Goal: Task Accomplishment & Management: Complete application form

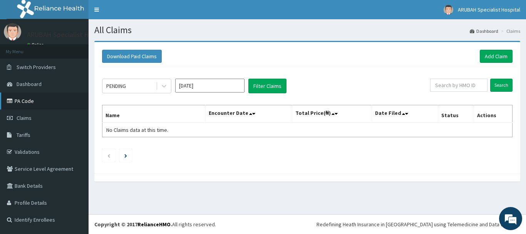
click at [32, 99] on link "PA Code" at bounding box center [44, 100] width 89 height 17
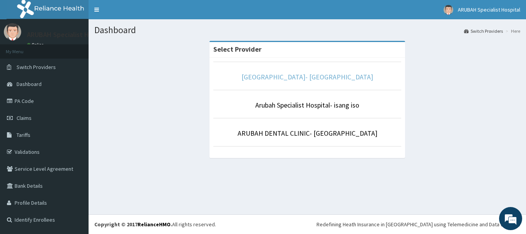
click at [295, 75] on link "Arubah Specialist Hospital- Unical Road" at bounding box center [307, 76] width 132 height 9
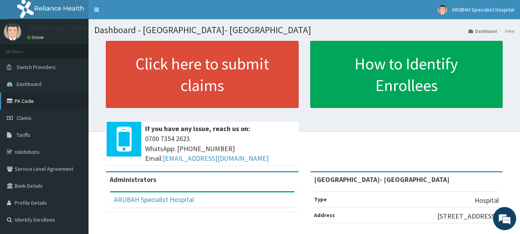
click at [45, 103] on link "PA Code" at bounding box center [44, 100] width 89 height 17
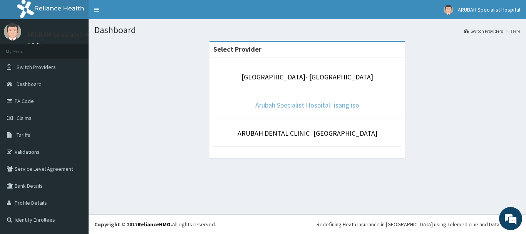
click at [289, 105] on link "Arubah Specialist Hospital- isang iso" at bounding box center [307, 104] width 104 height 9
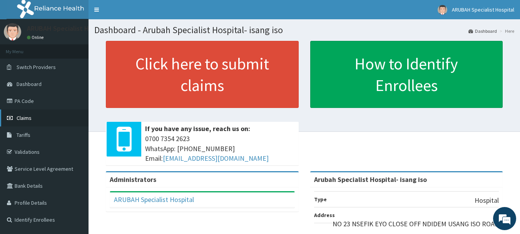
click at [36, 118] on link "Claims" at bounding box center [44, 117] width 89 height 17
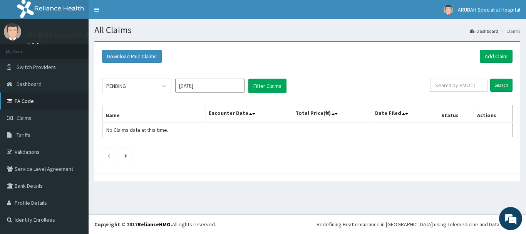
click at [15, 96] on link "PA Code" at bounding box center [44, 100] width 89 height 17
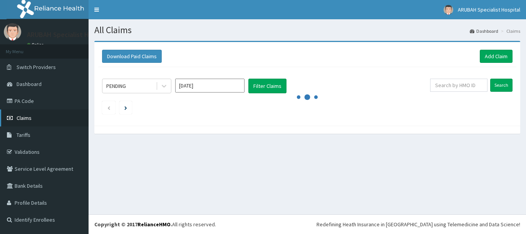
click at [29, 115] on span "Claims" at bounding box center [24, 117] width 15 height 7
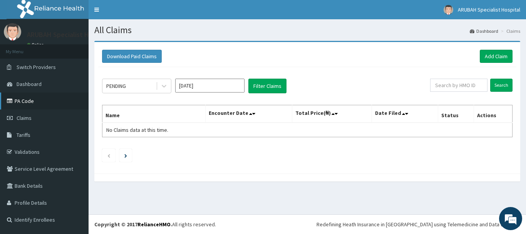
click at [35, 98] on link "PA Code" at bounding box center [44, 100] width 89 height 17
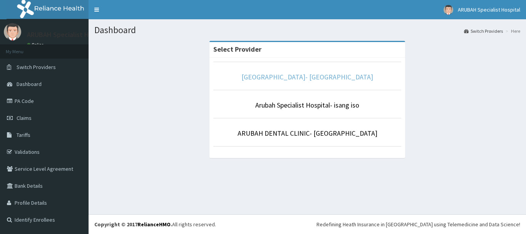
click at [308, 79] on link "[GEOGRAPHIC_DATA]- [GEOGRAPHIC_DATA]" at bounding box center [307, 76] width 132 height 9
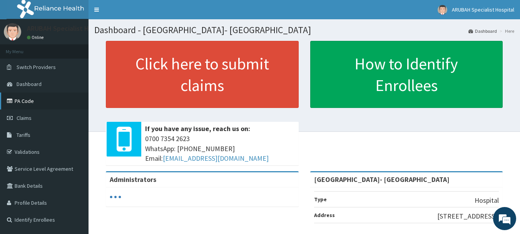
click at [38, 103] on link "PA Code" at bounding box center [44, 100] width 89 height 17
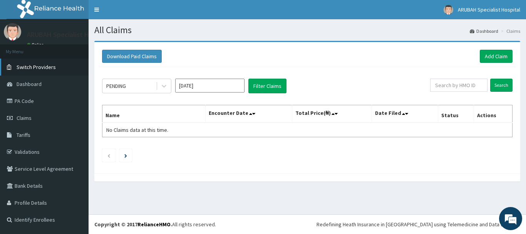
click at [40, 70] on span "Switch Providers" at bounding box center [36, 67] width 39 height 7
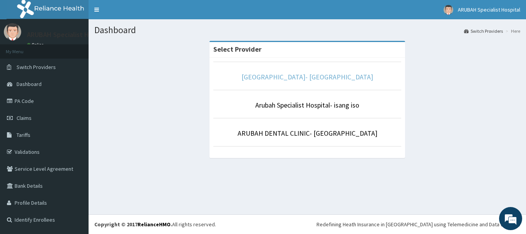
click at [279, 75] on link "[GEOGRAPHIC_DATA]- [GEOGRAPHIC_DATA]" at bounding box center [307, 76] width 132 height 9
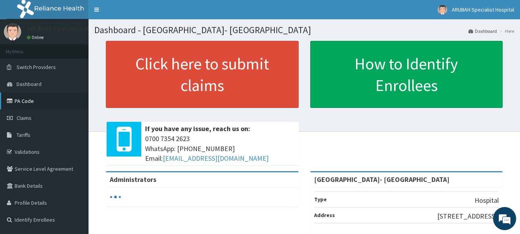
click at [49, 101] on link "PA Code" at bounding box center [44, 100] width 89 height 17
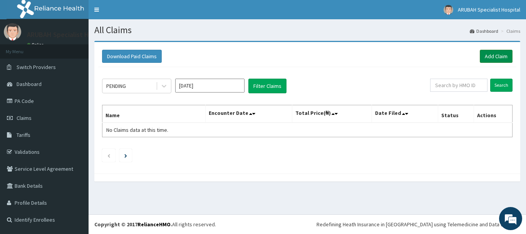
click at [485, 60] on link "Add Claim" at bounding box center [496, 56] width 33 height 13
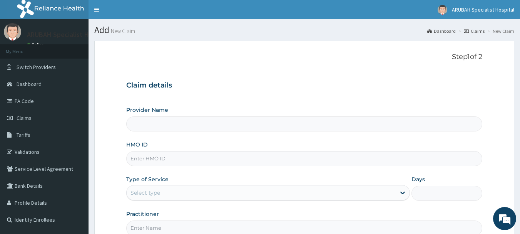
type input "[GEOGRAPHIC_DATA]- [GEOGRAPHIC_DATA]"
click at [152, 160] on input "HMO ID" at bounding box center [304, 158] width 356 height 15
type input "WML/10082/A"
click at [185, 194] on div "Select type" at bounding box center [261, 192] width 269 height 12
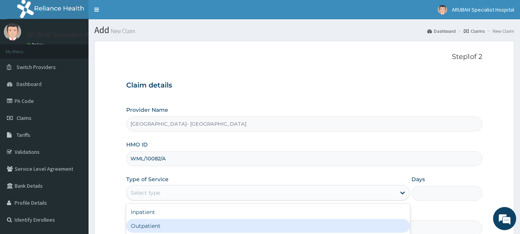
click at [160, 227] on div "Outpatient" at bounding box center [268, 226] width 284 height 14
type input "1"
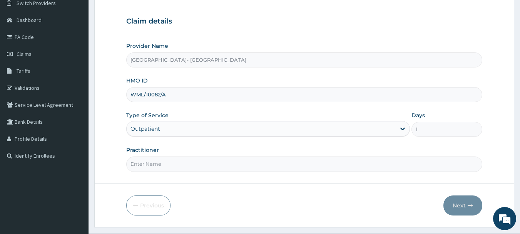
scroll to position [77, 0]
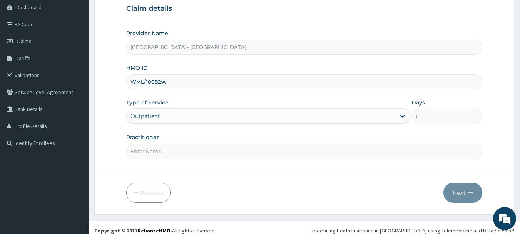
click at [163, 152] on input "Practitioner" at bounding box center [304, 151] width 356 height 15
type input "[PERSON_NAME] ntamu"
click at [462, 189] on button "Next" at bounding box center [462, 192] width 39 height 20
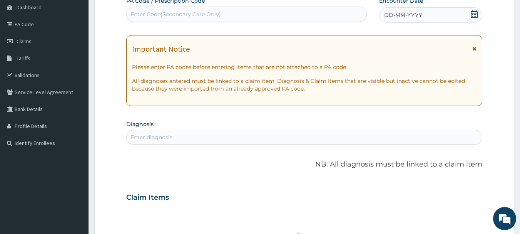
click at [307, 14] on div "Enter Code(Secondary Care Only)" at bounding box center [247, 14] width 240 height 12
paste input "PA/BDFFAA"
type input "PA/BDFFAA"
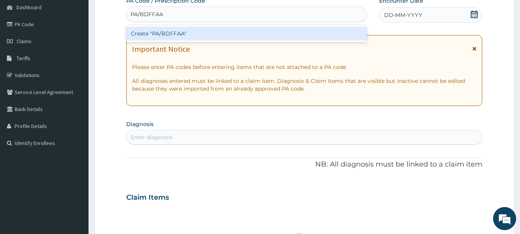
click at [167, 32] on div "Create "PA/BDFFAA"" at bounding box center [246, 34] width 241 height 14
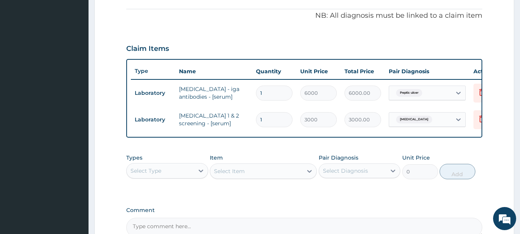
scroll to position [131, 0]
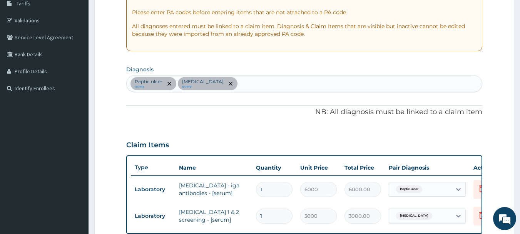
click at [256, 84] on div "Peptic ulcer query Immunosuppression query" at bounding box center [305, 83] width 356 height 16
click at [256, 86] on div "Peptic ulcer query Immunosuppression query" at bounding box center [305, 83] width 356 height 16
type input "malari"
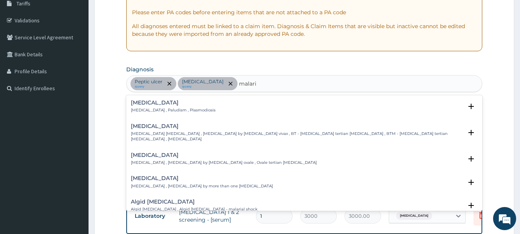
click at [141, 106] on div "Malaria Malaria , Paludism , Plasmodiosis" at bounding box center [173, 106] width 85 height 13
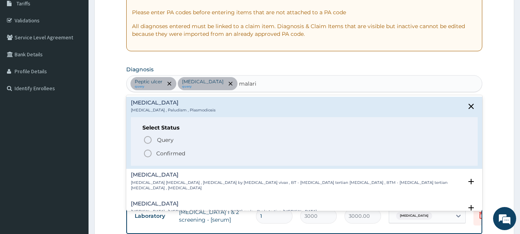
click at [148, 152] on icon "status option filled" at bounding box center [147, 153] width 9 height 9
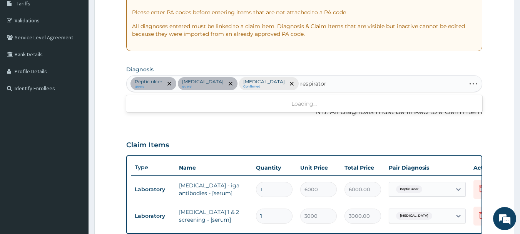
type input "respiratory"
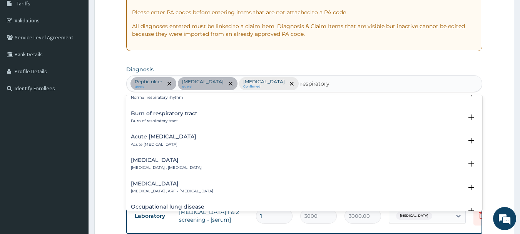
scroll to position [1083, 0]
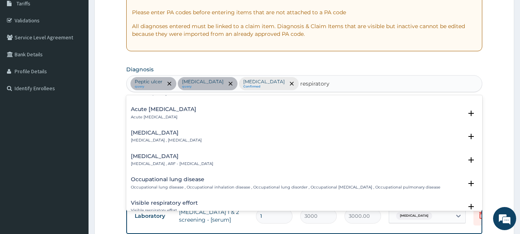
click at [162, 106] on div "Acute respiratory disease Acute respiratory disease" at bounding box center [163, 112] width 65 height 13
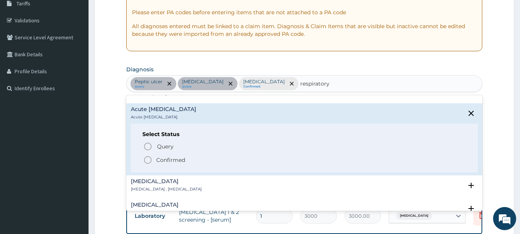
click at [146, 155] on icon "status option filled" at bounding box center [147, 159] width 9 height 9
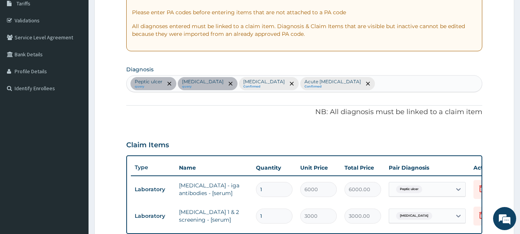
scroll to position [317, 0]
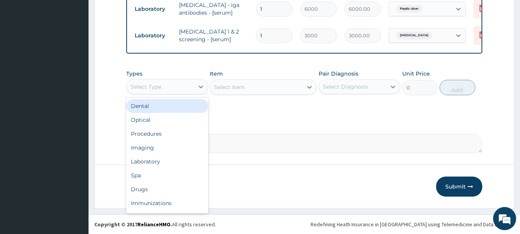
click at [167, 91] on div "Select Type" at bounding box center [160, 86] width 67 height 12
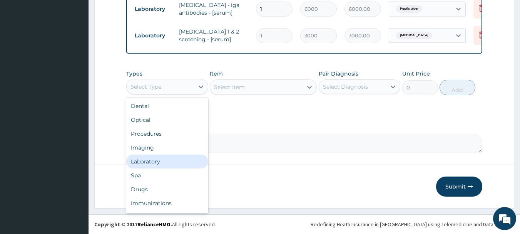
click at [153, 163] on div "Laboratory" at bounding box center [167, 161] width 82 height 14
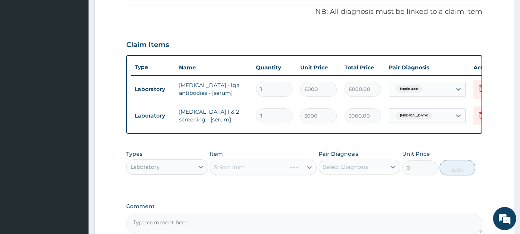
scroll to position [285, 0]
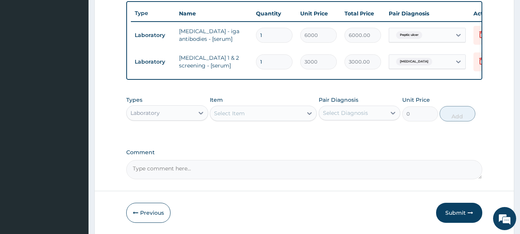
click at [236, 116] on div "Select Item" at bounding box center [229, 113] width 31 height 8
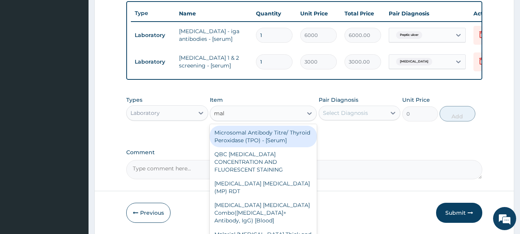
type input "mala"
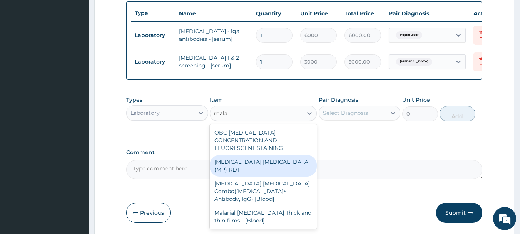
click at [236, 161] on div "MALARIA PARASITE (MP) RDT" at bounding box center [263, 166] width 107 height 22
type input "1800"
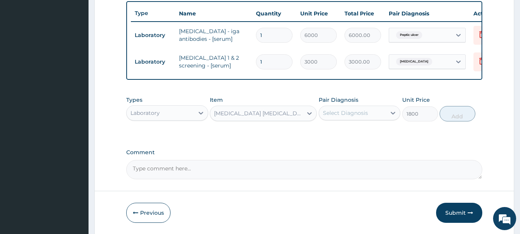
click at [349, 117] on div "Select Diagnosis" at bounding box center [345, 113] width 45 height 8
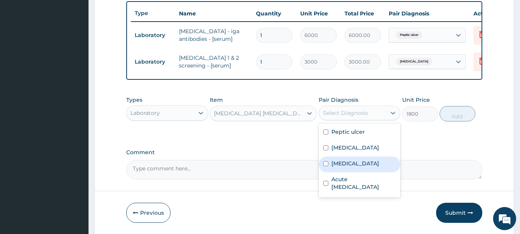
click at [324, 165] on div "Malaria" at bounding box center [360, 164] width 82 height 16
checkbox input "true"
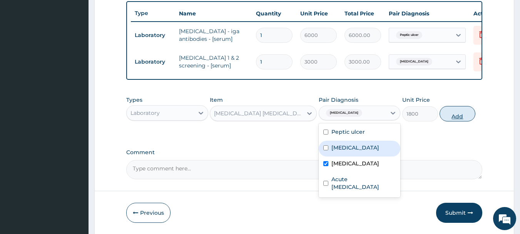
click at [457, 117] on button "Add" at bounding box center [458, 113] width 36 height 15
type input "0"
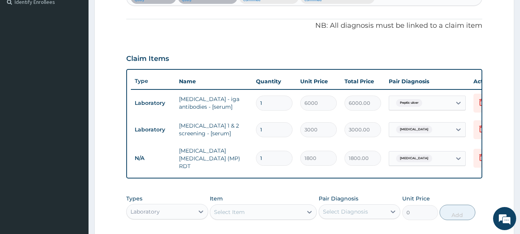
scroll to position [173, 0]
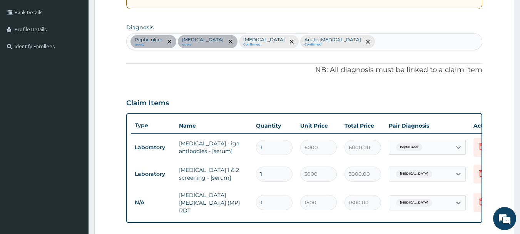
click at [369, 41] on div "Peptic ulcer query Immunosuppression query Malaria Confirmed Acute respiratory …" at bounding box center [305, 41] width 356 height 16
type input "anemia"
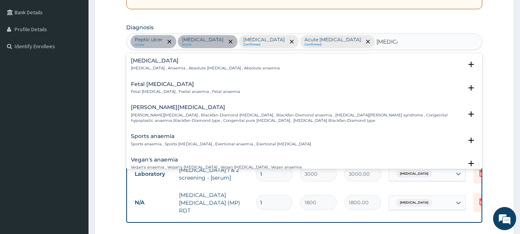
click at [135, 65] on p "Anemia , Anaemia , Absolute anemia , Absolute anaemia" at bounding box center [205, 67] width 149 height 5
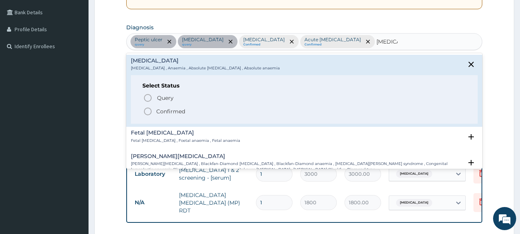
click at [149, 115] on icon "status option filled" at bounding box center [147, 111] width 9 height 9
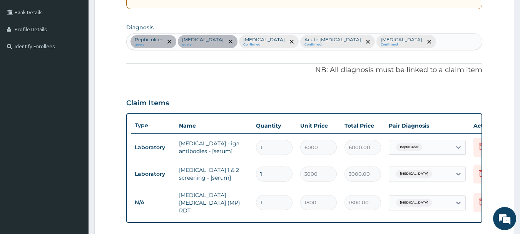
scroll to position [344, 0]
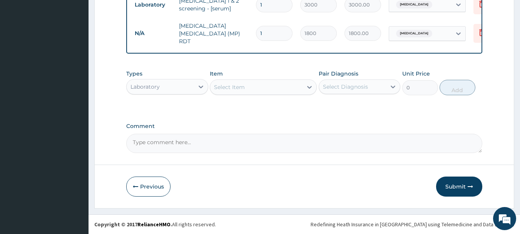
click at [145, 82] on div "Laboratory" at bounding box center [160, 86] width 67 height 12
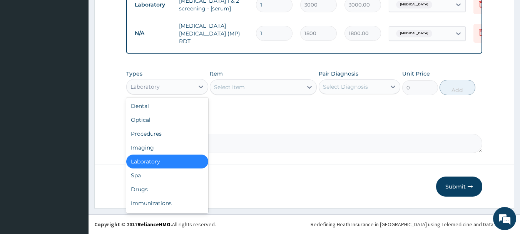
click at [217, 89] on div "Select Item" at bounding box center [229, 87] width 31 height 8
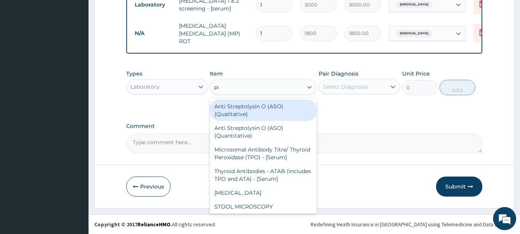
type input "pcv"
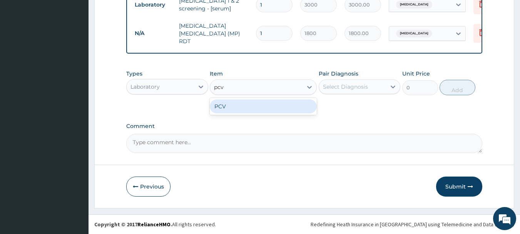
click at [219, 112] on div "PCV" at bounding box center [263, 106] width 107 height 14
type input "2400"
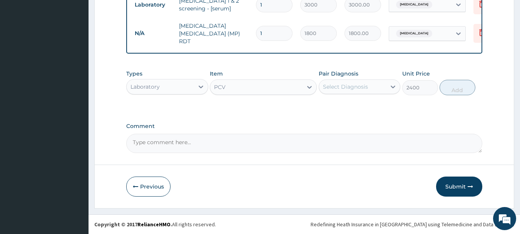
click at [344, 85] on div "Select Diagnosis" at bounding box center [345, 87] width 45 height 8
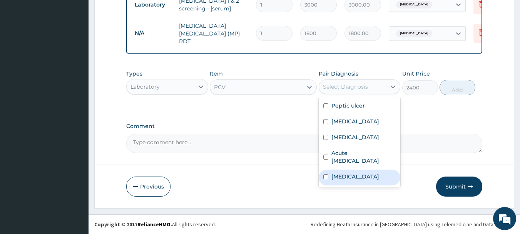
click at [327, 171] on div "Anemia" at bounding box center [360, 177] width 82 height 16
checkbox input "true"
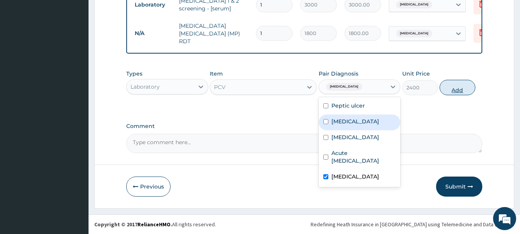
click at [463, 87] on button "Add" at bounding box center [458, 87] width 36 height 15
type input "0"
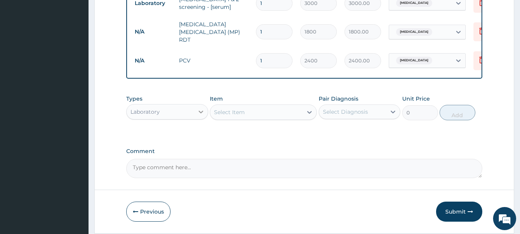
click at [197, 111] on icon at bounding box center [201, 112] width 8 height 8
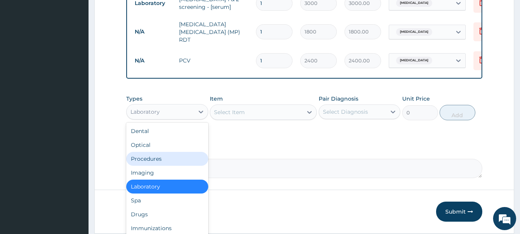
click at [155, 157] on div "Procedures" at bounding box center [167, 159] width 82 height 14
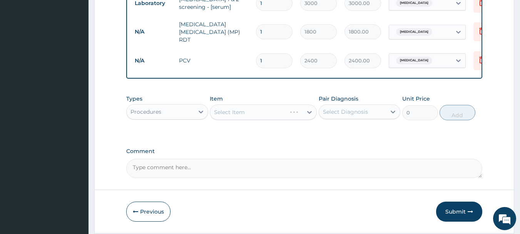
click at [256, 108] on div "Select Item" at bounding box center [263, 111] width 107 height 15
click at [257, 114] on div "Select Item" at bounding box center [263, 111] width 107 height 15
click at [257, 114] on div "Select Item" at bounding box center [256, 112] width 92 height 12
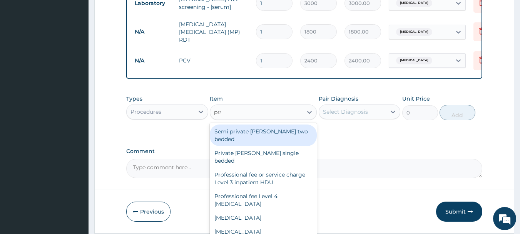
type input "prac"
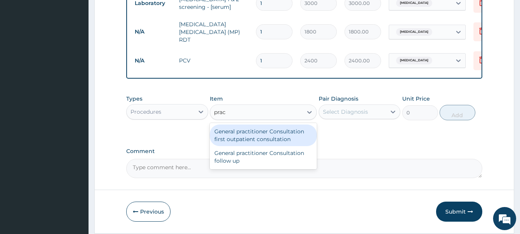
click at [257, 134] on div "General practitioner Consultation first outpatient consultation" at bounding box center [263, 135] width 107 height 22
type input "3960"
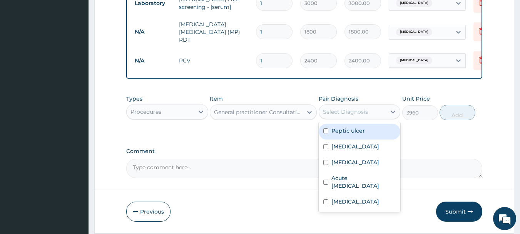
click at [341, 114] on div "Select Diagnosis" at bounding box center [345, 112] width 45 height 8
click at [324, 129] on div "Peptic ulcer" at bounding box center [360, 132] width 82 height 16
checkbox input "true"
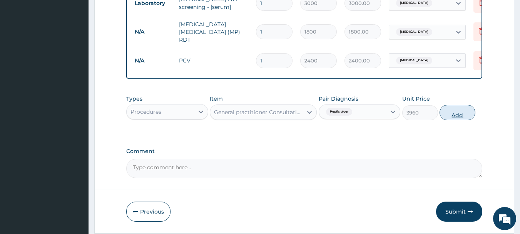
click at [465, 115] on button "Add" at bounding box center [458, 112] width 36 height 15
type input "0"
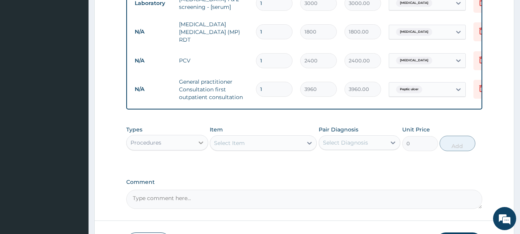
click at [194, 143] on div at bounding box center [201, 142] width 14 height 14
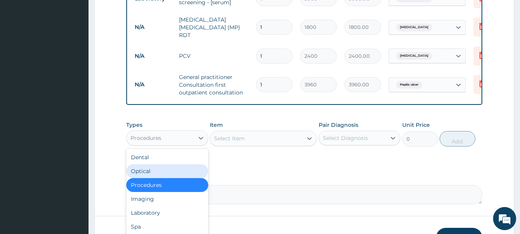
scroll to position [401, 0]
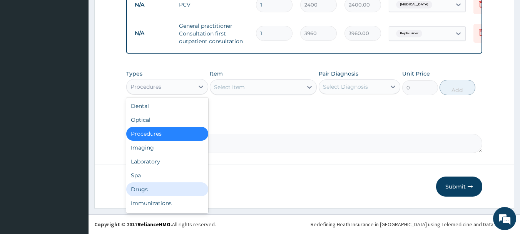
click at [132, 189] on div "Drugs" at bounding box center [167, 189] width 82 height 14
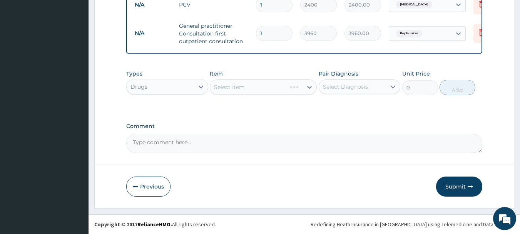
click at [242, 85] on div "Select Item" at bounding box center [263, 86] width 107 height 15
click at [241, 93] on div "Select Item" at bounding box center [256, 87] width 92 height 12
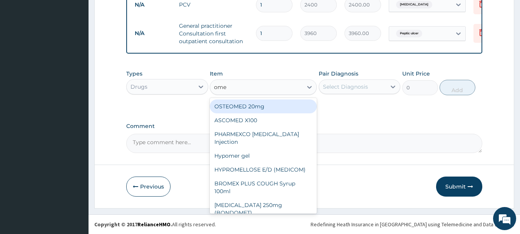
type input "omep"
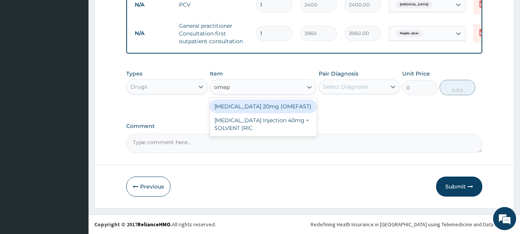
click at [241, 107] on div "OMEPRAZOLE 20mg (OMEFAST)" at bounding box center [263, 106] width 107 height 14
type input "92.4"
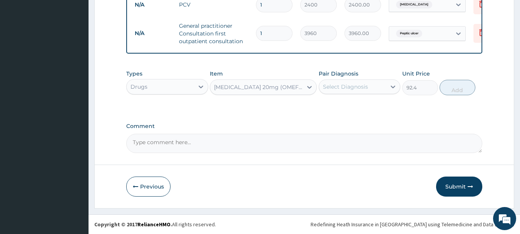
click at [354, 95] on div "Pair Diagnosis Select Diagnosis" at bounding box center [360, 82] width 82 height 25
click at [339, 85] on div "Select Diagnosis" at bounding box center [345, 87] width 45 height 8
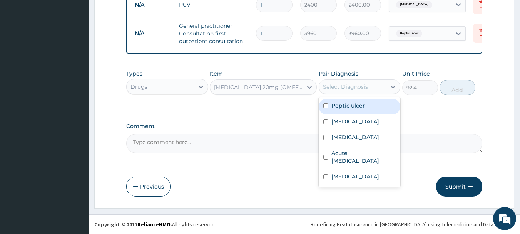
click at [328, 107] on input "checkbox" at bounding box center [325, 105] width 5 height 5
checkbox input "true"
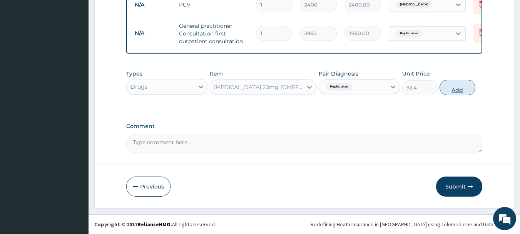
click at [454, 93] on button "Add" at bounding box center [458, 87] width 36 height 15
type input "0"
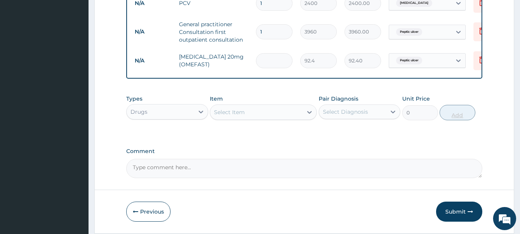
type input "0.00"
type input "3"
type input "277.20"
type input "30"
type input "2772.00"
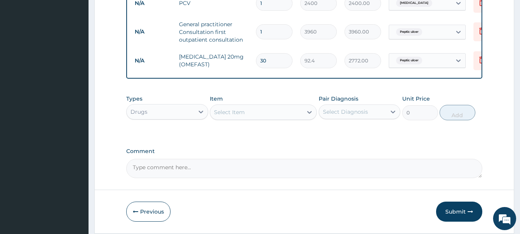
type input "30"
click at [232, 118] on div "Select Item" at bounding box center [256, 112] width 92 height 12
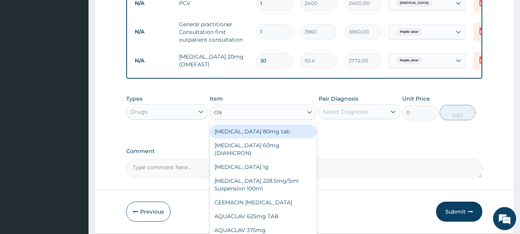
type input "clar"
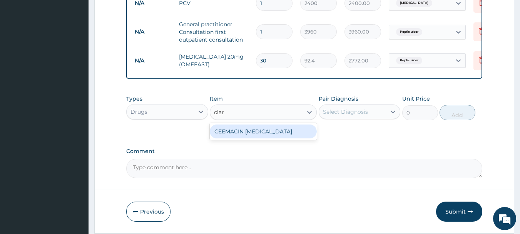
click at [231, 130] on div "CEEMACIN CLARITHROMYCIN" at bounding box center [263, 131] width 107 height 14
type input "264"
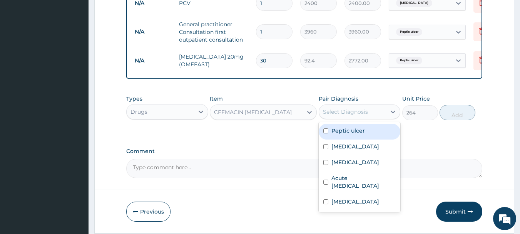
click at [333, 112] on div "Select Diagnosis" at bounding box center [345, 112] width 45 height 8
click at [326, 133] on input "checkbox" at bounding box center [325, 130] width 5 height 5
checkbox input "true"
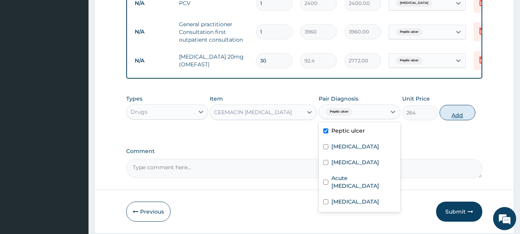
click at [456, 115] on button "Add" at bounding box center [458, 112] width 36 height 15
type input "0"
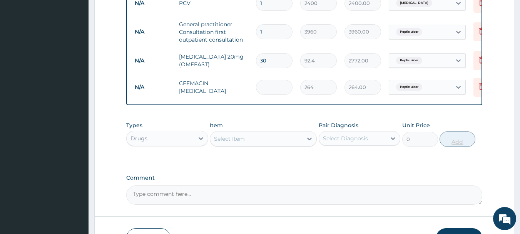
type input "0.00"
type input "2"
type input "528.00"
type input "20"
type input "5280.00"
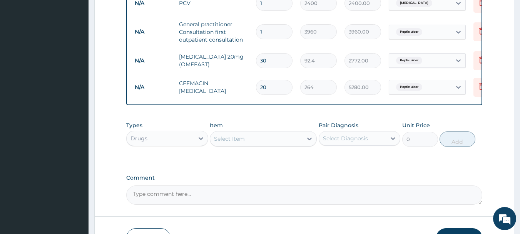
type input "20"
click at [228, 145] on div "Select Item" at bounding box center [256, 138] width 92 height 12
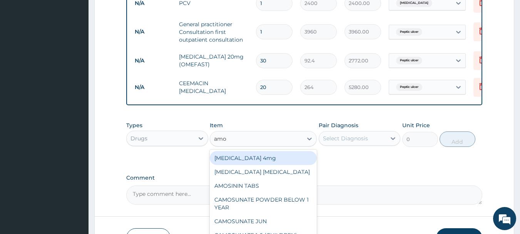
type input "amox"
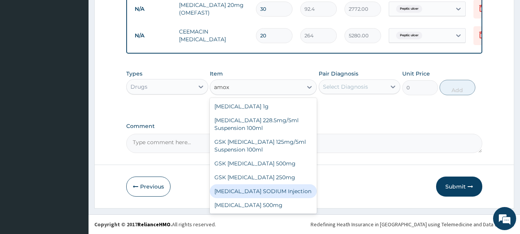
scroll to position [7, 0]
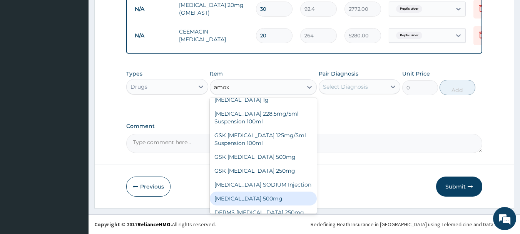
click at [274, 197] on div "AMOXICILLIN 500mg" at bounding box center [263, 198] width 107 height 14
type input "79.2"
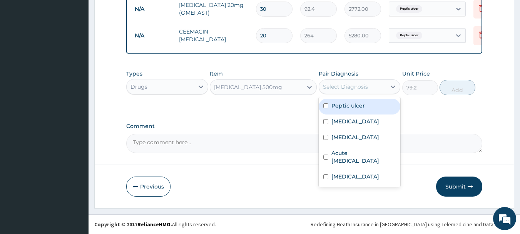
click at [343, 89] on div "Select Diagnosis" at bounding box center [345, 87] width 45 height 8
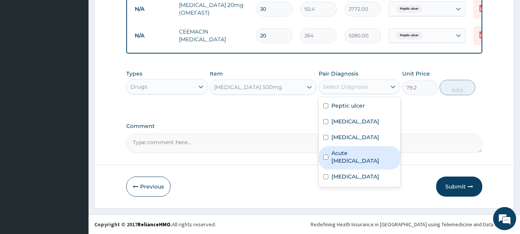
click at [324, 156] on input "checkbox" at bounding box center [325, 156] width 5 height 5
checkbox input "true"
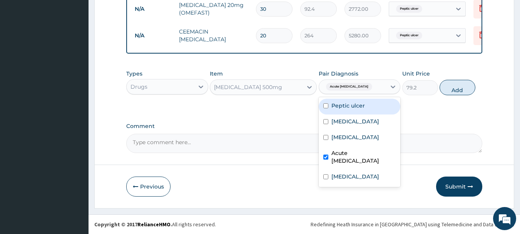
click at [326, 108] on input "checkbox" at bounding box center [325, 105] width 5 height 5
checkbox input "true"
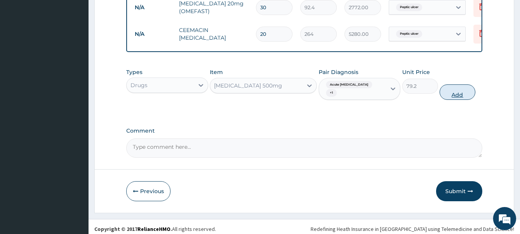
click at [451, 91] on button "Add" at bounding box center [458, 91] width 36 height 15
type input "0"
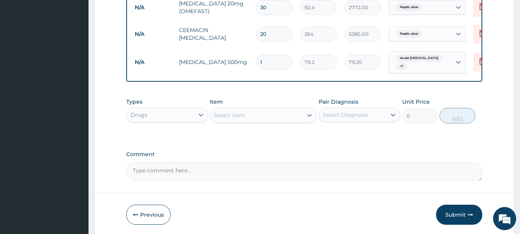
type input "0.00"
type input "4"
type input "316.80"
type input "40"
type input "3168.00"
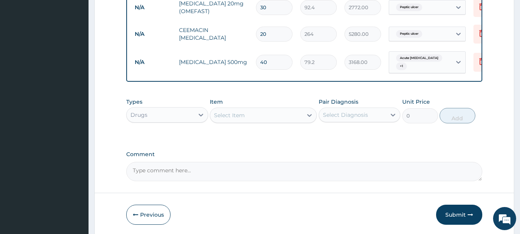
type input "40"
click at [229, 113] on div "Select Item" at bounding box center [229, 115] width 31 height 8
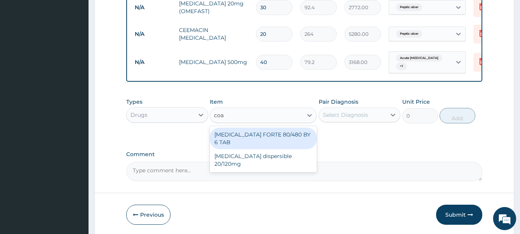
type input "coar"
click at [232, 134] on div "COARTEM FORTE 80/480 BY 6 TAB" at bounding box center [263, 138] width 107 height 22
type input "501.6"
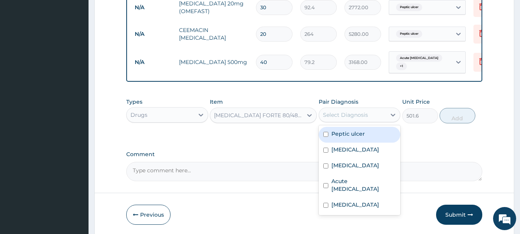
click at [339, 112] on div "Select Diagnosis" at bounding box center [352, 115] width 67 height 12
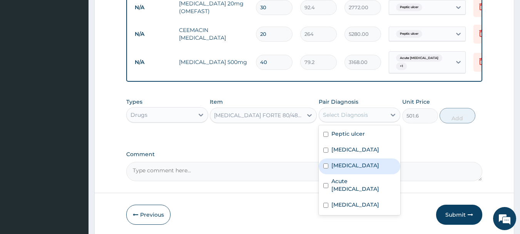
click at [327, 167] on input "checkbox" at bounding box center [325, 165] width 5 height 5
checkbox input "true"
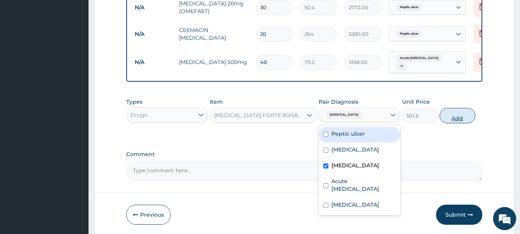
click at [461, 116] on button "Add" at bounding box center [458, 115] width 36 height 15
type input "0"
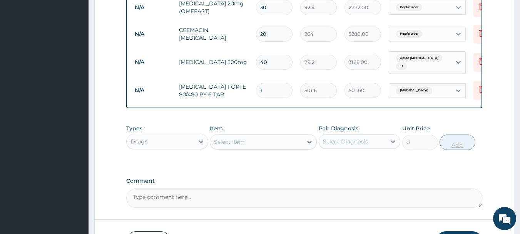
type input "0.00"
type input "6"
type input "3009.60"
type input "6"
click at [235, 144] on div "Select Item" at bounding box center [229, 142] width 31 height 8
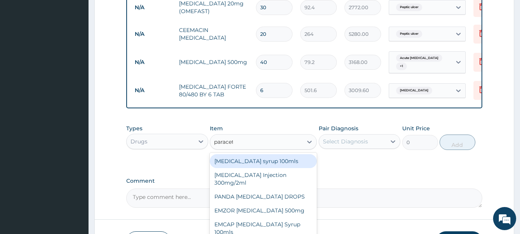
type input "paraceta"
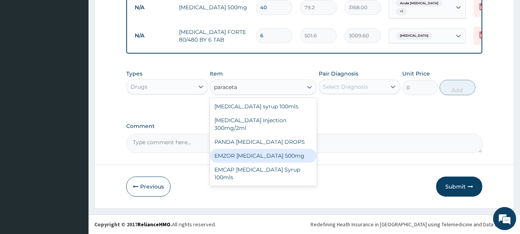
click at [285, 149] on div "EMZOR PARACETAMOL 500mg" at bounding box center [263, 156] width 107 height 14
type input "26.4"
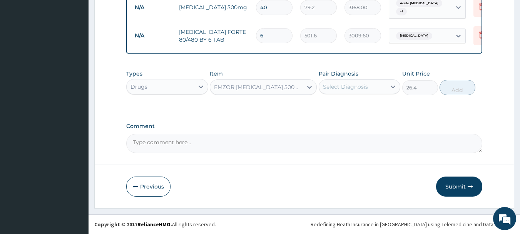
click at [361, 80] on div "Select Diagnosis" at bounding box center [352, 86] width 67 height 12
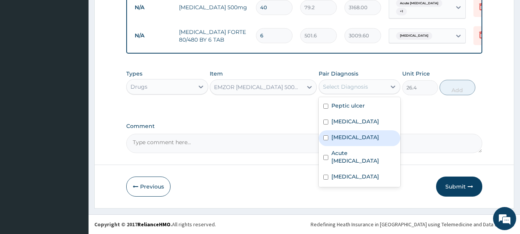
click at [323, 136] on input "checkbox" at bounding box center [325, 137] width 5 height 5
checkbox input "true"
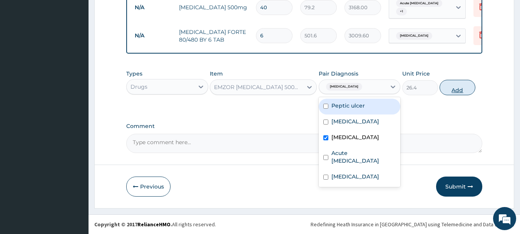
click at [458, 90] on button "Add" at bounding box center [458, 87] width 36 height 15
type input "0"
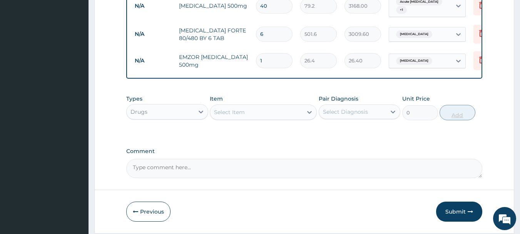
type input "0.00"
type input "2"
type input "52.80"
type input "24"
type input "633.60"
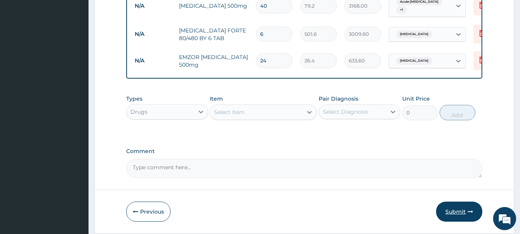
type input "24"
click at [459, 207] on button "Submit" at bounding box center [459, 211] width 46 height 20
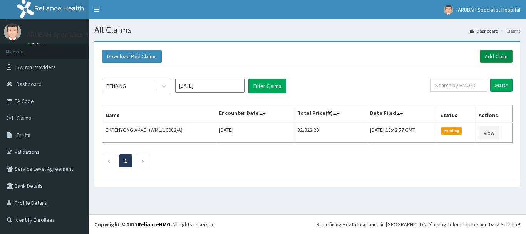
click at [483, 56] on link "Add Claim" at bounding box center [496, 56] width 33 height 13
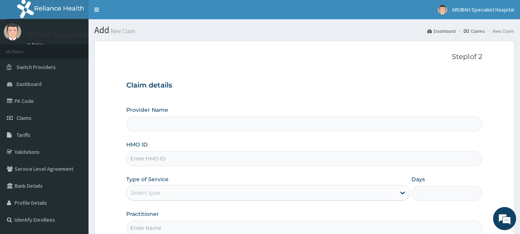
click at [158, 158] on input "HMO ID" at bounding box center [304, 158] width 356 height 15
type input "wcs"
type input "[GEOGRAPHIC_DATA]- [GEOGRAPHIC_DATA]"
type input "wcs/10015/f"
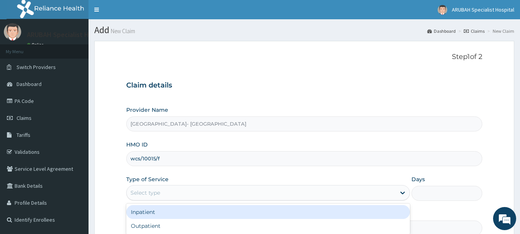
click at [181, 188] on div "Select type" at bounding box center [261, 192] width 269 height 12
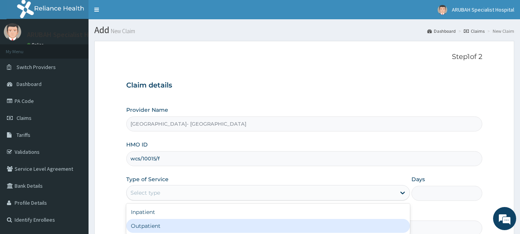
click at [168, 226] on div "Outpatient" at bounding box center [268, 226] width 284 height 14
type input "1"
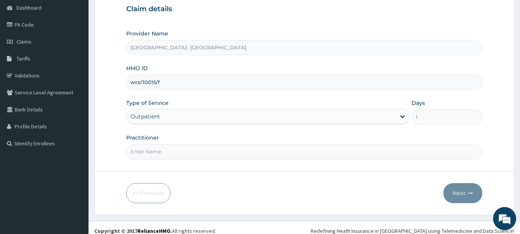
scroll to position [83, 0]
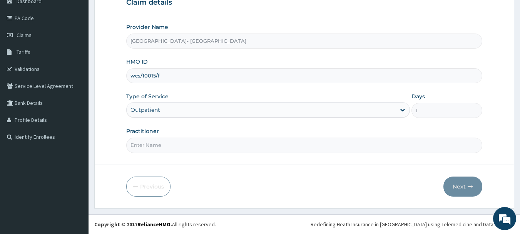
click at [155, 139] on input "Practitioner" at bounding box center [304, 144] width 356 height 15
type input "[PERSON_NAME] ntamu"
click at [466, 187] on button "Next" at bounding box center [462, 186] width 39 height 20
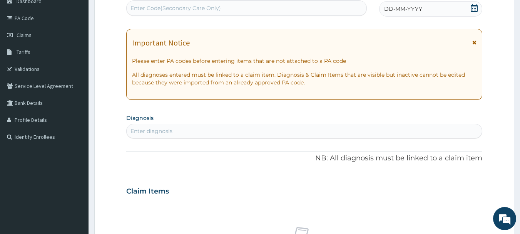
click at [168, 132] on div "Enter diagnosis" at bounding box center [151, 131] width 42 height 8
click at [170, 132] on div "Enter diagnosis" at bounding box center [151, 131] width 42 height 8
click at [164, 128] on div "Enter diagnosis" at bounding box center [151, 131] width 42 height 8
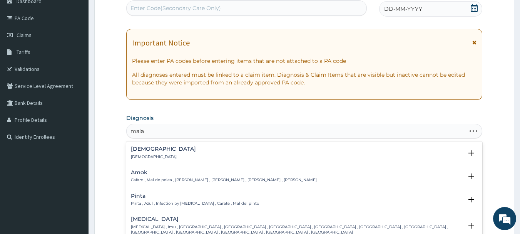
type input "malar"
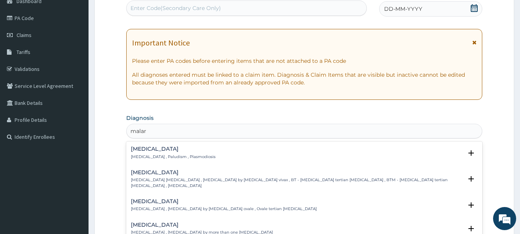
click at [145, 154] on p "Malaria , Paludism , Plasmodiosis" at bounding box center [173, 156] width 85 height 5
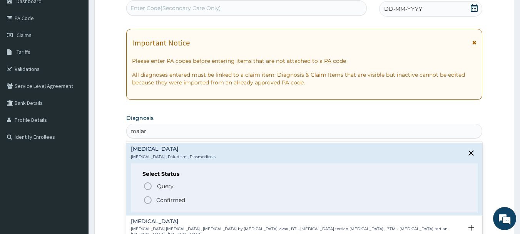
click at [150, 199] on icon "status option filled" at bounding box center [147, 199] width 9 height 9
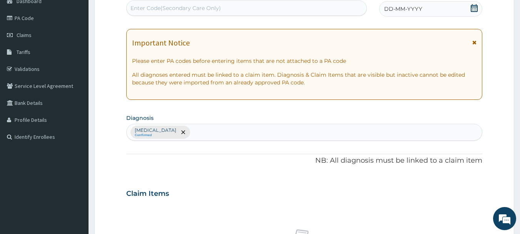
scroll to position [287, 0]
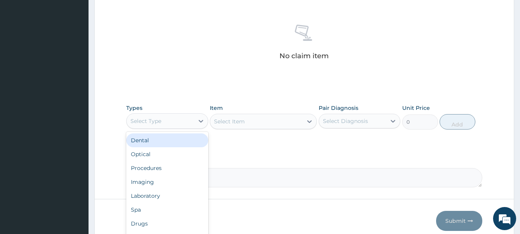
click at [167, 118] on div "Select Type" at bounding box center [160, 121] width 67 height 12
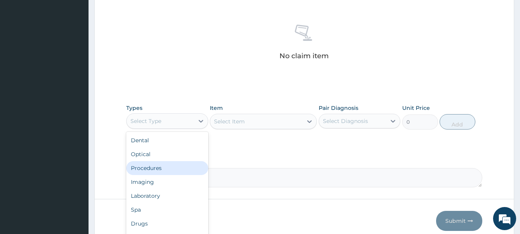
click at [152, 168] on div "Procedures" at bounding box center [167, 168] width 82 height 14
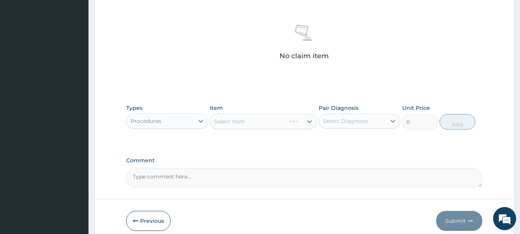
click at [231, 123] on div "Select Item" at bounding box center [263, 121] width 107 height 15
click at [231, 122] on div "Select Item" at bounding box center [229, 121] width 31 height 8
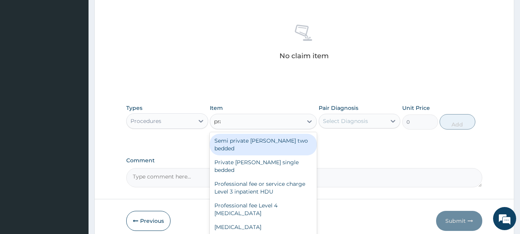
type input "prac"
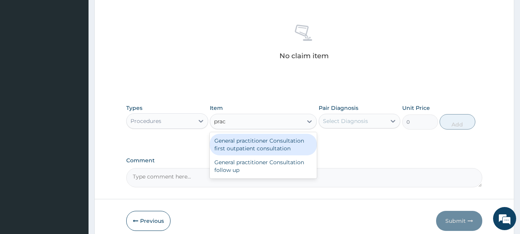
click at [232, 140] on div "General practitioner Consultation first outpatient consultation" at bounding box center [263, 145] width 107 height 22
type input "3960"
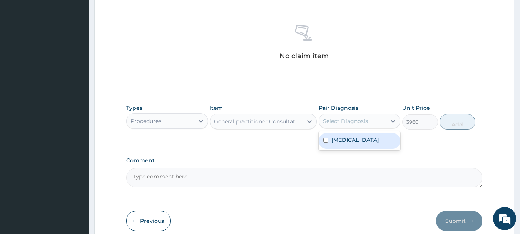
click at [339, 123] on div "Select Diagnosis" at bounding box center [345, 121] width 45 height 8
click at [325, 139] on input "checkbox" at bounding box center [325, 139] width 5 height 5
checkbox input "true"
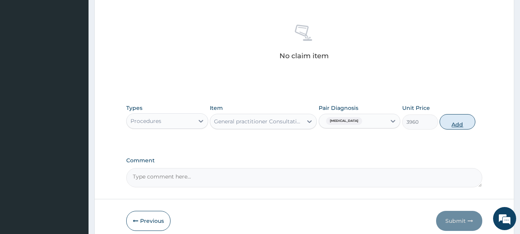
click at [451, 124] on button "Add" at bounding box center [458, 121] width 36 height 15
type input "0"
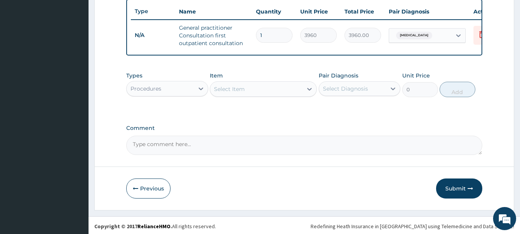
click at [149, 92] on div "Procedures" at bounding box center [145, 89] width 31 height 8
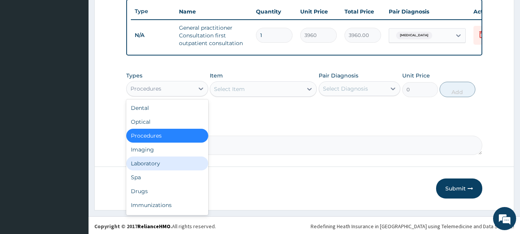
click at [154, 170] on div "Laboratory" at bounding box center [167, 163] width 82 height 14
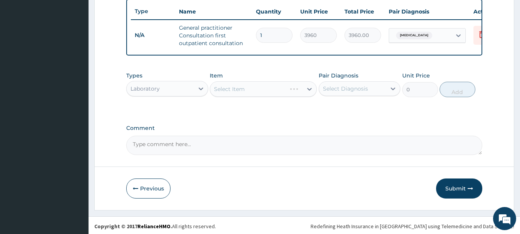
click at [262, 97] on div "Select Item" at bounding box center [263, 88] width 107 height 15
click at [262, 95] on div "Select Item" at bounding box center [256, 89] width 92 height 12
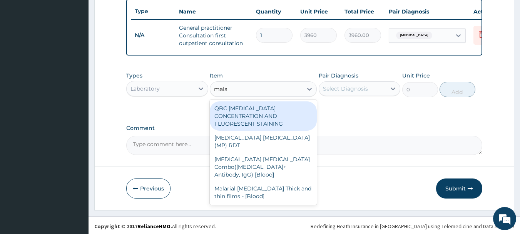
type input "malar"
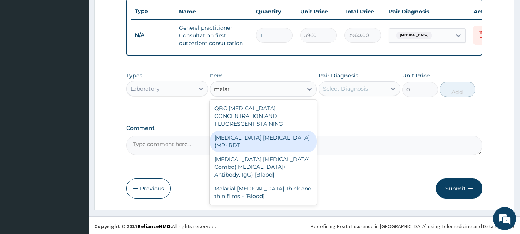
click at [255, 137] on div "[MEDICAL_DATA] [MEDICAL_DATA] (MP) RDT" at bounding box center [263, 141] width 107 height 22
type input "1800"
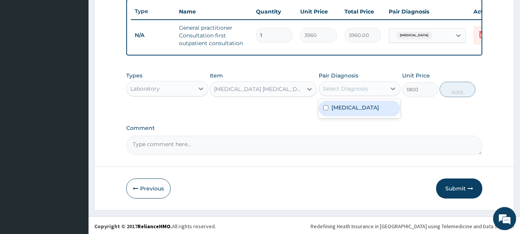
click at [352, 96] on div "Select Diagnosis" at bounding box center [360, 88] width 82 height 15
click at [326, 110] on input "checkbox" at bounding box center [325, 107] width 5 height 5
checkbox input "true"
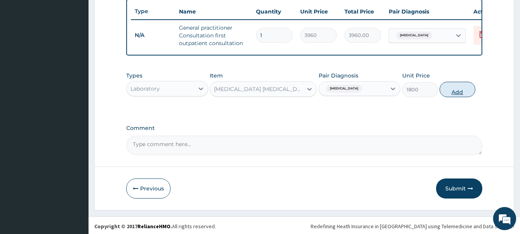
click at [451, 97] on button "Add" at bounding box center [458, 89] width 36 height 15
type input "0"
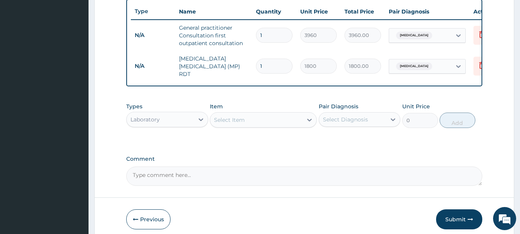
click at [167, 121] on div "Laboratory" at bounding box center [160, 119] width 67 height 12
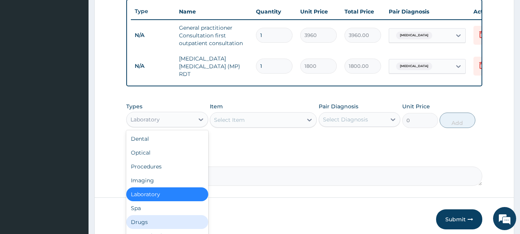
click at [142, 222] on div "Drugs" at bounding box center [167, 222] width 82 height 14
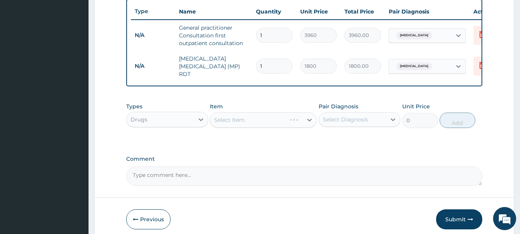
click at [269, 123] on div "Select Item" at bounding box center [263, 119] width 107 height 15
click at [269, 123] on div "Select Item" at bounding box center [256, 120] width 92 height 12
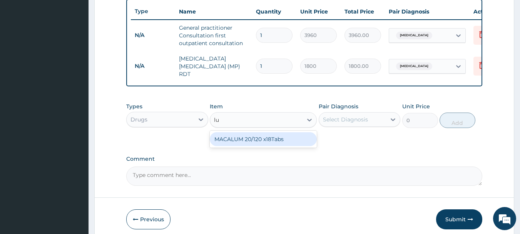
type input "l"
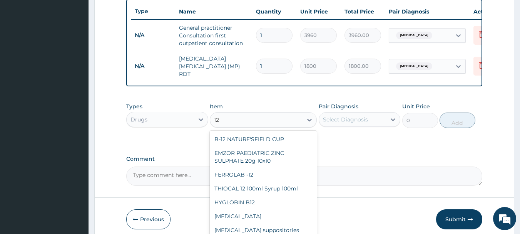
type input "120"
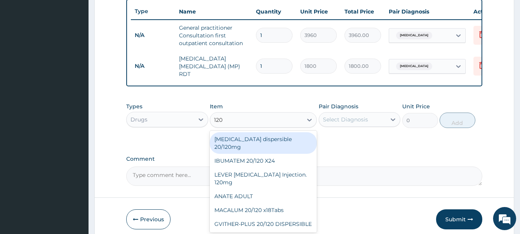
click at [267, 135] on div "Coartem dispersible 20/120mg" at bounding box center [263, 143] width 107 height 22
type input "125.4"
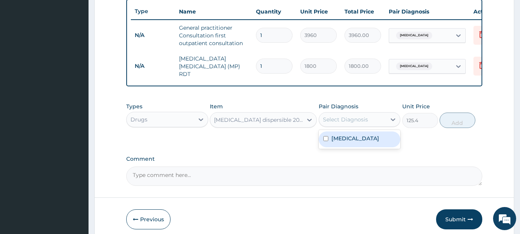
click at [327, 118] on div "Select Diagnosis" at bounding box center [345, 119] width 45 height 8
click at [326, 139] on input "checkbox" at bounding box center [325, 138] width 5 height 5
checkbox input "true"
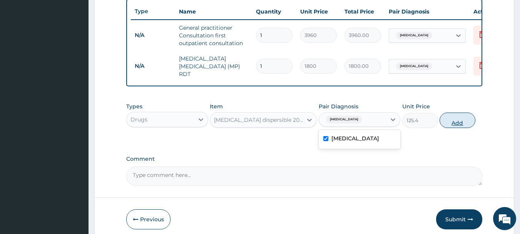
click at [451, 126] on button "Add" at bounding box center [458, 119] width 36 height 15
type input "0"
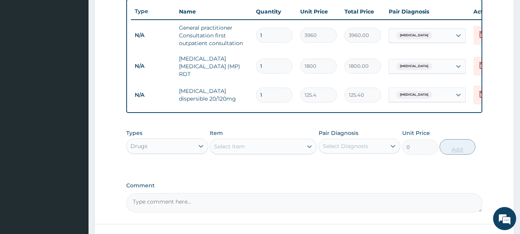
type input "18"
type input "2257.20"
type input "18"
click at [270, 147] on div "Select Item" at bounding box center [256, 146] width 92 height 12
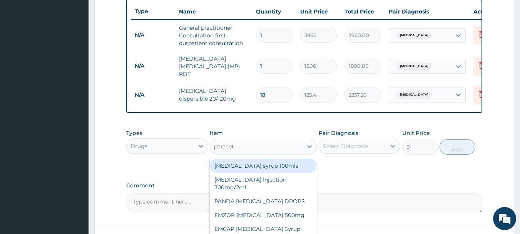
type input "paraceta"
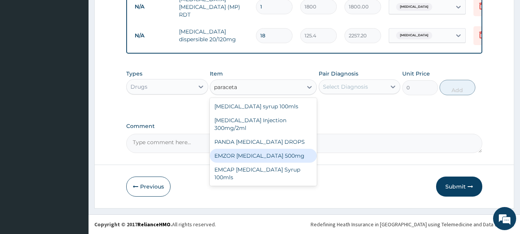
click at [254, 149] on div "EMZOR PARACETAMOL 500mg" at bounding box center [263, 156] width 107 height 14
type input "26.4"
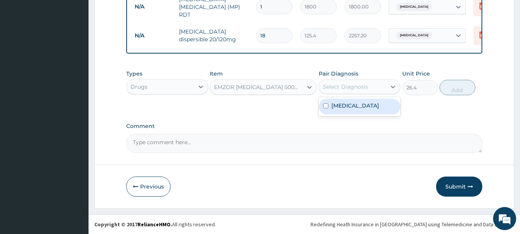
click at [377, 86] on div "Select Diagnosis" at bounding box center [352, 86] width 67 height 12
click at [323, 105] on div "Malaria" at bounding box center [360, 107] width 82 height 16
checkbox input "true"
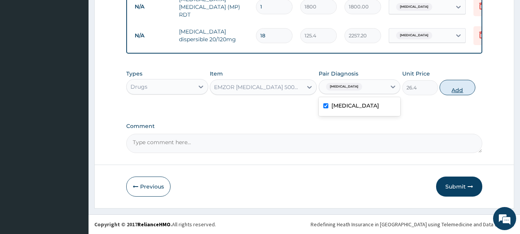
click at [466, 80] on button "Add" at bounding box center [458, 87] width 36 height 15
type input "0"
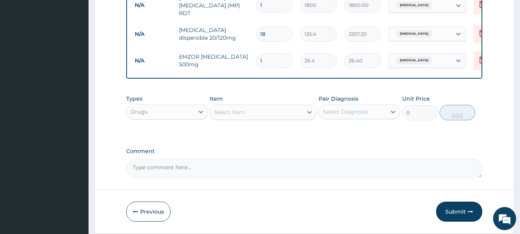
type input "12"
type input "316.80"
type input "12"
click at [464, 209] on button "Submit" at bounding box center [459, 211] width 46 height 20
click at [453, 209] on button "Submit" at bounding box center [459, 211] width 46 height 20
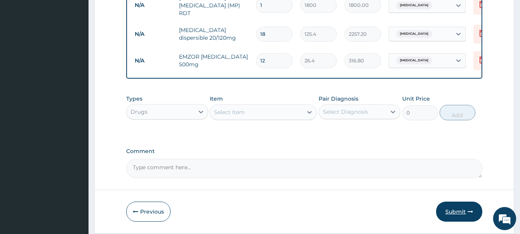
click at [453, 209] on button "Submit" at bounding box center [459, 211] width 46 height 20
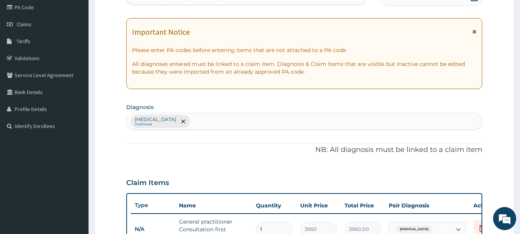
scroll to position [10, 0]
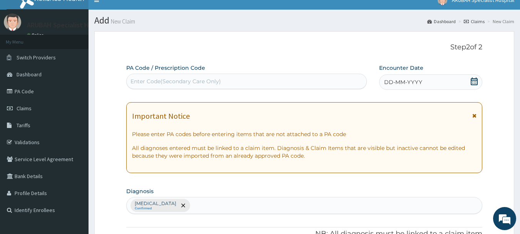
click at [474, 83] on icon at bounding box center [474, 81] width 7 height 8
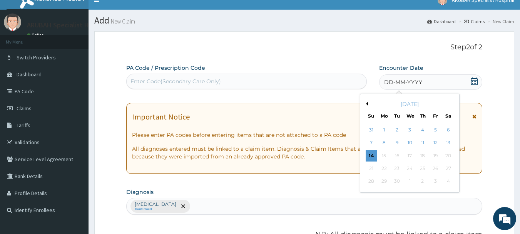
click at [367, 102] on button "Previous Month" at bounding box center [366, 104] width 4 height 4
click at [448, 137] on div "9" at bounding box center [449, 143] width 12 height 12
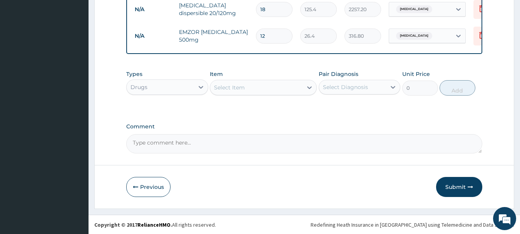
scroll to position [375, 0]
click at [462, 191] on button "Submit" at bounding box center [459, 186] width 46 height 20
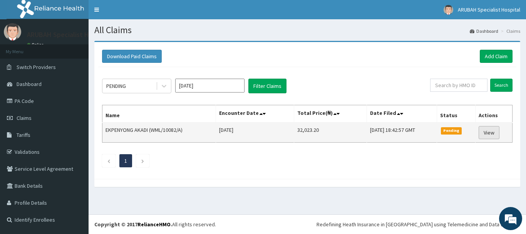
click at [485, 131] on link "View" at bounding box center [488, 132] width 21 height 13
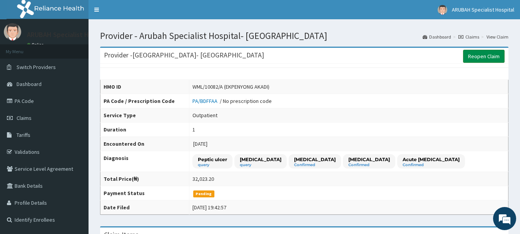
click at [478, 59] on link "Reopen Claim" at bounding box center [484, 56] width 42 height 13
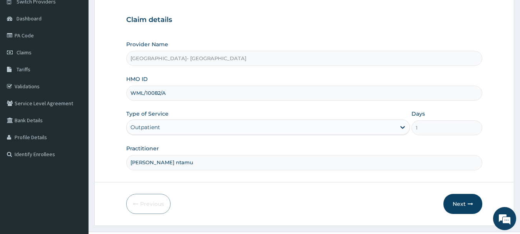
scroll to position [83, 0]
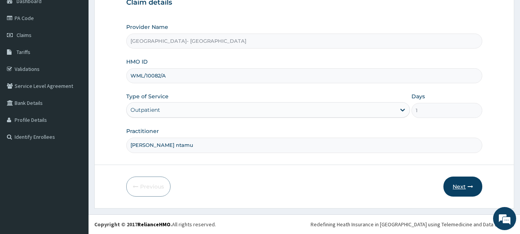
click at [460, 186] on button "Next" at bounding box center [462, 186] width 39 height 20
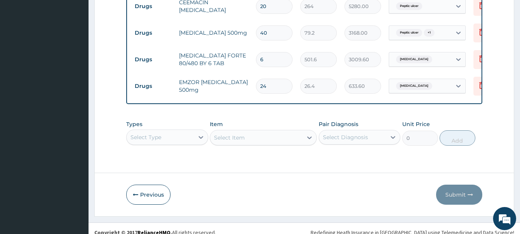
scroll to position [492, 0]
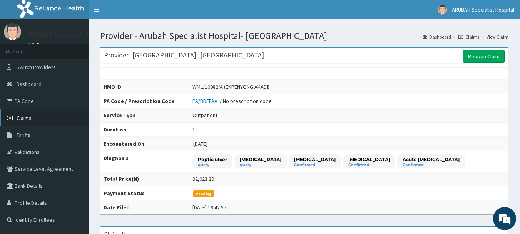
click at [35, 114] on link "Claims" at bounding box center [44, 117] width 89 height 17
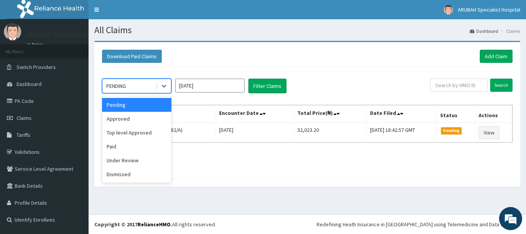
click at [127, 81] on div "PENDING" at bounding box center [129, 86] width 54 height 12
click at [122, 117] on div "Approved" at bounding box center [136, 119] width 69 height 14
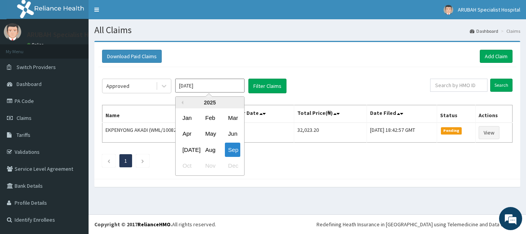
click at [234, 86] on input "[DATE]" at bounding box center [209, 86] width 69 height 14
click at [213, 144] on div "Aug" at bounding box center [209, 149] width 15 height 14
type input "[DATE]"
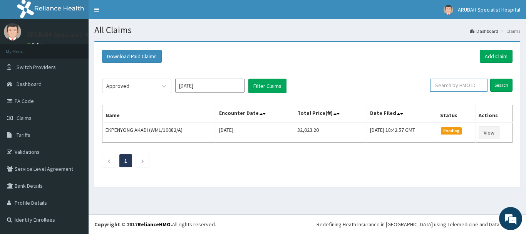
click at [444, 88] on input "text" at bounding box center [458, 85] width 57 height 13
type input "wcs/10015/f"
click at [506, 85] on input "Search" at bounding box center [501, 85] width 22 height 13
click at [487, 55] on link "Add Claim" at bounding box center [496, 56] width 33 height 13
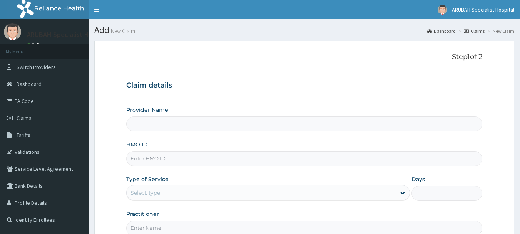
click at [233, 162] on input "HMO ID" at bounding box center [304, 158] width 356 height 15
type input "w"
type input "Arubah Specialist Hospital- Unical Road"
type input "WML/10075/B"
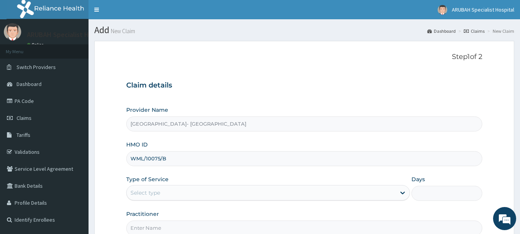
click at [174, 190] on div "Select type" at bounding box center [261, 192] width 269 height 12
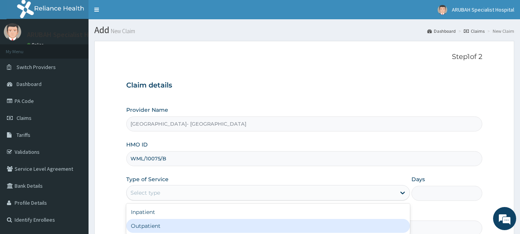
click at [152, 233] on div "Inpatient Outpatient" at bounding box center [268, 218] width 284 height 31
click at [152, 228] on div "Outpatient" at bounding box center [268, 226] width 284 height 14
type input "1"
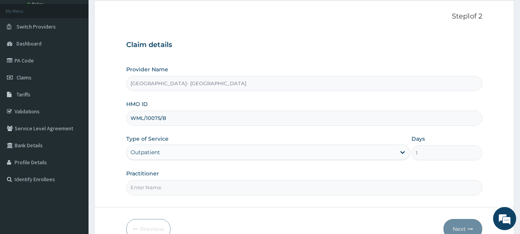
scroll to position [83, 0]
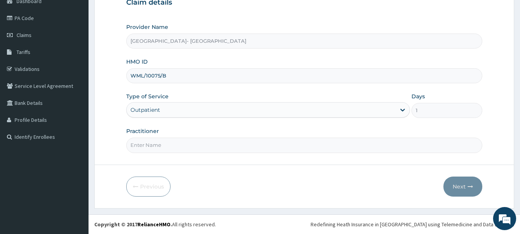
click at [147, 147] on input "Practitioner" at bounding box center [304, 144] width 356 height 15
type input "[PERSON_NAME] ntamu"
click at [459, 184] on button "Next" at bounding box center [462, 186] width 39 height 20
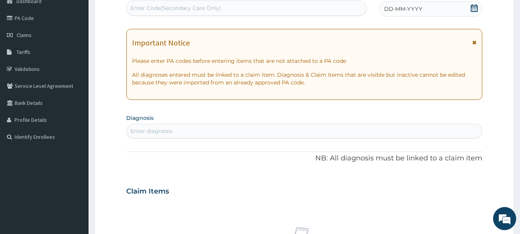
click at [472, 7] on icon at bounding box center [474, 8] width 7 height 8
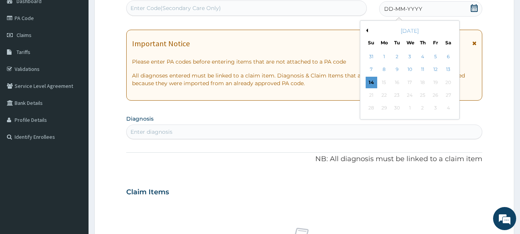
click at [368, 29] on button "Previous Month" at bounding box center [366, 30] width 4 height 4
click at [384, 111] on div "25" at bounding box center [384, 108] width 12 height 12
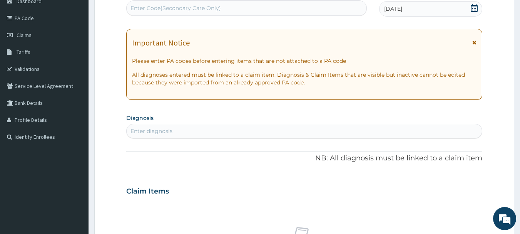
click at [360, 132] on div "Enter diagnosis" at bounding box center [305, 131] width 356 height 12
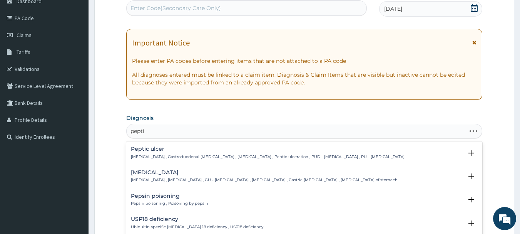
type input "peptic"
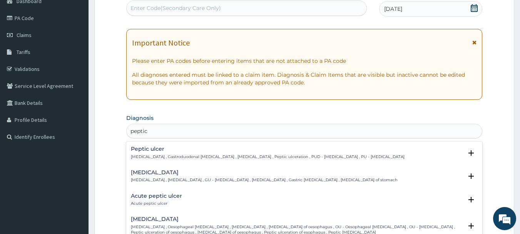
click at [167, 158] on p "Peptic ulcer , Gastroduodenal ulcer , Peptic ulcer disease , Peptic ulceration …" at bounding box center [268, 156] width 274 height 5
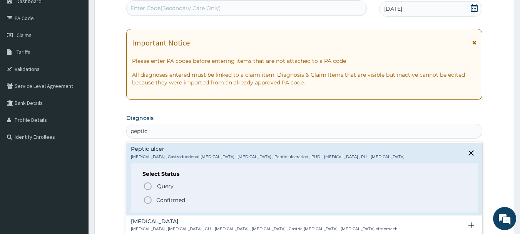
click at [151, 197] on circle "status option filled" at bounding box center [147, 199] width 7 height 7
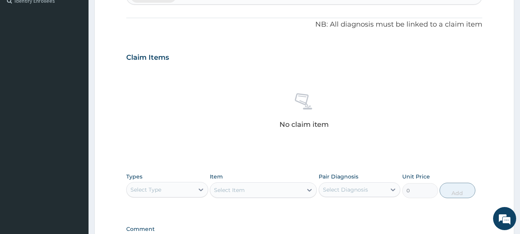
scroll to position [321, 0]
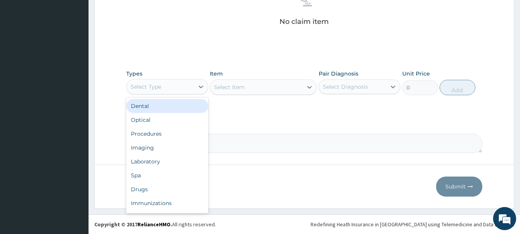
click at [142, 87] on div "Select Type" at bounding box center [145, 87] width 31 height 8
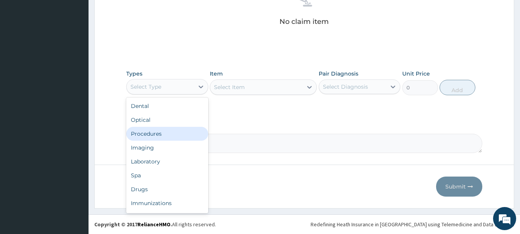
click at [142, 133] on div "Procedures" at bounding box center [167, 134] width 82 height 14
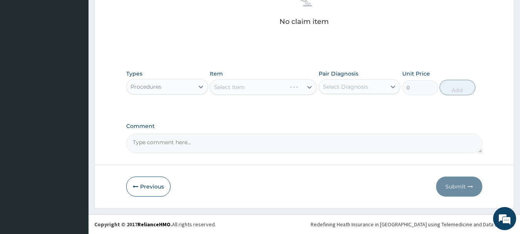
click at [283, 86] on div "Select Item" at bounding box center [263, 86] width 107 height 15
click at [283, 86] on div "Select Item" at bounding box center [256, 87] width 92 height 12
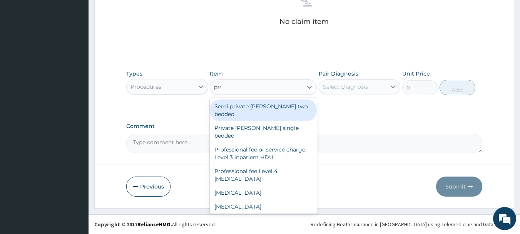
type input "prac"
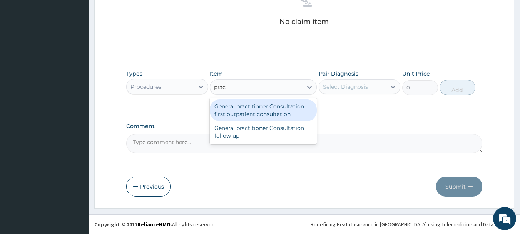
click at [276, 120] on div "General practitioner Consultation first outpatient consultation" at bounding box center [263, 110] width 107 height 22
type input "3960"
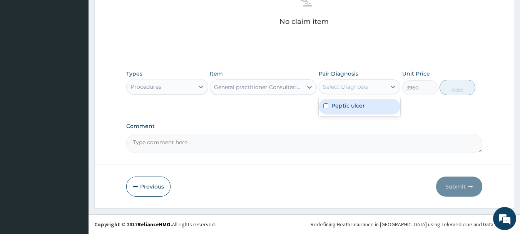
click at [338, 92] on div "Select Diagnosis" at bounding box center [352, 86] width 67 height 12
click at [326, 107] on input "checkbox" at bounding box center [325, 105] width 5 height 5
checkbox input "true"
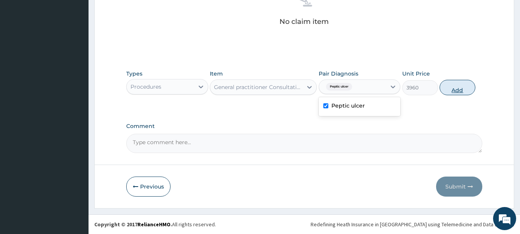
click at [468, 87] on button "Add" at bounding box center [458, 87] width 36 height 15
type input "0"
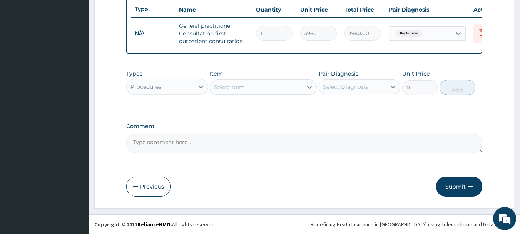
scroll to position [295, 0]
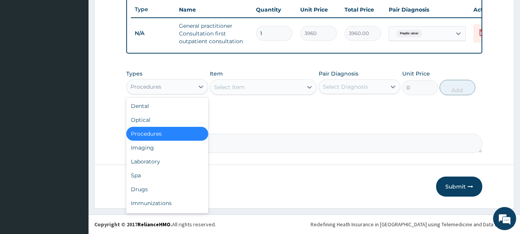
click at [150, 90] on div "Procedures" at bounding box center [145, 87] width 31 height 8
click at [150, 189] on div "Drugs" at bounding box center [167, 189] width 82 height 14
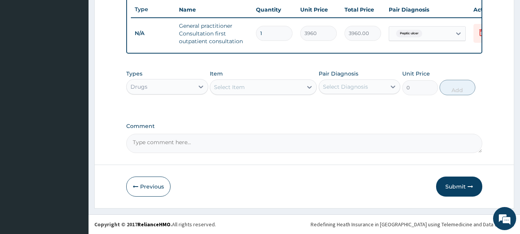
click at [269, 90] on div "Select Item" at bounding box center [256, 87] width 92 height 12
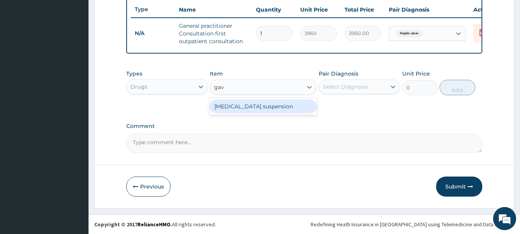
type input "gavi"
click at [267, 104] on div "Gaviscon suspension" at bounding box center [263, 106] width 107 height 14
type input "9504"
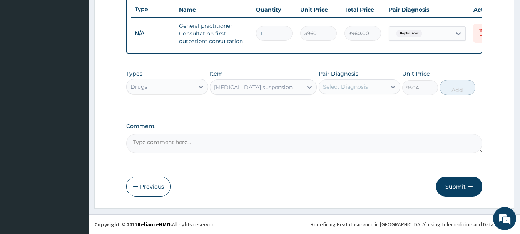
click at [328, 91] on div "Select Diagnosis" at bounding box center [352, 86] width 67 height 12
click at [326, 105] on input "checkbox" at bounding box center [325, 105] width 5 height 5
checkbox input "true"
click at [457, 88] on button "Add" at bounding box center [458, 87] width 36 height 15
type input "0"
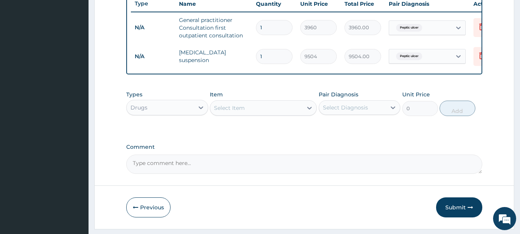
click at [235, 112] on div "Select Item" at bounding box center [229, 108] width 31 height 8
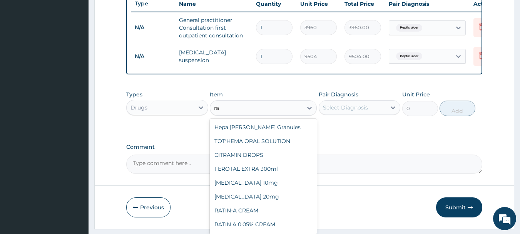
type input "r"
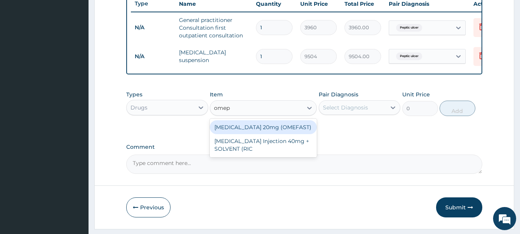
type input "omepr"
click at [231, 132] on div "OMEPRAZOLE 20mg (OMEFAST)" at bounding box center [263, 127] width 107 height 14
type input "92.4"
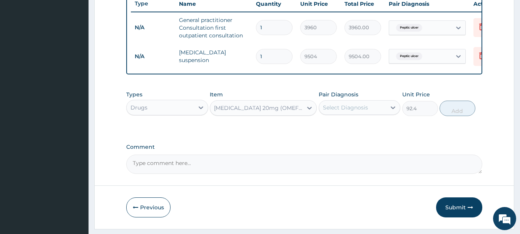
click at [334, 110] on div "Select Diagnosis" at bounding box center [345, 108] width 45 height 8
click at [327, 129] on input "checkbox" at bounding box center [325, 126] width 5 height 5
checkbox input "true"
click at [460, 114] on button "Add" at bounding box center [458, 107] width 36 height 15
type input "0"
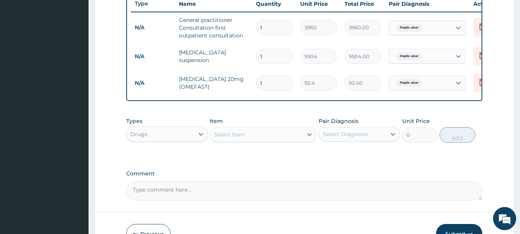
type input "0.00"
type input "3"
type input "277.20"
type input "30"
type input "2772.00"
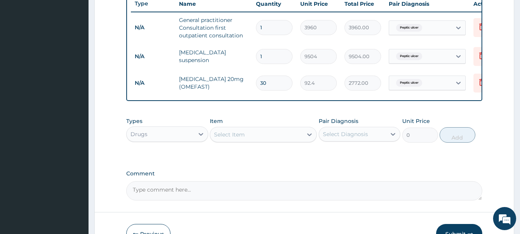
type input "30"
click at [288, 140] on div "Select Item" at bounding box center [256, 134] width 92 height 12
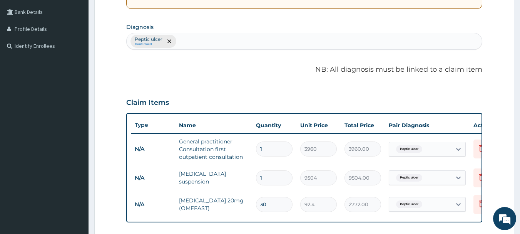
scroll to position [87, 0]
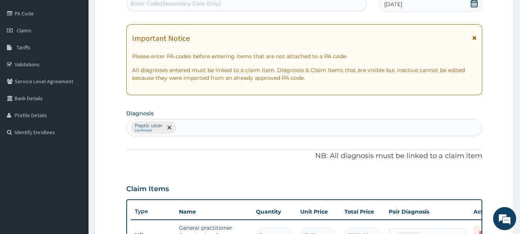
click at [189, 125] on div "Peptic ulcer Confirmed" at bounding box center [305, 127] width 356 height 16
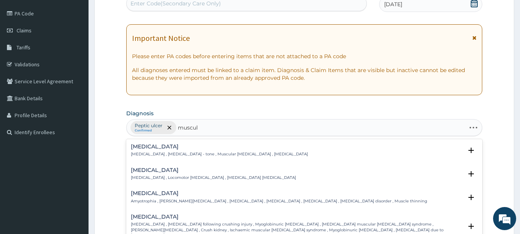
type input "musculo"
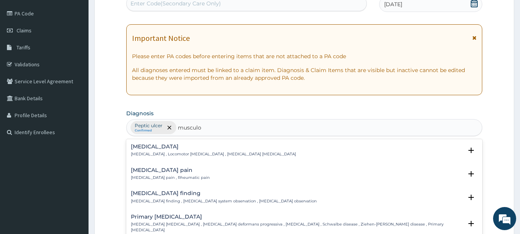
click at [158, 171] on h4 "Musculoskeletal pain" at bounding box center [170, 170] width 79 height 6
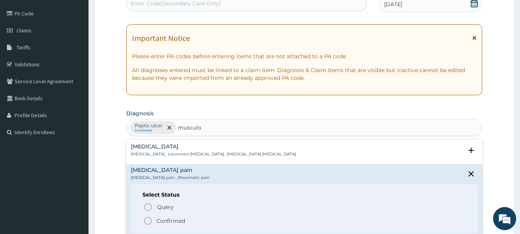
click at [146, 219] on icon "status option filled" at bounding box center [147, 220] width 9 height 9
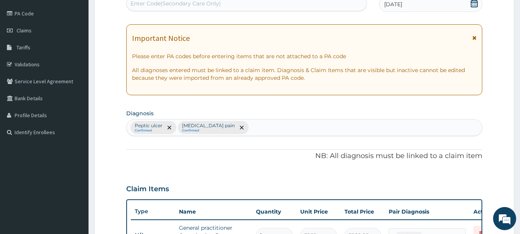
scroll to position [221, 0]
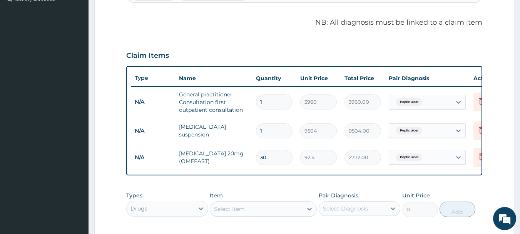
click at [291, 212] on div "Select Item" at bounding box center [256, 208] width 92 height 12
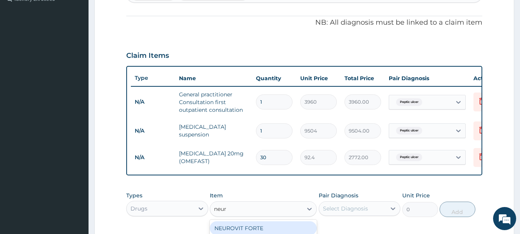
type input "neuro"
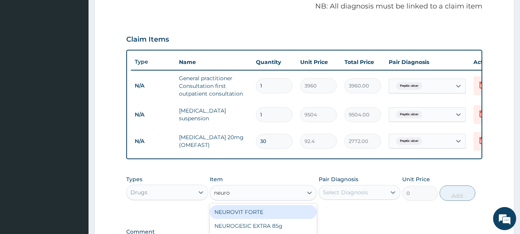
scroll to position [348, 0]
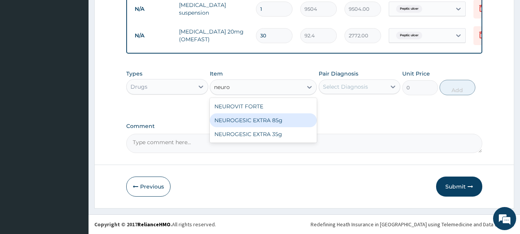
click at [245, 118] on div "NEUROGESIC EXTRA 85g" at bounding box center [263, 120] width 107 height 14
type input "3036"
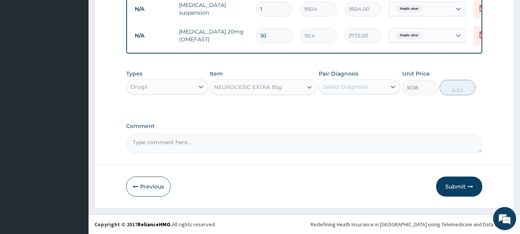
click at [329, 87] on div "Select Diagnosis" at bounding box center [345, 87] width 45 height 8
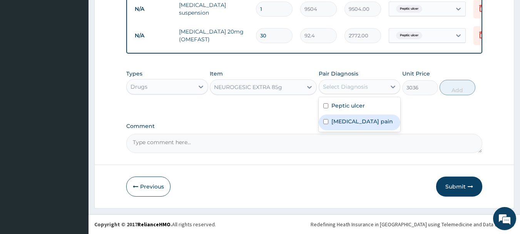
click at [328, 122] on input "checkbox" at bounding box center [325, 121] width 5 height 5
checkbox input "true"
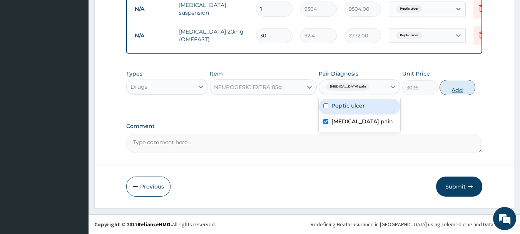
click at [463, 85] on button "Add" at bounding box center [458, 87] width 36 height 15
type input "0"
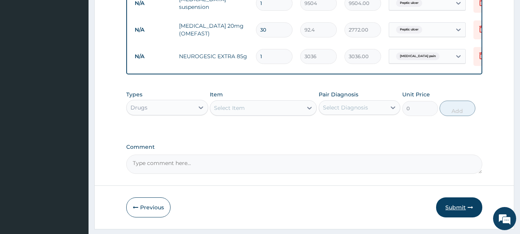
click at [466, 213] on button "Submit" at bounding box center [459, 207] width 46 height 20
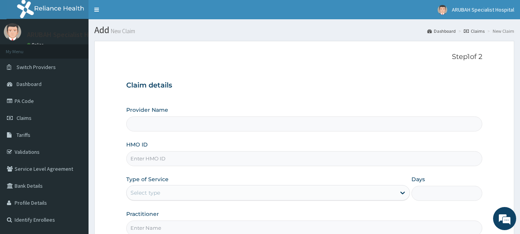
click at [162, 161] on input "HMO ID" at bounding box center [304, 158] width 356 height 15
type input "gbm"
type input "[GEOGRAPHIC_DATA]- [GEOGRAPHIC_DATA]"
type input "gbm/10024/a"
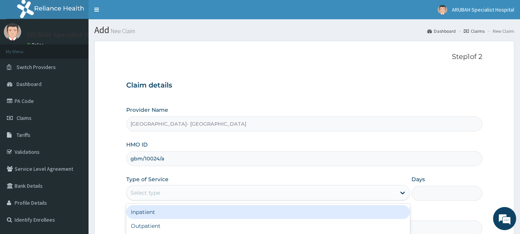
click at [171, 188] on div "Select type" at bounding box center [261, 192] width 269 height 12
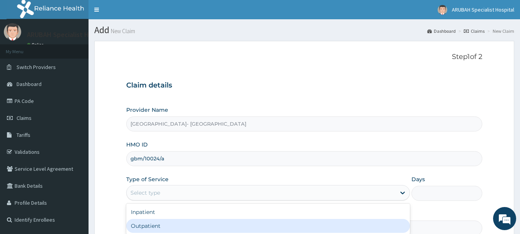
click at [159, 221] on div "Outpatient" at bounding box center [268, 226] width 284 height 14
type input "1"
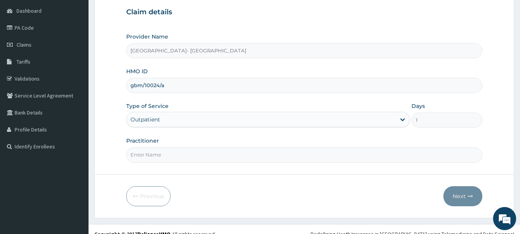
scroll to position [83, 0]
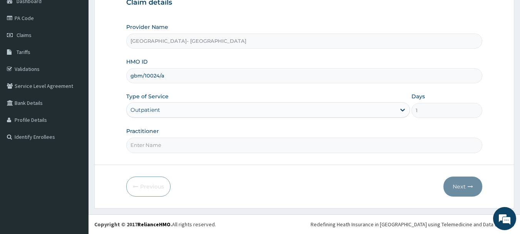
click at [145, 142] on input "Practitioner" at bounding box center [304, 144] width 356 height 15
type input "[PERSON_NAME] ntamu"
click at [460, 186] on button "Next" at bounding box center [462, 186] width 39 height 20
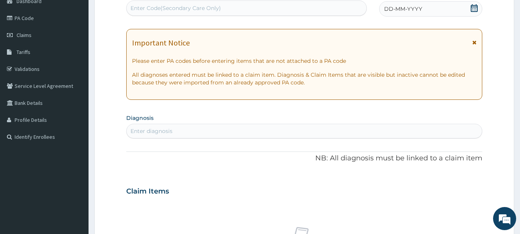
click at [472, 8] on icon at bounding box center [474, 8] width 7 height 8
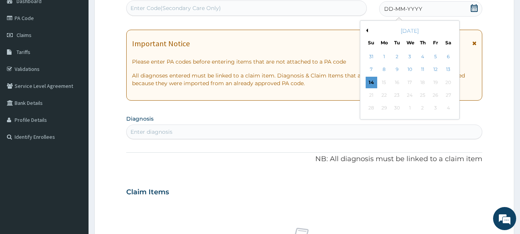
click at [367, 30] on button "Previous Month" at bounding box center [366, 30] width 4 height 4
click at [383, 105] on div "25" at bounding box center [384, 108] width 12 height 12
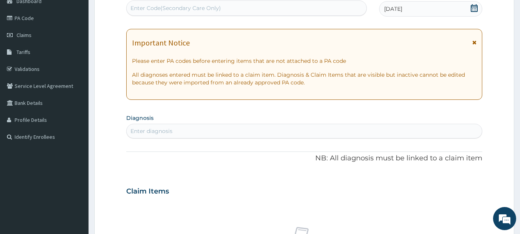
click at [353, 128] on div "Enter diagnosis" at bounding box center [305, 131] width 356 height 12
type input "malari"
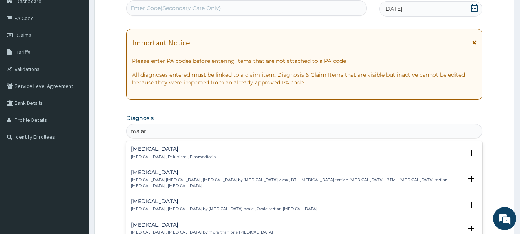
click at [134, 154] on p "[MEDICAL_DATA] , Paludism , Plasmodiosis" at bounding box center [173, 156] width 85 height 5
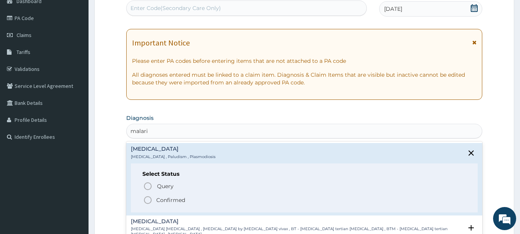
click at [145, 197] on circle "status option filled" at bounding box center [147, 199] width 7 height 7
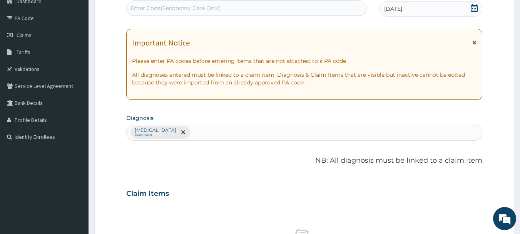
scroll to position [287, 0]
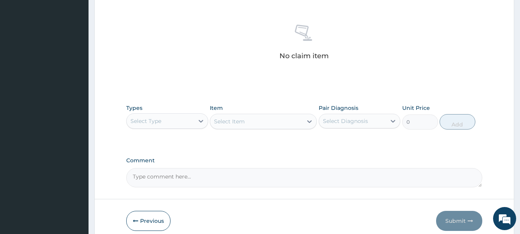
click at [172, 120] on div "Select Type" at bounding box center [160, 121] width 67 height 12
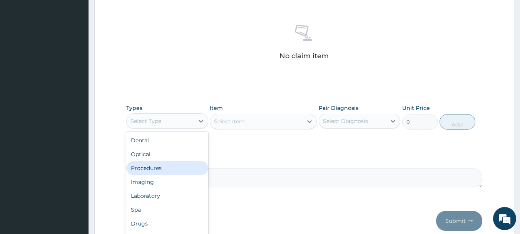
click at [158, 167] on div "Procedures" at bounding box center [167, 168] width 82 height 14
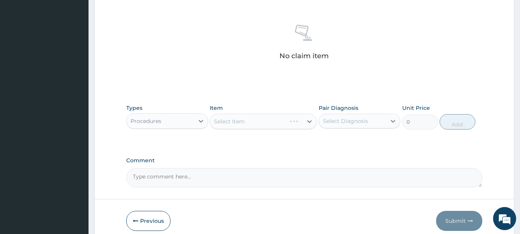
click at [244, 122] on div "Select Item" at bounding box center [263, 121] width 107 height 15
click at [244, 122] on div "Select Item" at bounding box center [229, 121] width 31 height 8
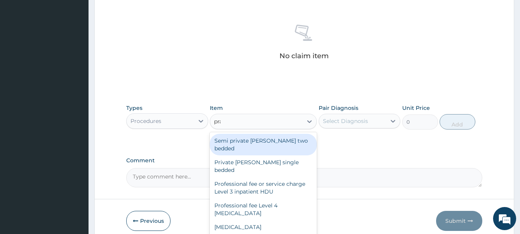
type input "prac"
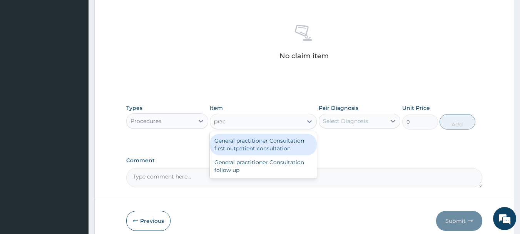
click at [244, 147] on div "General practitioner Consultation first outpatient consultation" at bounding box center [263, 145] width 107 height 22
type input "3960"
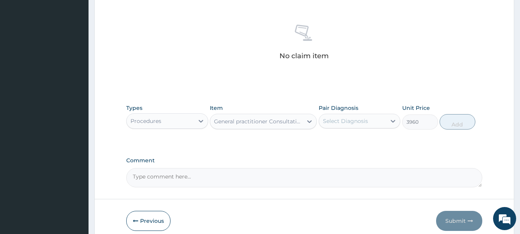
click at [342, 119] on div "Select Diagnosis" at bounding box center [345, 121] width 45 height 8
click at [328, 137] on div "[MEDICAL_DATA]" at bounding box center [360, 141] width 82 height 16
checkbox input "true"
click at [451, 127] on button "Add" at bounding box center [458, 121] width 36 height 15
type input "0"
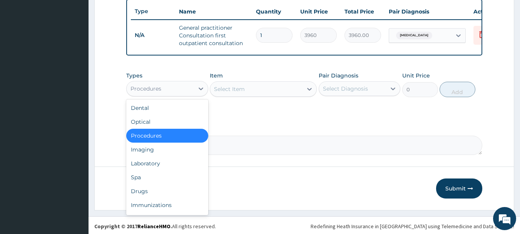
click at [138, 92] on div "Procedures" at bounding box center [145, 89] width 31 height 8
click at [149, 170] on div "Laboratory" at bounding box center [167, 163] width 82 height 14
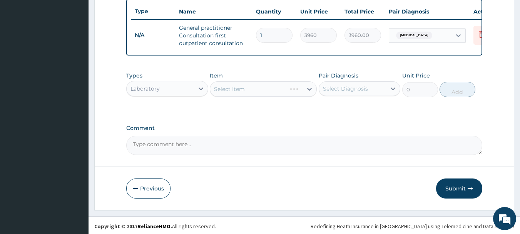
click at [146, 97] on div "Types option Laboratory, selected. Select is focused ,type to refine list, pres…" at bounding box center [167, 84] width 82 height 25
click at [152, 87] on div "Laboratory" at bounding box center [167, 88] width 82 height 15
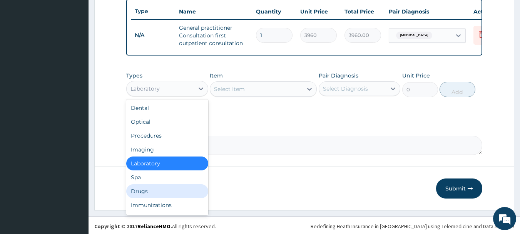
click at [144, 198] on div "Drugs" at bounding box center [167, 191] width 82 height 14
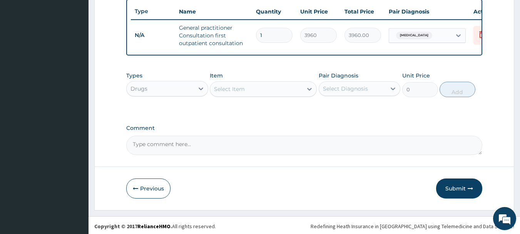
click at [231, 93] on div "Select Item" at bounding box center [229, 89] width 31 height 8
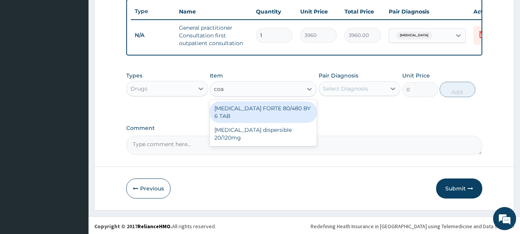
type input "[PERSON_NAME]"
click at [234, 115] on div "[MEDICAL_DATA] FORTE 80/480 BY 6 TAB" at bounding box center [263, 112] width 107 height 22
type input "501.6"
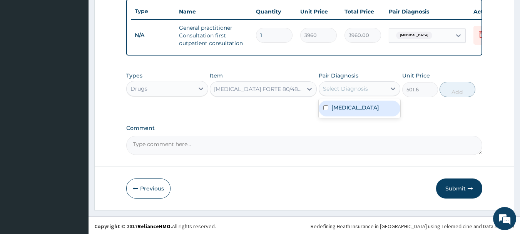
click at [336, 92] on div "Select Diagnosis" at bounding box center [345, 89] width 45 height 8
click at [329, 114] on div "Malaria" at bounding box center [360, 108] width 82 height 16
checkbox input "true"
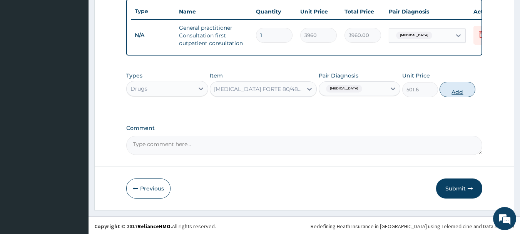
click at [450, 97] on button "Add" at bounding box center [458, 89] width 36 height 15
type input "0"
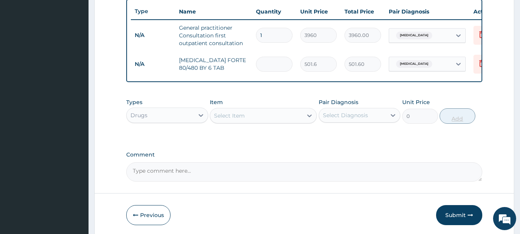
type input "0.00"
type input "6"
type input "3009.60"
type input "6"
click at [303, 122] on div at bounding box center [310, 116] width 14 height 14
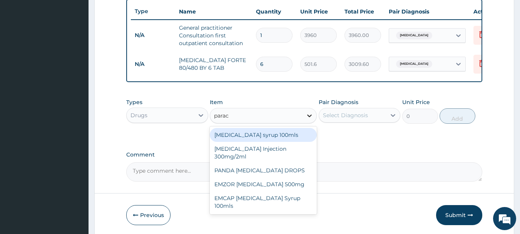
type input "parace"
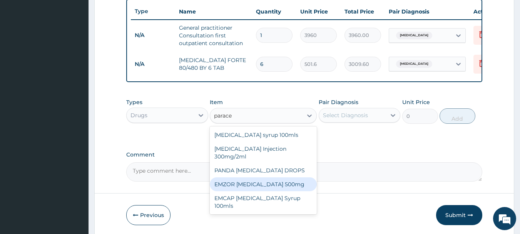
click at [298, 191] on div "EMZOR PARACETAMOL 500mg" at bounding box center [263, 184] width 107 height 14
type input "26.4"
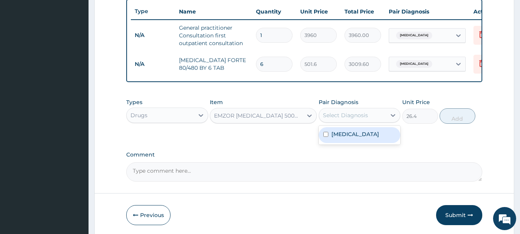
click at [363, 122] on div "Select Diagnosis" at bounding box center [360, 115] width 82 height 15
click at [326, 137] on input "checkbox" at bounding box center [325, 134] width 5 height 5
checkbox input "true"
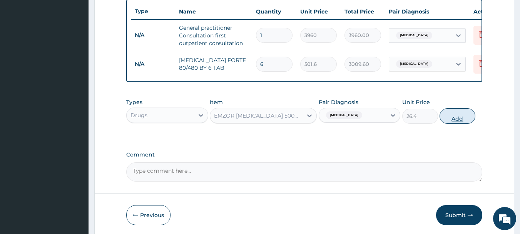
click at [451, 122] on button "Add" at bounding box center [458, 115] width 36 height 15
type input "0"
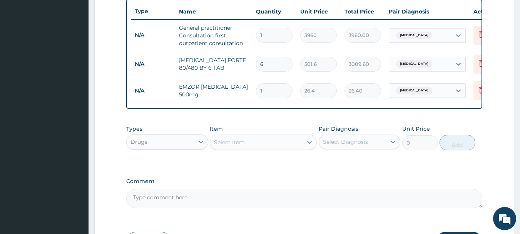
type input "0.00"
type input "2"
type input "52.80"
type input "24"
type input "633.60"
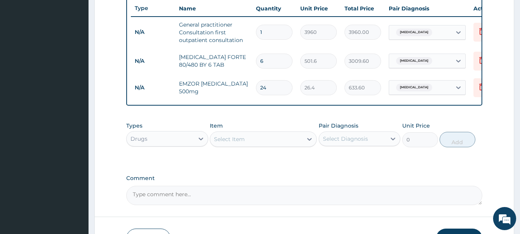
scroll to position [332, 0]
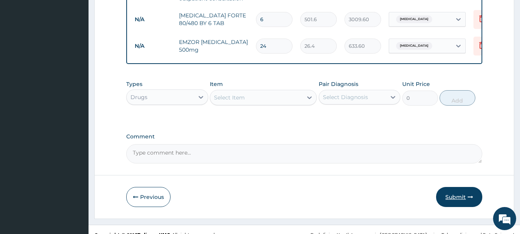
type input "24"
click at [462, 200] on button "Submit" at bounding box center [459, 197] width 46 height 20
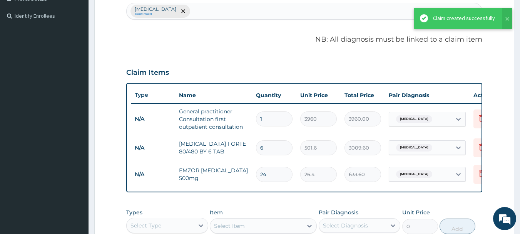
scroll to position [130, 0]
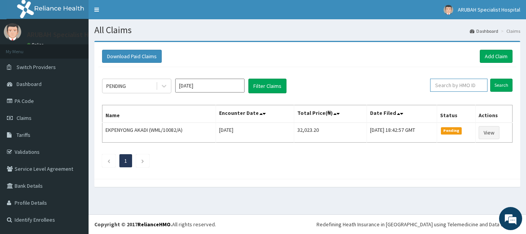
click at [441, 84] on input "text" at bounding box center [458, 85] width 57 height 13
type input "gbm/10024/a"
click at [500, 84] on input "Search" at bounding box center [501, 85] width 22 height 13
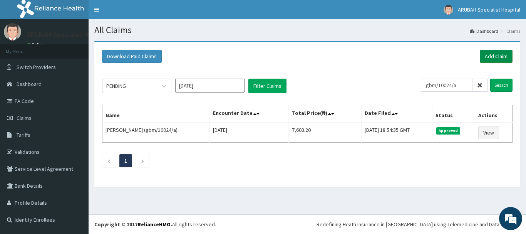
click at [494, 55] on link "Add Claim" at bounding box center [496, 56] width 33 height 13
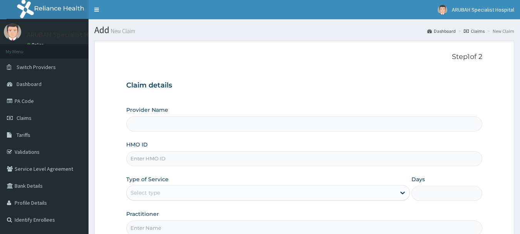
click at [171, 155] on input "HMO ID" at bounding box center [304, 158] width 356 height 15
type input "orv"
type input "[GEOGRAPHIC_DATA]- [GEOGRAPHIC_DATA]"
type input "orv/10010/b"
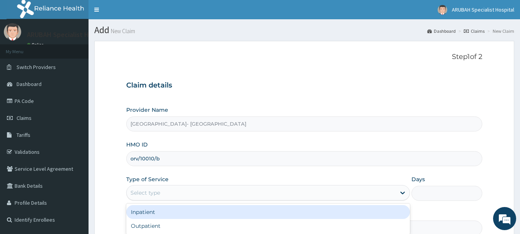
click at [167, 193] on div "Select type" at bounding box center [261, 192] width 269 height 12
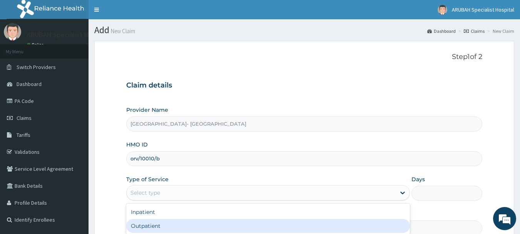
click at [157, 221] on div "Outpatient" at bounding box center [268, 226] width 284 height 14
type input "1"
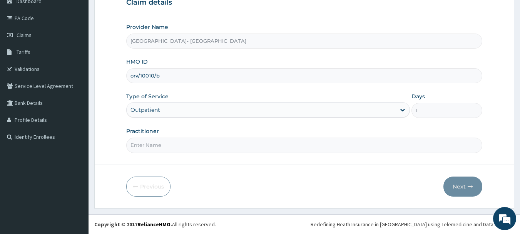
click at [152, 142] on input "Practitioner" at bounding box center [304, 144] width 356 height 15
type input "[PERSON_NAME] ntamu"
click at [467, 181] on button "Next" at bounding box center [462, 186] width 39 height 20
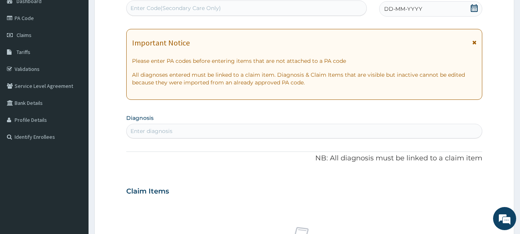
click at [472, 6] on icon at bounding box center [474, 8] width 7 height 8
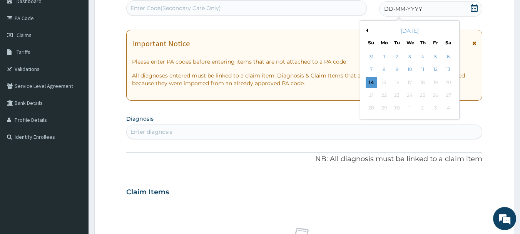
click at [367, 30] on button "Previous Month" at bounding box center [366, 30] width 4 height 4
click at [433, 107] on div "29" at bounding box center [436, 108] width 12 height 12
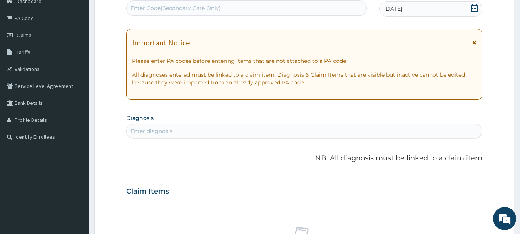
click at [252, 131] on div "Enter diagnosis" at bounding box center [305, 131] width 356 height 12
type input "malar"
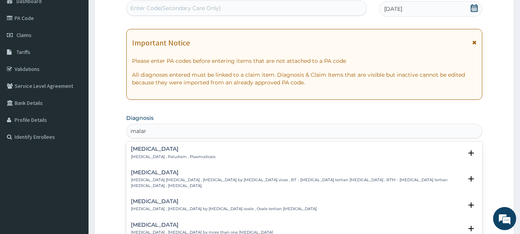
click at [147, 149] on h4 "[MEDICAL_DATA]" at bounding box center [173, 149] width 85 height 6
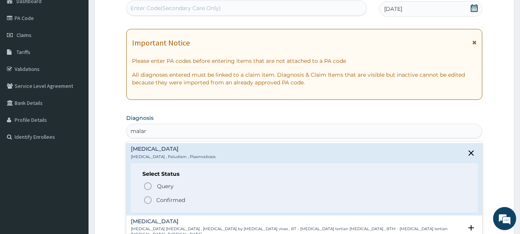
click at [148, 197] on icon "status option filled" at bounding box center [147, 199] width 9 height 9
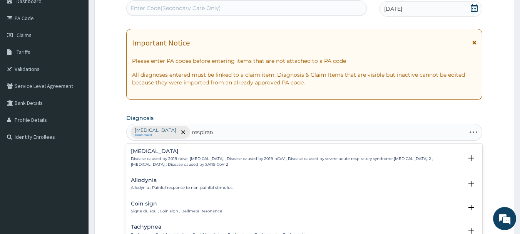
type input "respirator"
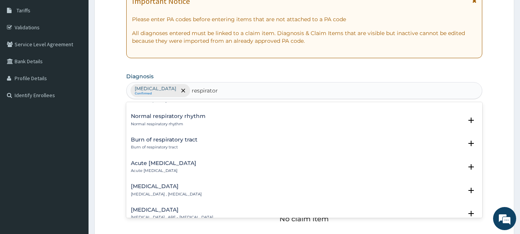
scroll to position [137, 0]
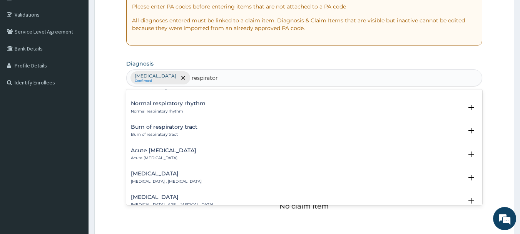
click at [170, 147] on h4 "Acute respiratory disease" at bounding box center [163, 150] width 65 height 6
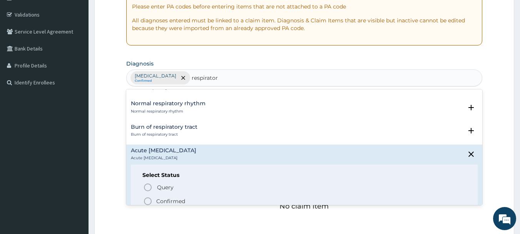
click at [147, 196] on icon "status option filled" at bounding box center [147, 200] width 9 height 9
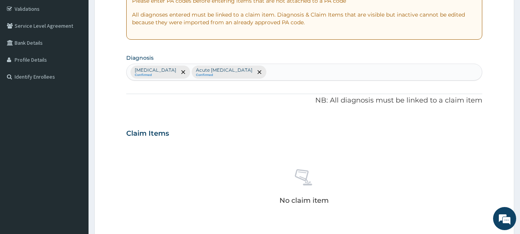
scroll to position [321, 0]
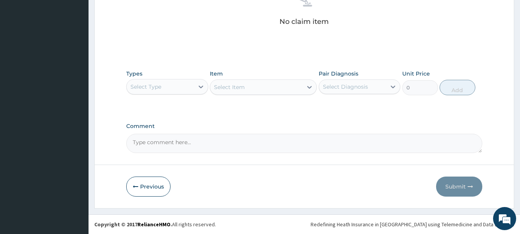
click at [135, 83] on div "Select Type" at bounding box center [145, 87] width 31 height 8
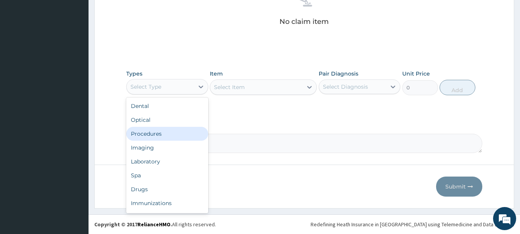
click at [141, 136] on div "Procedures" at bounding box center [167, 134] width 82 height 14
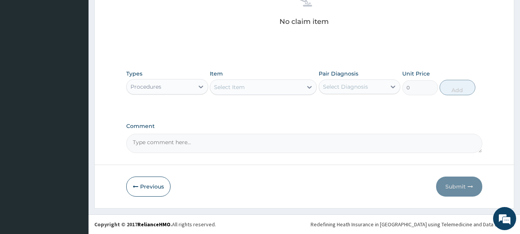
click at [268, 89] on div "Select Item" at bounding box center [256, 87] width 92 height 12
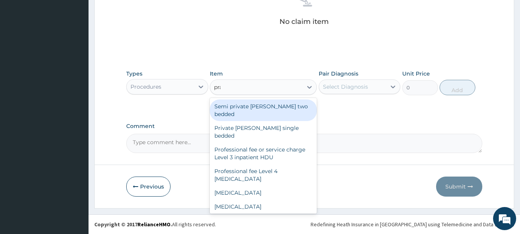
type input "prac"
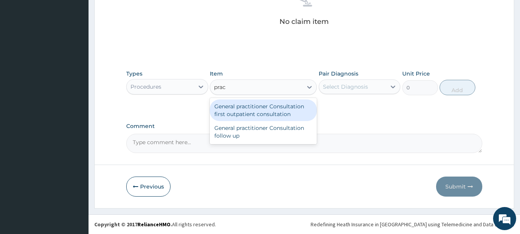
click at [266, 108] on div "General practitioner Consultation first outpatient consultation" at bounding box center [263, 110] width 107 height 22
type input "3960"
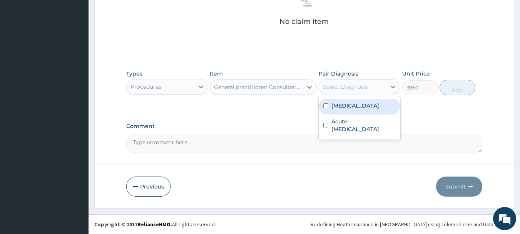
click at [344, 85] on div "Select Diagnosis" at bounding box center [345, 87] width 45 height 8
click at [328, 104] on input "checkbox" at bounding box center [325, 105] width 5 height 5
checkbox input "true"
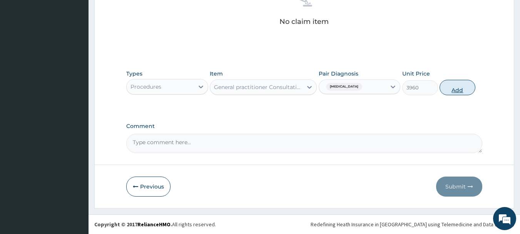
click at [454, 86] on button "Add" at bounding box center [458, 87] width 36 height 15
type input "0"
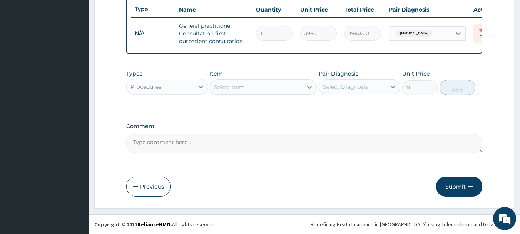
scroll to position [295, 0]
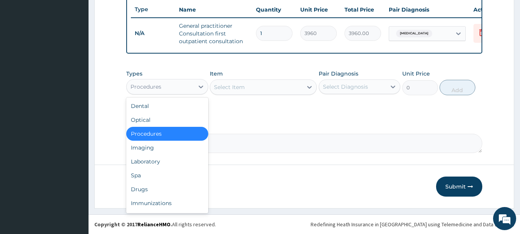
click at [160, 84] on div "Procedures" at bounding box center [145, 87] width 31 height 8
click at [154, 156] on div "Laboratory" at bounding box center [167, 161] width 82 height 14
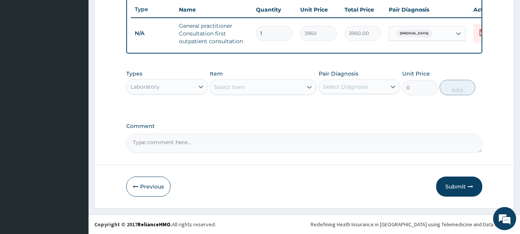
click at [243, 85] on div "Select Item" at bounding box center [229, 87] width 31 height 8
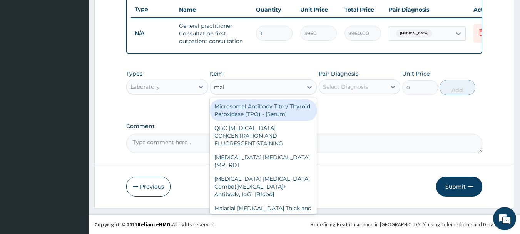
type input "mala"
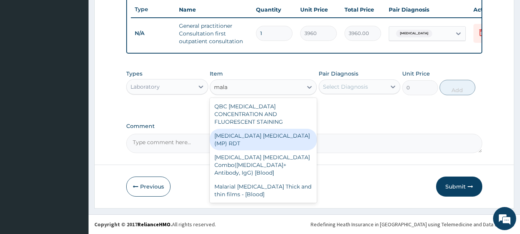
click at [243, 129] on div "[MEDICAL_DATA] [MEDICAL_DATA] (MP) RDT" at bounding box center [263, 140] width 107 height 22
type input "1800"
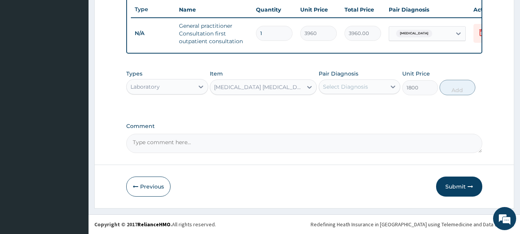
click at [339, 92] on div "Select Diagnosis" at bounding box center [352, 86] width 67 height 12
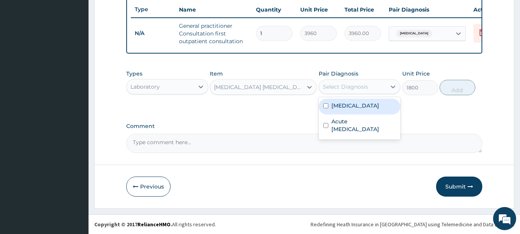
click at [328, 110] on div "[MEDICAL_DATA]" at bounding box center [360, 107] width 82 height 16
checkbox input "true"
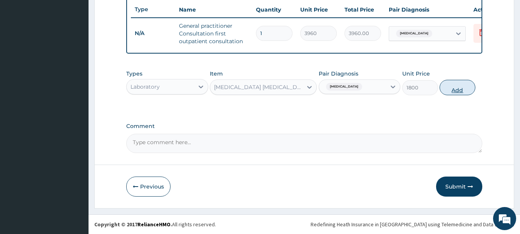
click at [452, 84] on button "Add" at bounding box center [458, 87] width 36 height 15
type input "0"
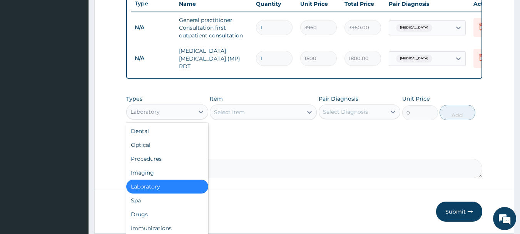
click at [168, 109] on div "Laboratory" at bounding box center [160, 111] width 67 height 12
click at [145, 215] on div "Drugs" at bounding box center [167, 214] width 82 height 14
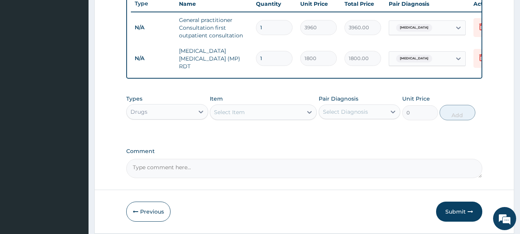
click at [252, 116] on div "Select Item" at bounding box center [256, 112] width 92 height 12
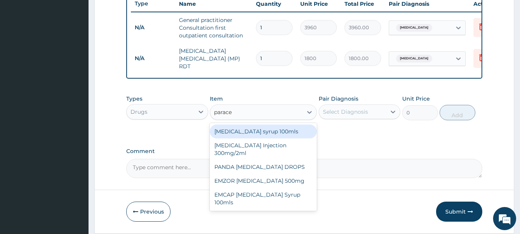
type input "paracet"
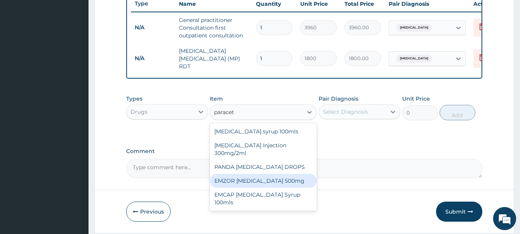
click at [253, 176] on div "EMZOR PARACETAMOL 500mg" at bounding box center [263, 181] width 107 height 14
type input "26.4"
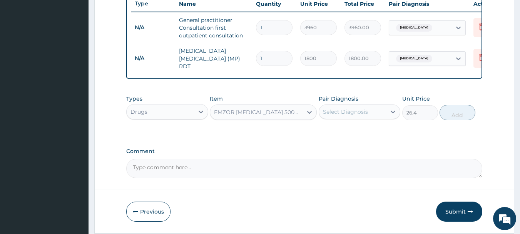
click at [350, 115] on div "Select Diagnosis" at bounding box center [345, 112] width 45 height 8
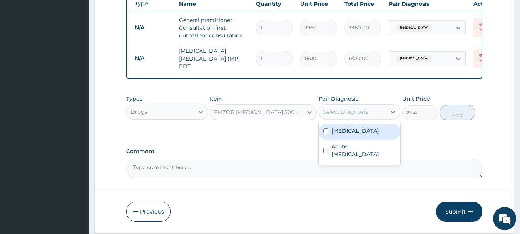
click at [327, 133] on input "checkbox" at bounding box center [325, 130] width 5 height 5
checkbox input "true"
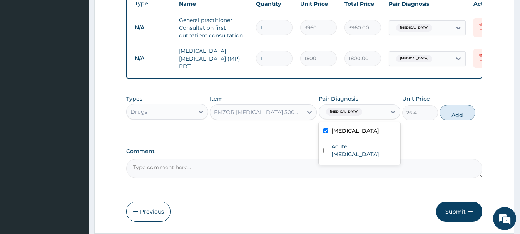
click at [460, 112] on button "Add" at bounding box center [458, 112] width 36 height 15
type input "0"
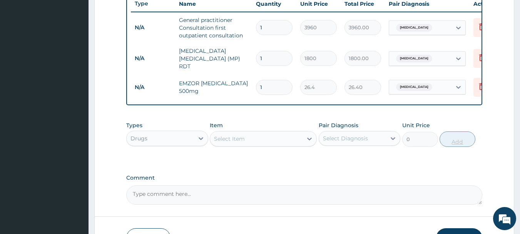
type input "10"
type input "264.00"
type input "10"
click at [261, 136] on div "Select Item" at bounding box center [256, 138] width 92 height 12
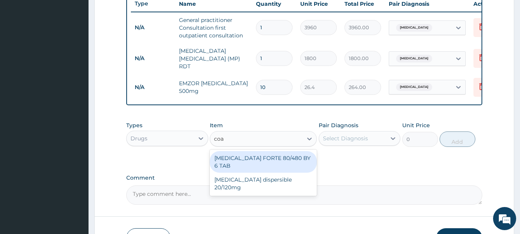
type input "coar"
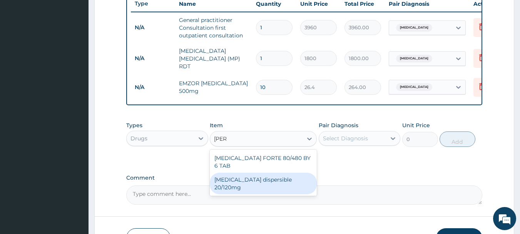
click at [261, 172] on div "Coartem dispersible 20/120mg" at bounding box center [263, 183] width 107 height 22
type input "125.4"
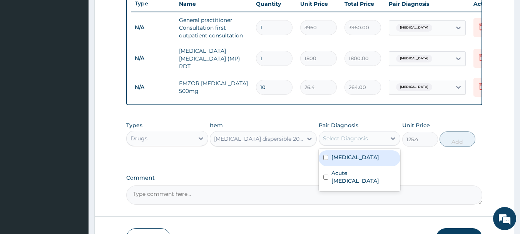
click at [354, 140] on div "Select Diagnosis" at bounding box center [345, 138] width 45 height 8
click at [329, 159] on div "[MEDICAL_DATA]" at bounding box center [360, 158] width 82 height 16
checkbox input "true"
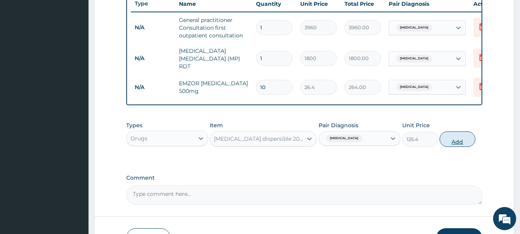
click at [461, 138] on button "Add" at bounding box center [458, 138] width 36 height 15
type input "0"
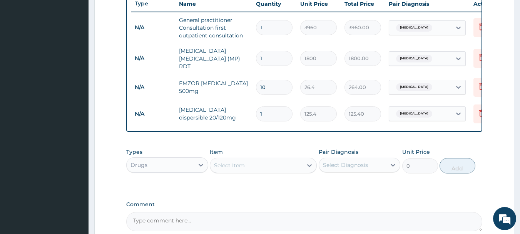
type input "12"
type input "1504.80"
type input "12"
click at [284, 165] on div "Select Item" at bounding box center [256, 165] width 92 height 12
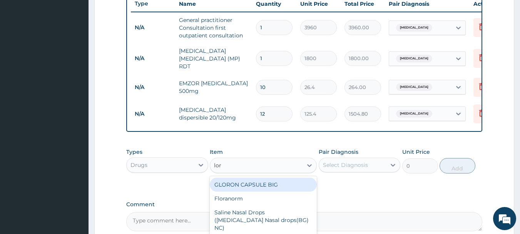
type input "lora"
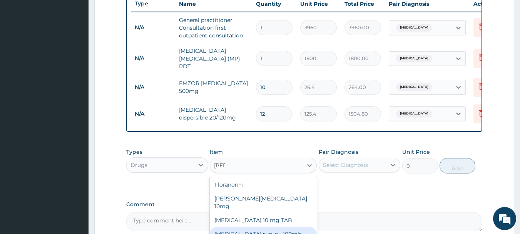
click at [263, 228] on div "Loratadine syrup - 100mls" at bounding box center [263, 234] width 107 height 14
type input "1320"
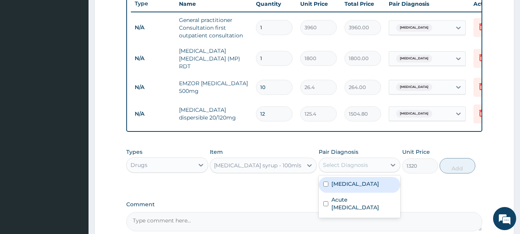
click at [333, 164] on div "Select Diagnosis" at bounding box center [345, 165] width 45 height 8
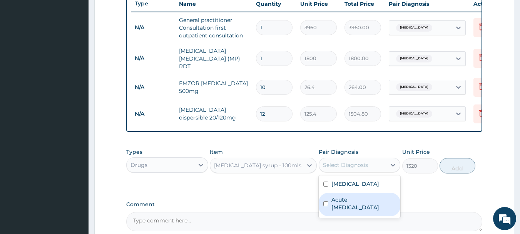
click at [326, 204] on input "checkbox" at bounding box center [325, 203] width 5 height 5
checkbox input "true"
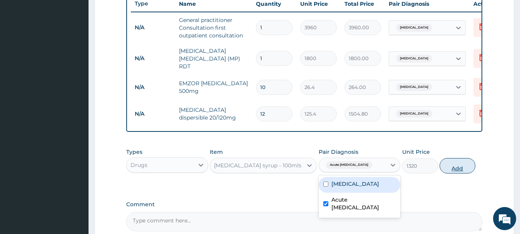
click at [448, 171] on button "Add" at bounding box center [458, 165] width 36 height 15
type input "0"
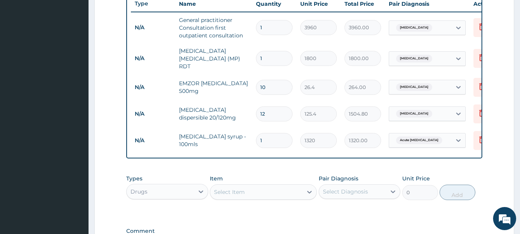
click at [221, 194] on div "Select Item" at bounding box center [229, 192] width 31 height 8
type input "ibu"
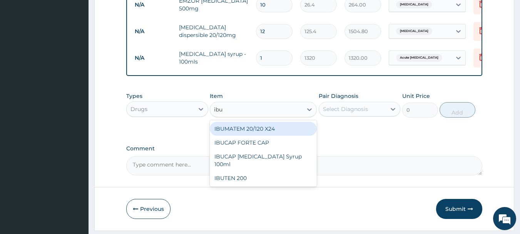
scroll to position [395, 0]
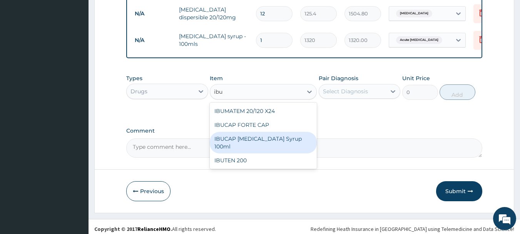
click at [256, 142] on div "IBUCAP COLD AND FLU Syrup 100ml" at bounding box center [263, 143] width 107 height 22
type input "858"
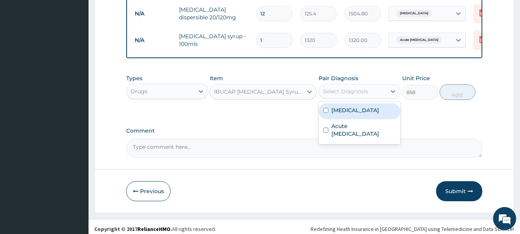
click at [333, 95] on div "Select Diagnosis" at bounding box center [345, 91] width 45 height 8
click at [326, 110] on input "checkbox" at bounding box center [325, 110] width 5 height 5
checkbox input "true"
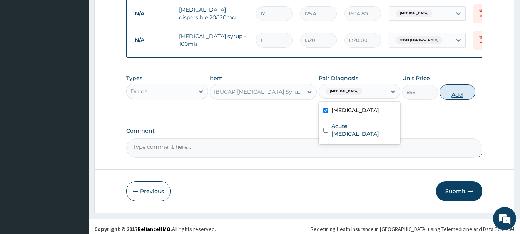
click at [453, 92] on button "Add" at bounding box center [458, 91] width 36 height 15
type input "0"
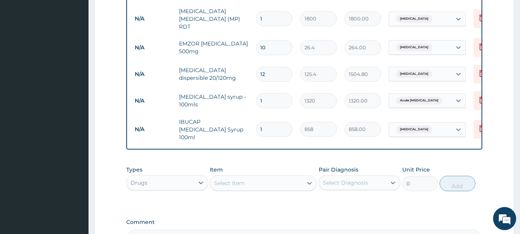
scroll to position [318, 0]
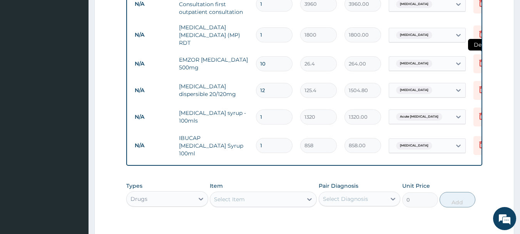
click at [478, 60] on icon at bounding box center [481, 62] width 9 height 9
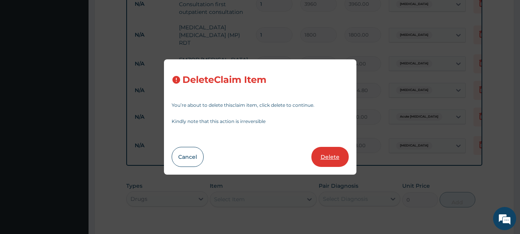
click at [336, 157] on button "Delete" at bounding box center [329, 157] width 37 height 20
type input "12"
type input "125.4"
type input "1504.80"
type input "1"
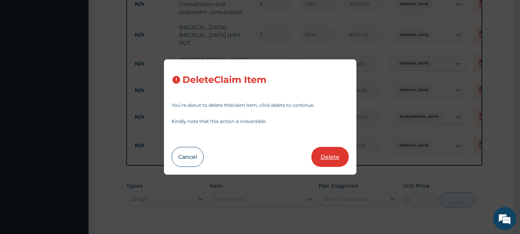
type input "1320"
type input "1320.00"
type input "858"
type input "858.00"
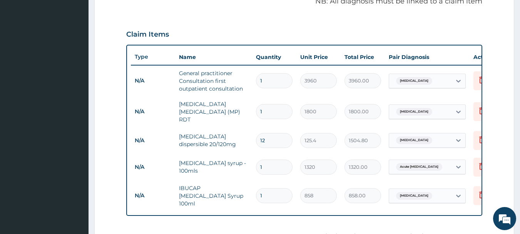
scroll to position [401, 0]
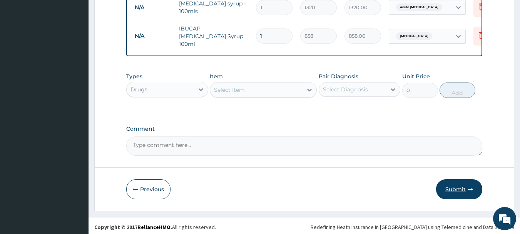
click at [464, 189] on button "Submit" at bounding box center [459, 189] width 46 height 20
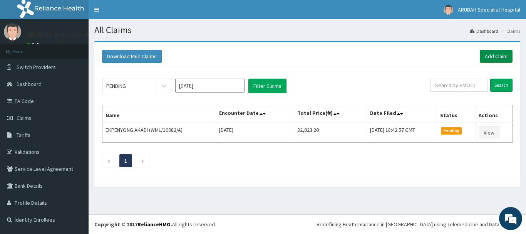
click at [500, 55] on link "Add Claim" at bounding box center [496, 56] width 33 height 13
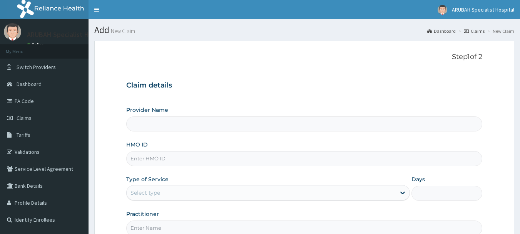
click at [142, 163] on input "HMO ID" at bounding box center [304, 158] width 356 height 15
type input "gbm/1"
type input "[GEOGRAPHIC_DATA]- [GEOGRAPHIC_DATA]"
type input "gbm/10024/a"
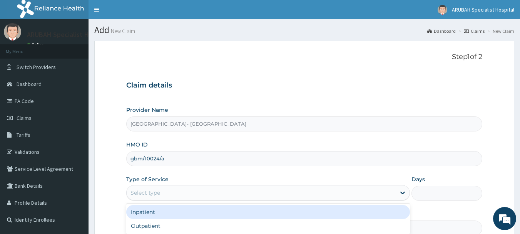
click at [171, 191] on div "Select type" at bounding box center [261, 192] width 269 height 12
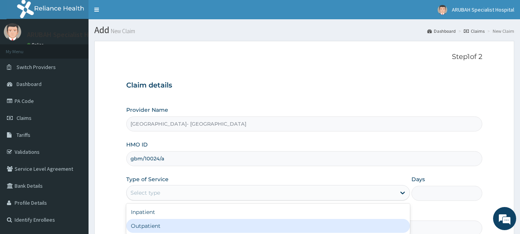
click at [149, 224] on div "Outpatient" at bounding box center [268, 226] width 284 height 14
type input "1"
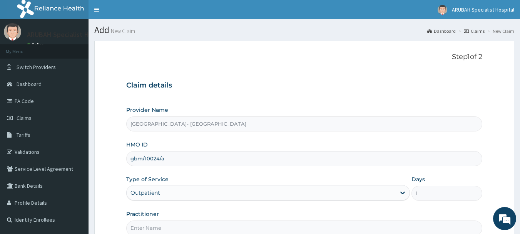
scroll to position [83, 0]
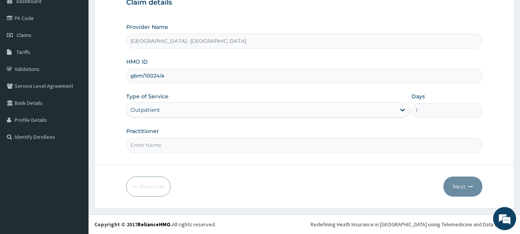
click at [130, 149] on input "Practitioner" at bounding box center [304, 144] width 356 height 15
type input "[PERSON_NAME] ntamu"
click at [466, 181] on button "Next" at bounding box center [462, 186] width 39 height 20
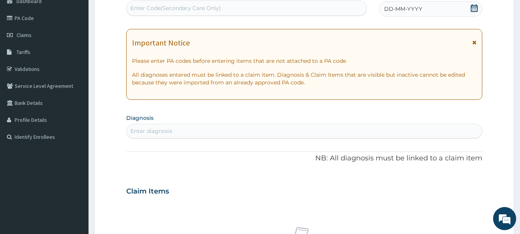
click at [474, 7] on icon at bounding box center [474, 8] width 7 height 8
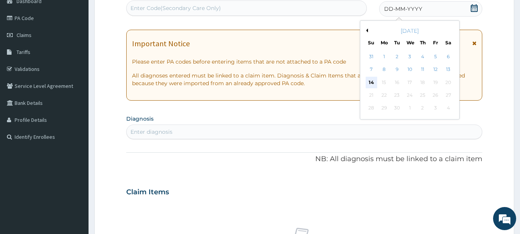
click at [373, 81] on div "14" at bounding box center [372, 83] width 12 height 12
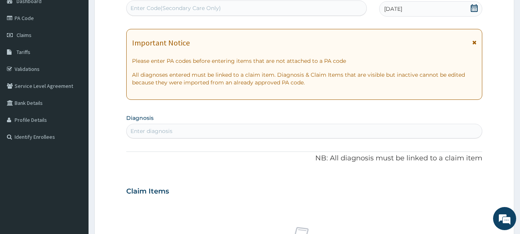
click at [155, 7] on div "Enter Code(Secondary Care Only)" at bounding box center [175, 8] width 90 height 8
paste input "PA/4AF2FA"
type input "PA/4AF2FA"
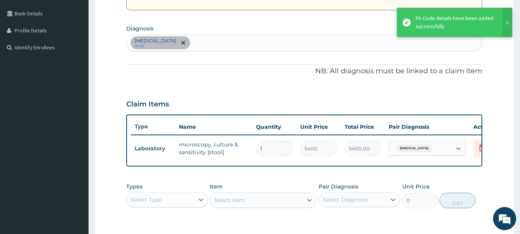
scroll to position [168, 0]
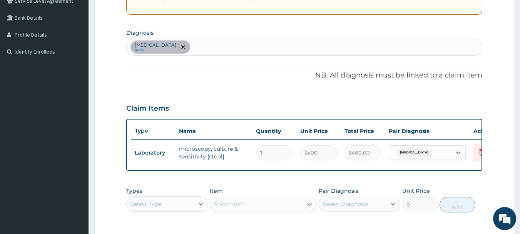
click at [319, 47] on div "[MEDICAL_DATA] query" at bounding box center [305, 47] width 356 height 16
type input "urinary"
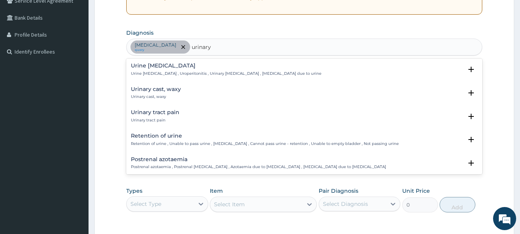
scroll to position [219, 0]
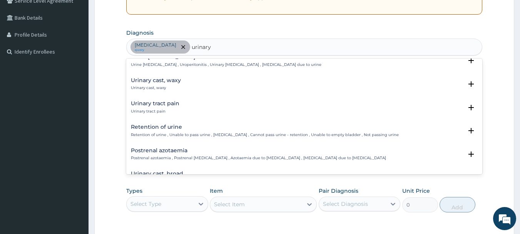
click at [139, 111] on p "Urinary tract pain" at bounding box center [155, 111] width 48 height 5
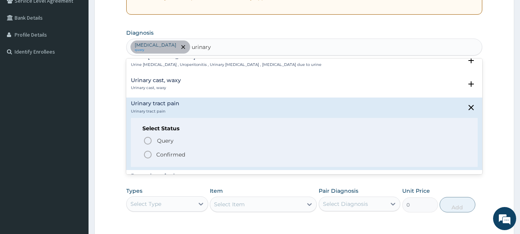
click at [148, 151] on icon "status option filled" at bounding box center [147, 154] width 9 height 9
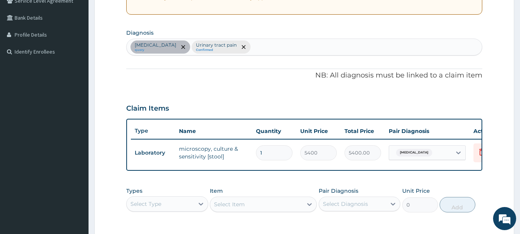
scroll to position [291, 0]
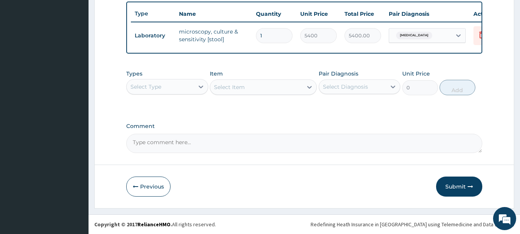
click at [151, 86] on div "Select Type" at bounding box center [145, 87] width 31 height 8
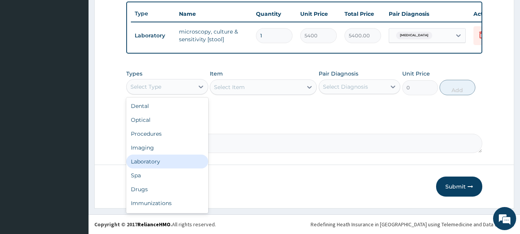
click at [152, 160] on div "Laboratory" at bounding box center [167, 161] width 82 height 14
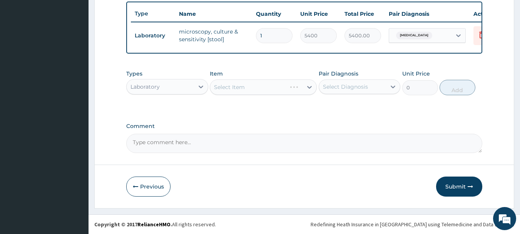
click at [238, 90] on div "Select Item" at bounding box center [263, 86] width 107 height 15
click at [245, 87] on div "Select Item" at bounding box center [256, 87] width 92 height 12
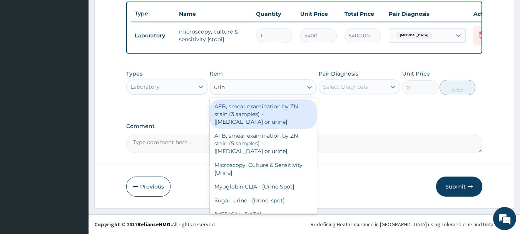
type input "urina"
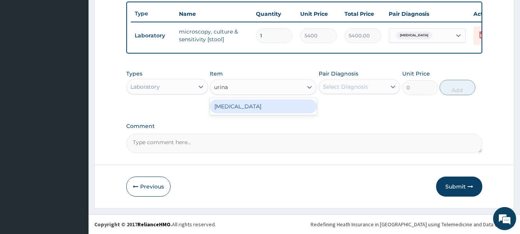
click at [243, 103] on div "[MEDICAL_DATA]" at bounding box center [263, 106] width 107 height 14
type input "1800"
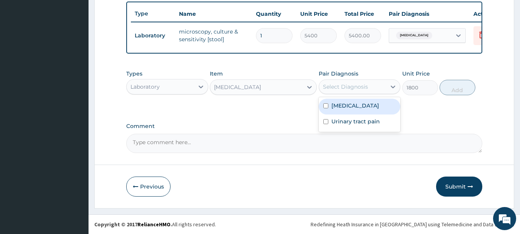
click at [349, 87] on div "Select Diagnosis" at bounding box center [345, 87] width 45 height 8
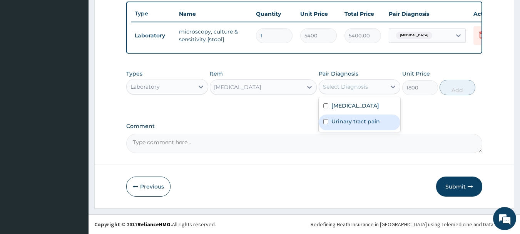
click at [330, 120] on div "Urinary tract pain" at bounding box center [360, 122] width 82 height 16
checkbox input "true"
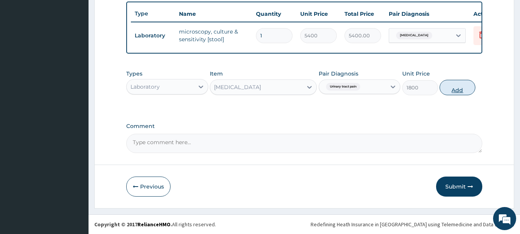
click at [459, 90] on button "Add" at bounding box center [458, 87] width 36 height 15
type input "0"
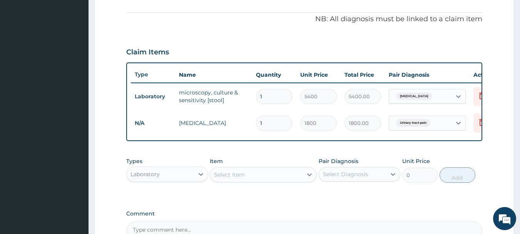
scroll to position [192, 0]
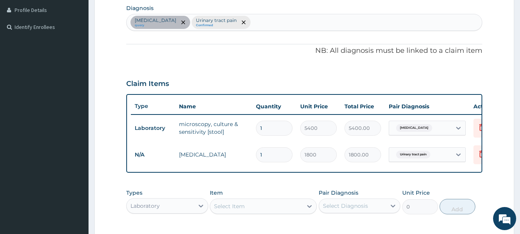
click at [281, 27] on div "[MEDICAL_DATA] query Urinary tract pain Confirmed" at bounding box center [305, 22] width 356 height 16
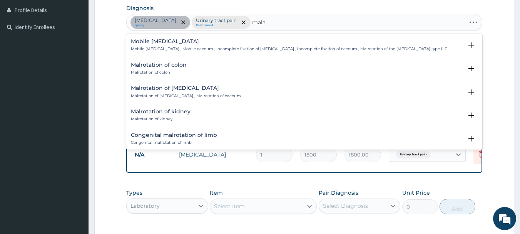
type input "malar"
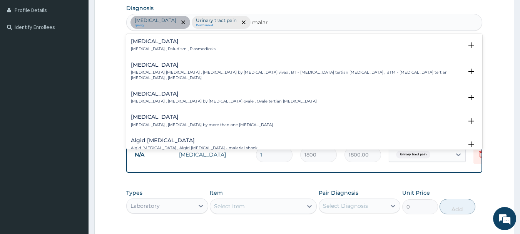
click at [131, 45] on div "[MEDICAL_DATA] [MEDICAL_DATA] , Paludism , Plasmodiosis" at bounding box center [173, 44] width 85 height 13
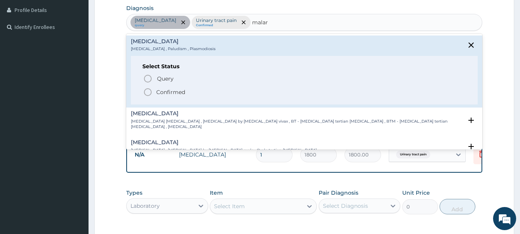
click at [147, 92] on icon "status option filled" at bounding box center [147, 91] width 9 height 9
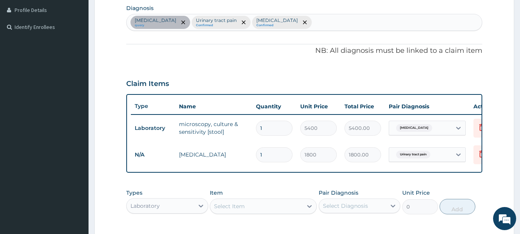
scroll to position [288, 0]
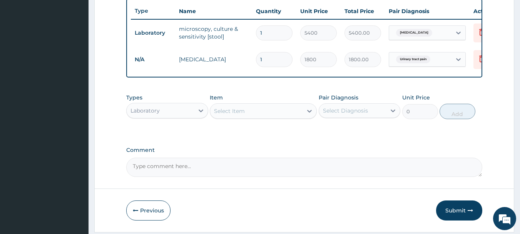
click at [242, 113] on div "Select Item" at bounding box center [229, 111] width 31 height 8
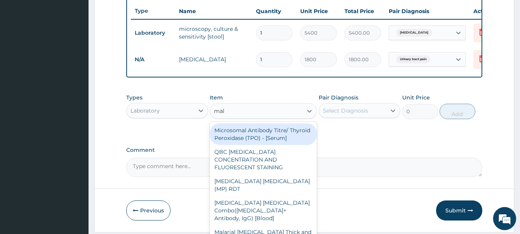
type input "mala"
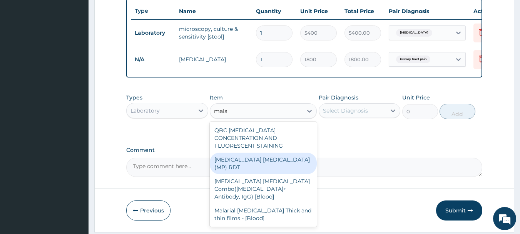
click at [234, 161] on div "[MEDICAL_DATA] [MEDICAL_DATA] (MP) RDT" at bounding box center [263, 163] width 107 height 22
type input "1800"
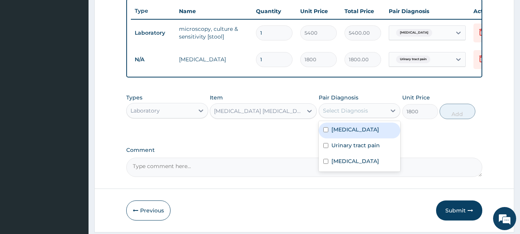
click at [342, 113] on div "Select Diagnosis" at bounding box center [345, 111] width 45 height 8
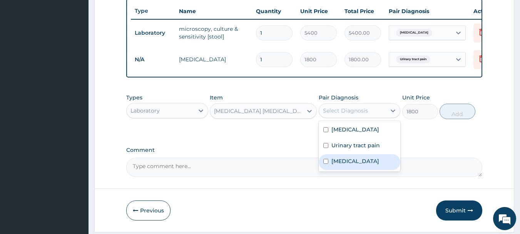
click at [325, 164] on input "checkbox" at bounding box center [325, 161] width 5 height 5
checkbox input "true"
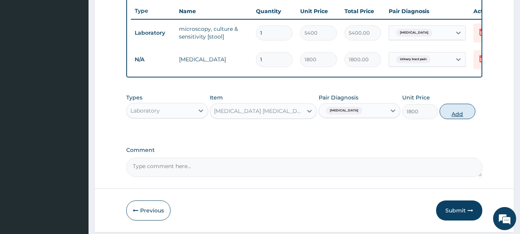
click at [458, 115] on button "Add" at bounding box center [458, 111] width 36 height 15
type input "0"
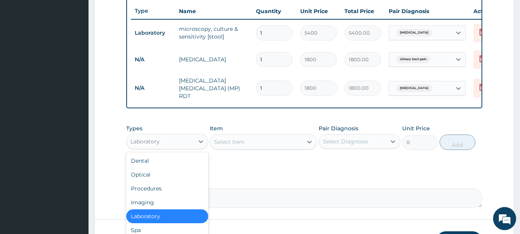
click at [172, 145] on div "Laboratory" at bounding box center [160, 141] width 67 height 12
click at [154, 192] on div "Procedures" at bounding box center [167, 188] width 82 height 14
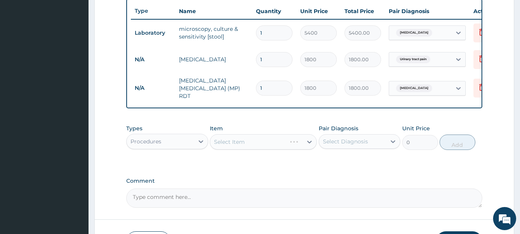
click at [233, 144] on div "Select Item" at bounding box center [263, 141] width 107 height 15
click at [233, 144] on div "Select Item" at bounding box center [229, 142] width 31 height 8
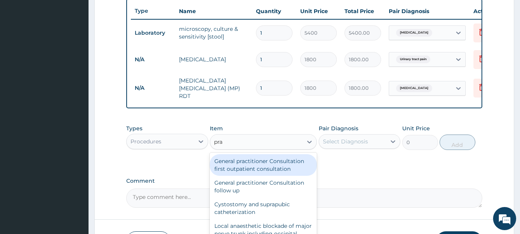
type input "prac"
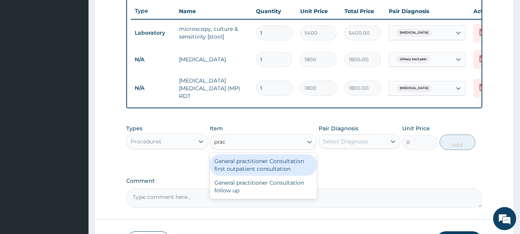
click at [234, 164] on div "General practitioner Consultation first outpatient consultation" at bounding box center [263, 165] width 107 height 22
type input "3960"
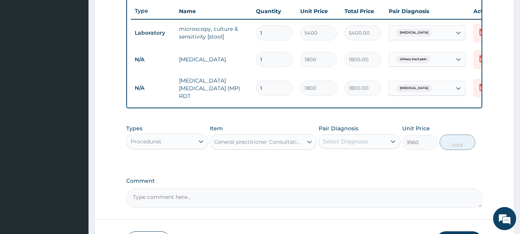
click at [344, 143] on div "Select Diagnosis" at bounding box center [345, 141] width 45 height 8
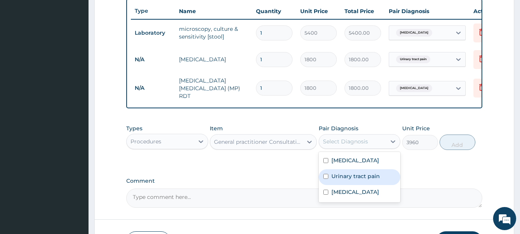
click at [325, 179] on input "checkbox" at bounding box center [325, 176] width 5 height 5
checkbox input "true"
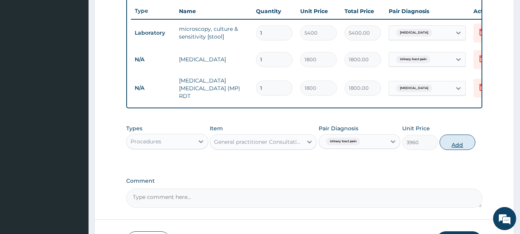
click at [449, 150] on button "Add" at bounding box center [458, 141] width 36 height 15
type input "0"
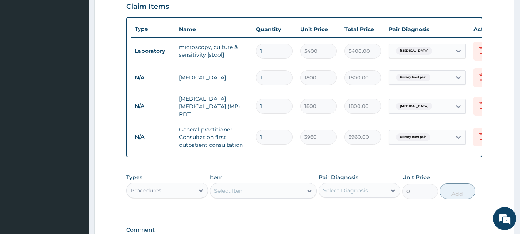
scroll to position [375, 0]
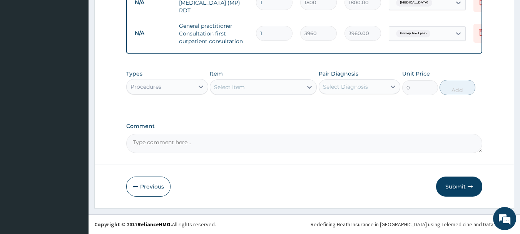
click at [475, 184] on button "Submit" at bounding box center [459, 186] width 46 height 20
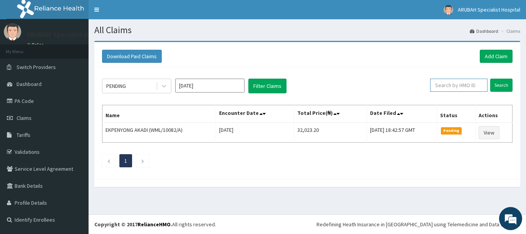
click at [471, 87] on input "text" at bounding box center [458, 85] width 57 height 13
type input "gbm/10024/a"
click at [498, 88] on input "Search" at bounding box center [501, 85] width 22 height 13
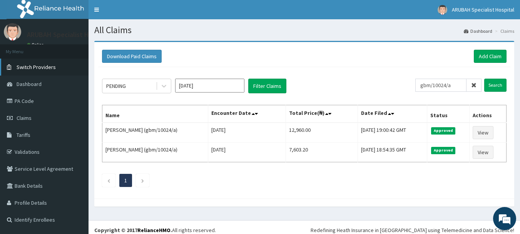
click at [47, 69] on span "Switch Providers" at bounding box center [36, 67] width 39 height 7
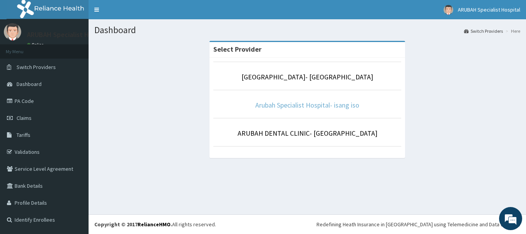
click at [299, 108] on link "Arubah Specialist Hospital- isang iso" at bounding box center [307, 104] width 104 height 9
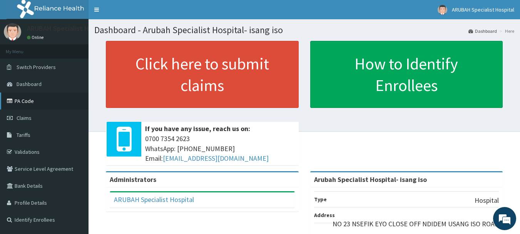
click at [17, 98] on link "PA Code" at bounding box center [44, 100] width 89 height 17
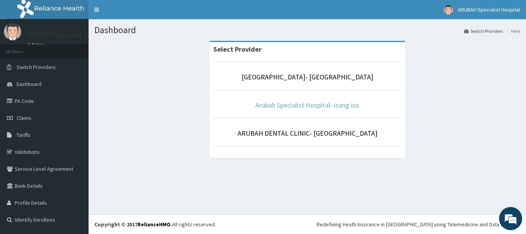
click at [310, 105] on link "Arubah Specialist Hospital- isang iso" at bounding box center [307, 104] width 104 height 9
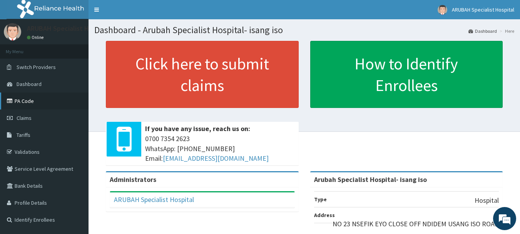
click at [25, 99] on link "PA Code" at bounding box center [44, 100] width 89 height 17
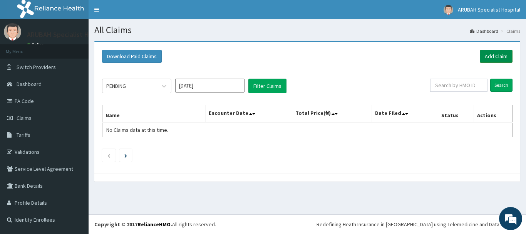
click at [482, 54] on link "Add Claim" at bounding box center [496, 56] width 33 height 13
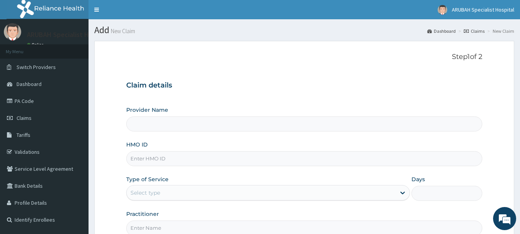
click at [282, 162] on input "HMO ID" at bounding box center [304, 158] width 356 height 15
type input "np"
type input "Arubah Specialist Hospital- isang iso"
type input "npm/10246/c"
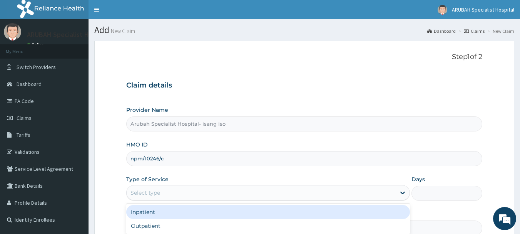
click at [180, 194] on div "Select type" at bounding box center [261, 192] width 269 height 12
click at [155, 216] on div "Inpatient" at bounding box center [268, 212] width 284 height 14
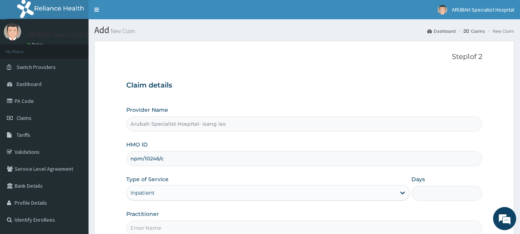
scroll to position [83, 0]
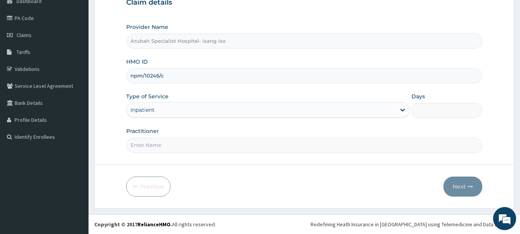
click at [149, 142] on input "Practitioner" at bounding box center [304, 144] width 356 height 15
type input "Dr. Cyprian Ntamu"
click at [431, 109] on input "Days" at bounding box center [446, 110] width 71 height 15
type input "2"
click at [456, 184] on button "Next" at bounding box center [462, 186] width 39 height 20
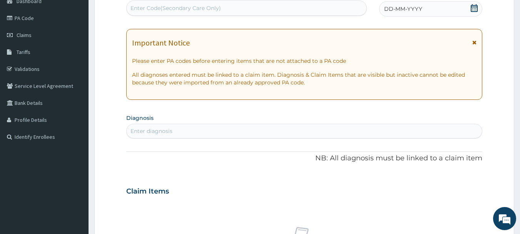
click at [473, 9] on icon at bounding box center [474, 8] width 8 height 8
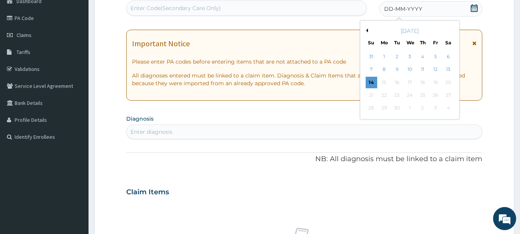
click at [156, 7] on div "Enter Code(Secondary Care Only)" at bounding box center [175, 8] width 90 height 8
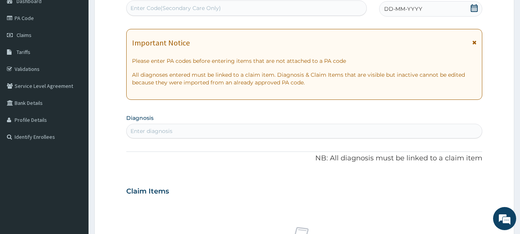
paste input "PA/B60D3A"
type input "PA/B60D3A"
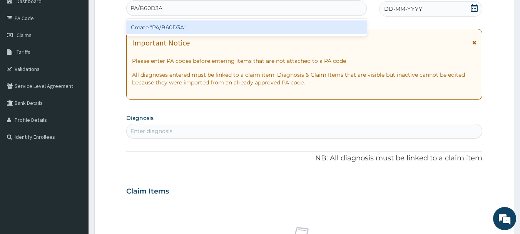
click at [157, 28] on div "Create "PA/B60D3A"" at bounding box center [246, 27] width 241 height 14
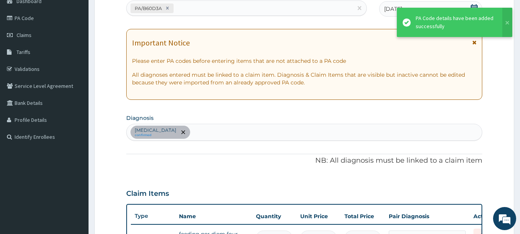
scroll to position [230, 0]
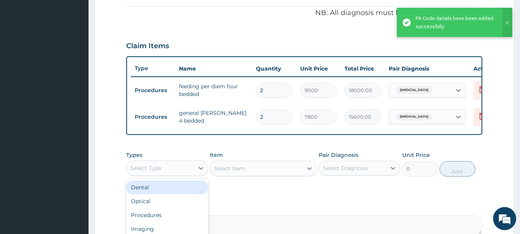
click at [170, 170] on div "Select Type" at bounding box center [160, 168] width 67 height 12
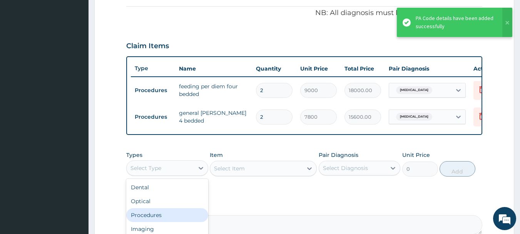
click at [158, 221] on div "Procedures" at bounding box center [167, 215] width 82 height 14
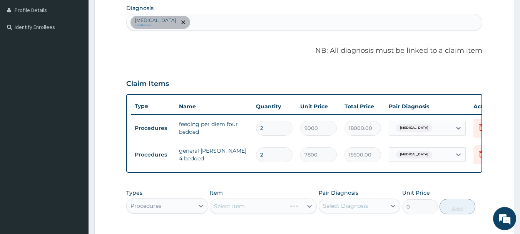
scroll to position [163, 0]
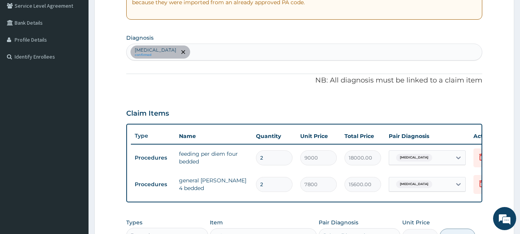
click at [182, 53] on div "Malaria confirmed" at bounding box center [305, 52] width 356 height 16
type input "respirator"
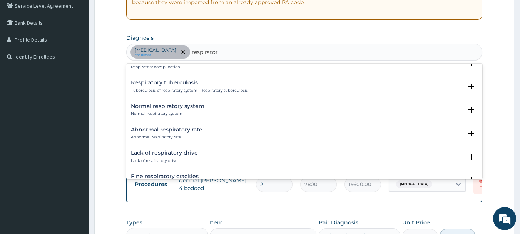
scroll to position [1083, 0]
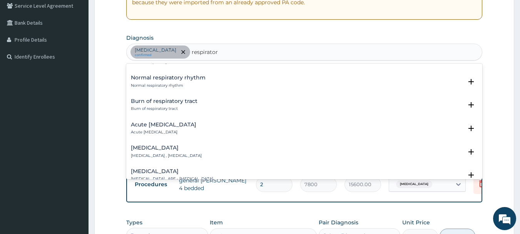
click at [180, 122] on h4 "Acute respiratory disease" at bounding box center [163, 125] width 65 height 6
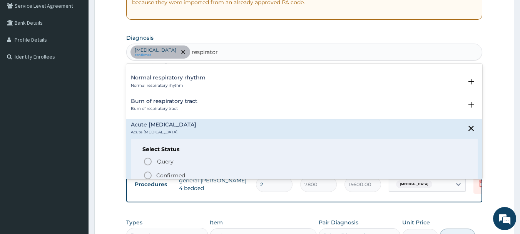
click at [148, 171] on icon "status option filled" at bounding box center [147, 175] width 9 height 9
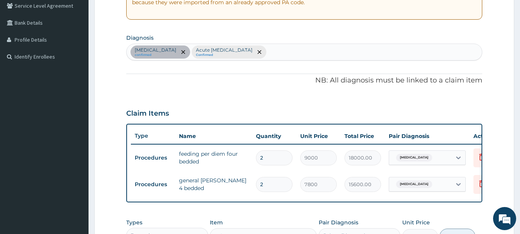
scroll to position [317, 0]
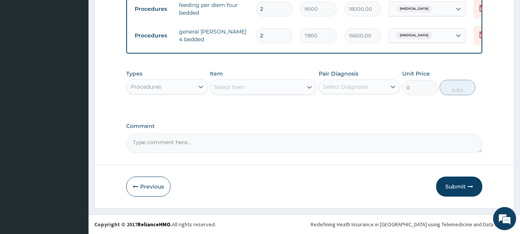
click at [243, 83] on div "Select Item" at bounding box center [229, 87] width 31 height 8
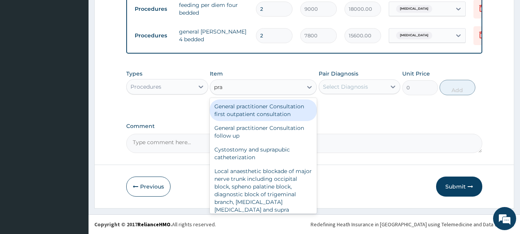
type input "prac"
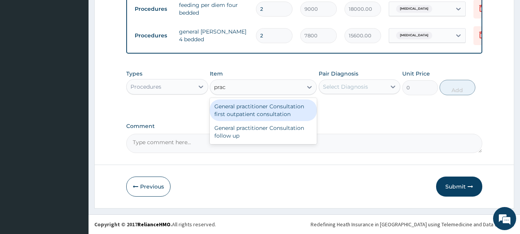
click at [245, 110] on div "General practitioner Consultation first outpatient consultation" at bounding box center [263, 110] width 107 height 22
type input "3960"
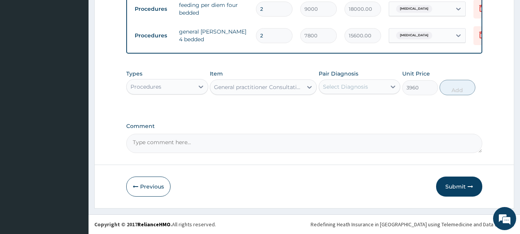
click at [329, 87] on div "Select Diagnosis" at bounding box center [345, 87] width 45 height 8
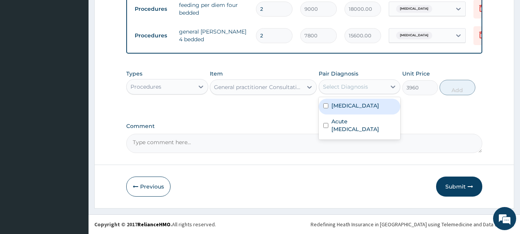
click at [323, 105] on input "checkbox" at bounding box center [325, 105] width 5 height 5
checkbox input "true"
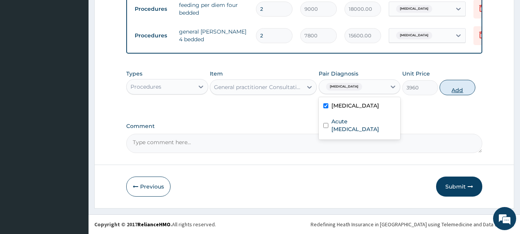
click at [457, 84] on button "Add" at bounding box center [458, 87] width 36 height 15
type input "0"
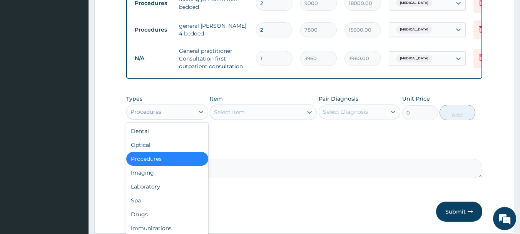
click at [187, 118] on div "Procedures" at bounding box center [160, 111] width 67 height 12
click at [155, 192] on div "Laboratory" at bounding box center [167, 186] width 82 height 14
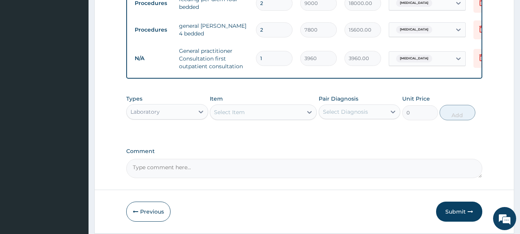
click at [262, 118] on div "Select Item" at bounding box center [256, 112] width 92 height 12
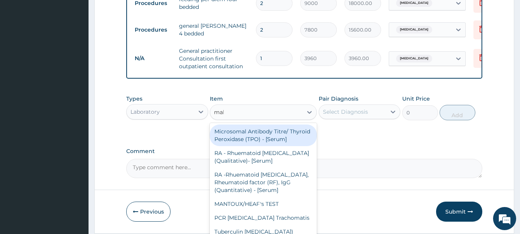
type input "mala"
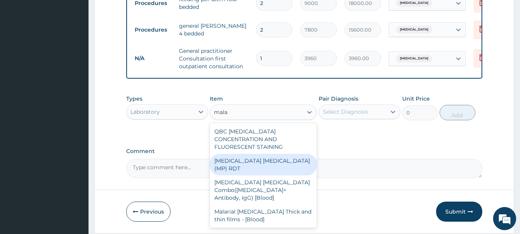
click at [287, 156] on div "MALARIA PARASITE (MP) RDT" at bounding box center [263, 165] width 107 height 22
type input "1800"
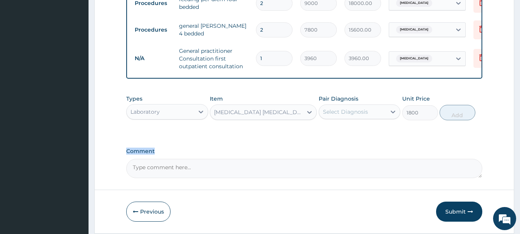
click at [287, 154] on label "Comment" at bounding box center [304, 151] width 356 height 7
click at [287, 159] on textarea "Comment" at bounding box center [304, 168] width 356 height 19
click at [346, 118] on div "Select Diagnosis" at bounding box center [352, 111] width 67 height 12
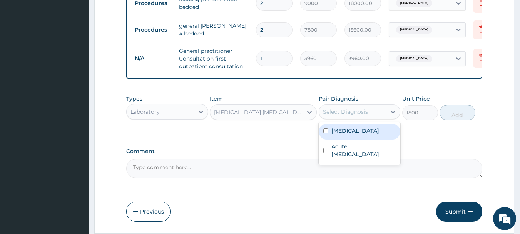
click at [325, 133] on input "checkbox" at bounding box center [325, 130] width 5 height 5
checkbox input "true"
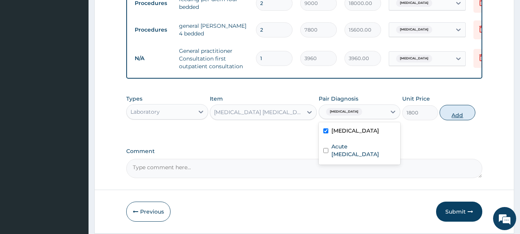
click at [455, 117] on button "Add" at bounding box center [458, 112] width 36 height 15
type input "0"
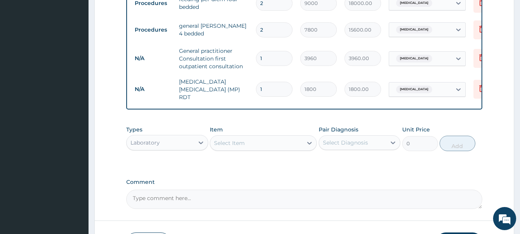
click at [234, 139] on div "Select Item" at bounding box center [256, 143] width 92 height 12
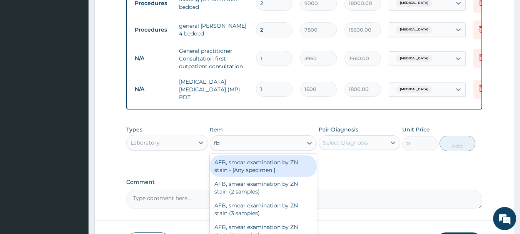
type input "fbc"
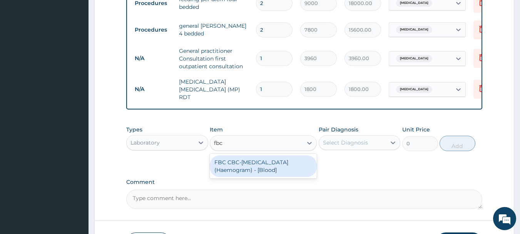
click at [234, 172] on div "FBC CBC-Complete Blood Count (Haemogram) - [Blood]" at bounding box center [263, 166] width 107 height 22
type input "4800"
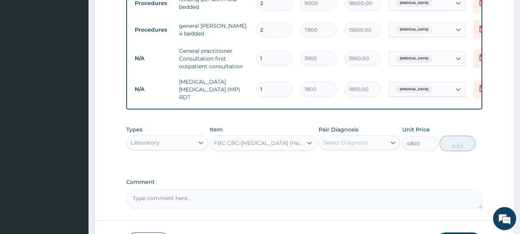
click at [345, 143] on div "Select Diagnosis" at bounding box center [345, 143] width 45 height 8
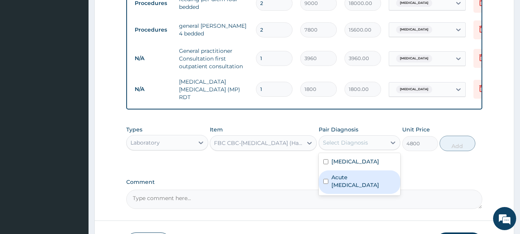
click at [328, 182] on input "checkbox" at bounding box center [325, 181] width 5 height 5
checkbox input "true"
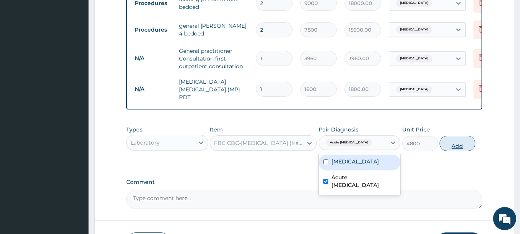
click at [456, 145] on button "Add" at bounding box center [458, 142] width 36 height 15
type input "0"
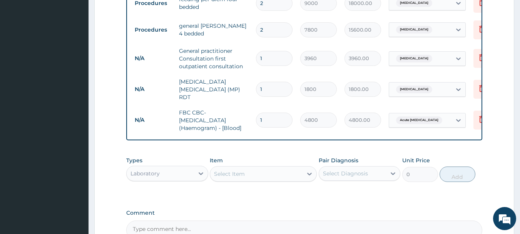
click at [193, 172] on div "Laboratory" at bounding box center [160, 173] width 67 height 12
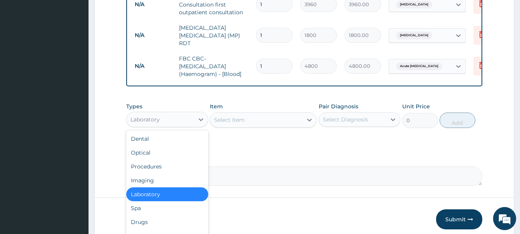
scroll to position [395, 0]
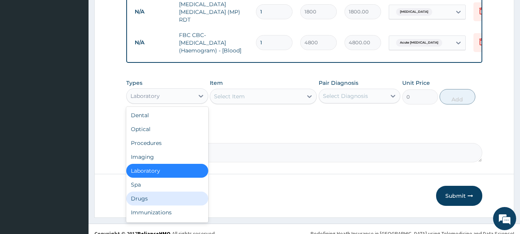
click at [168, 197] on div "Drugs" at bounding box center [167, 198] width 82 height 14
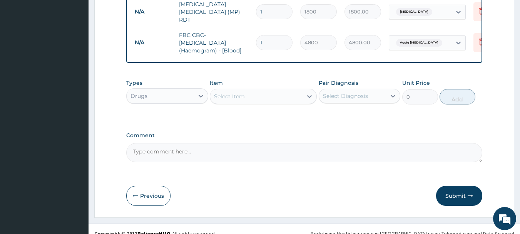
click at [232, 96] on div "Select Item" at bounding box center [229, 96] width 31 height 8
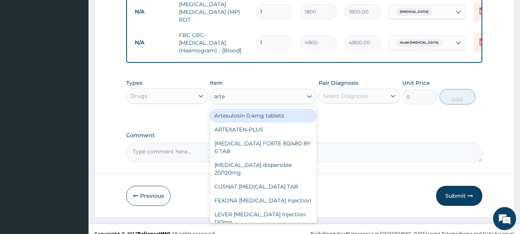
type input "artee"
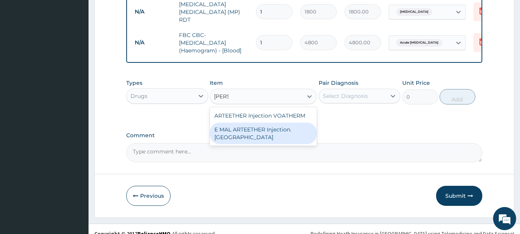
click at [230, 139] on div "E MAL ARTEETHER Injection. FIDSON" at bounding box center [263, 133] width 107 height 22
type input "1980"
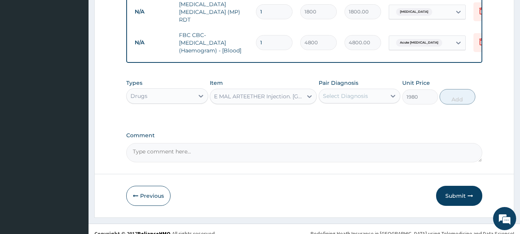
click at [354, 92] on div "Select Diagnosis" at bounding box center [352, 96] width 67 height 12
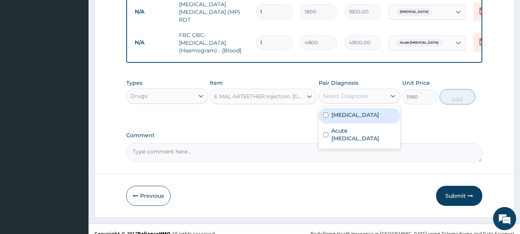
click at [324, 115] on input "checkbox" at bounding box center [325, 114] width 5 height 5
checkbox input "true"
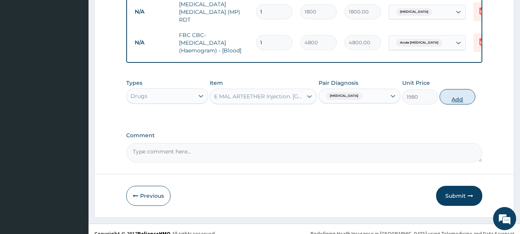
click at [470, 94] on button "Add" at bounding box center [458, 96] width 36 height 15
type input "0"
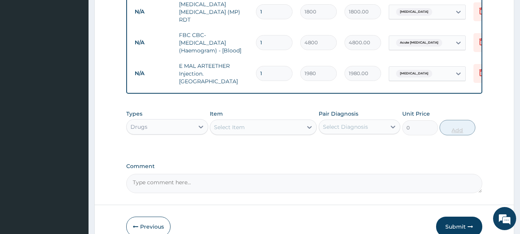
type input "0.00"
type input "3"
type input "5940.00"
type input "3"
click at [275, 127] on div "Select Item" at bounding box center [256, 127] width 92 height 12
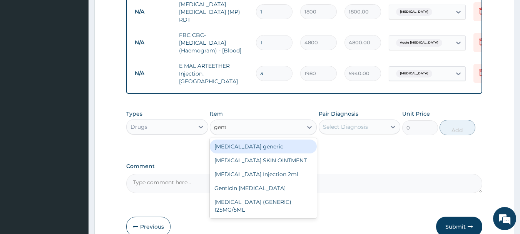
type input "genta"
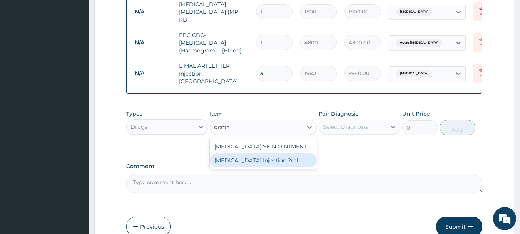
click at [265, 160] on div "GENTAMICIN Injection 2ml" at bounding box center [263, 160] width 107 height 14
type input "369.6"
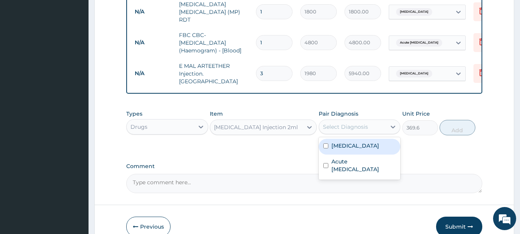
click at [330, 125] on div "Select Diagnosis" at bounding box center [345, 127] width 45 height 8
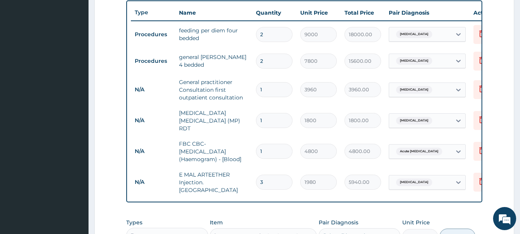
scroll to position [432, 0]
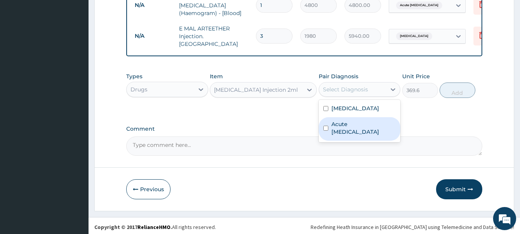
click at [328, 125] on input "checkbox" at bounding box center [325, 127] width 5 height 5
checkbox input "true"
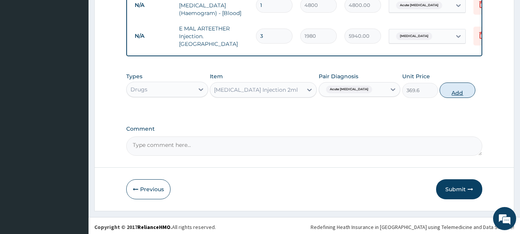
click at [463, 83] on button "Add" at bounding box center [458, 89] width 36 height 15
type input "0"
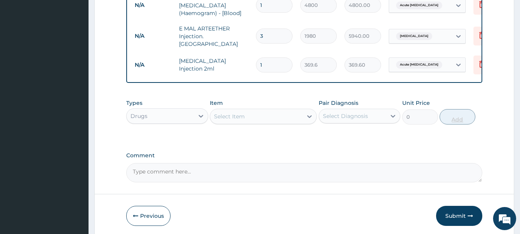
type input "10"
type input "3696.00"
type input "10"
click at [219, 114] on div "Select Item" at bounding box center [229, 116] width 31 height 8
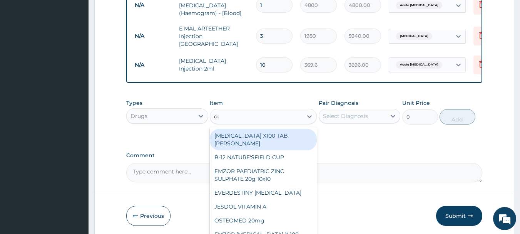
type input "dex"
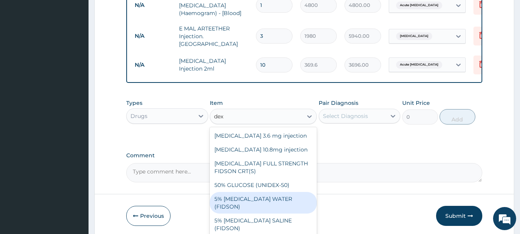
click at [224, 193] on div "5% DEXTROSE WATER (FIDSON)" at bounding box center [263, 203] width 107 height 22
type input "1980"
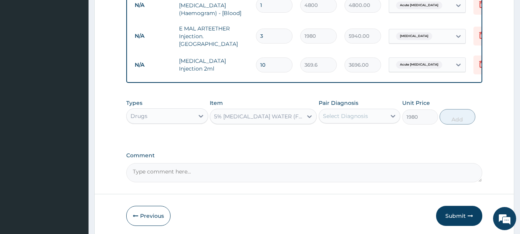
click at [354, 112] on div "Select Diagnosis" at bounding box center [345, 116] width 45 height 8
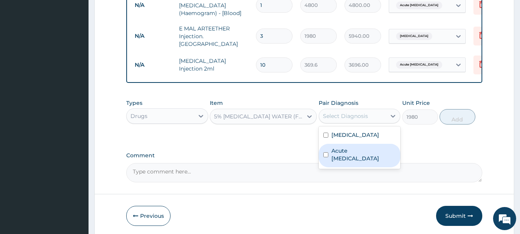
click at [325, 152] on input "checkbox" at bounding box center [325, 154] width 5 height 5
checkbox input "true"
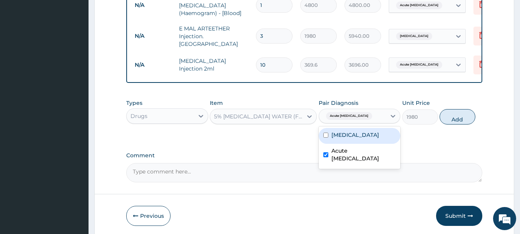
click at [326, 133] on input "checkbox" at bounding box center [325, 134] width 5 height 5
checkbox input "true"
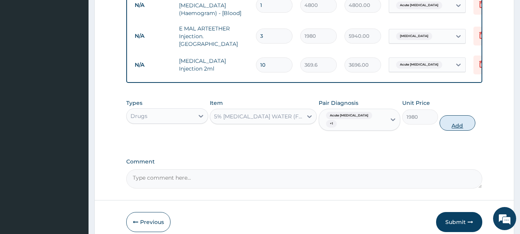
click at [458, 121] on button "Add" at bounding box center [458, 122] width 36 height 15
type input "0"
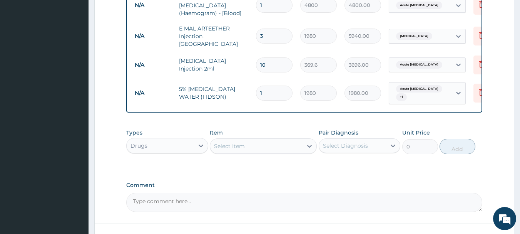
click at [272, 140] on div "Select Item" at bounding box center [256, 146] width 92 height 12
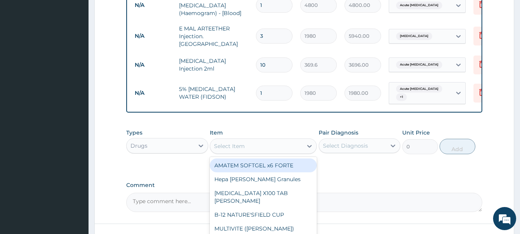
click at [272, 140] on div "Select Item" at bounding box center [256, 146] width 92 height 12
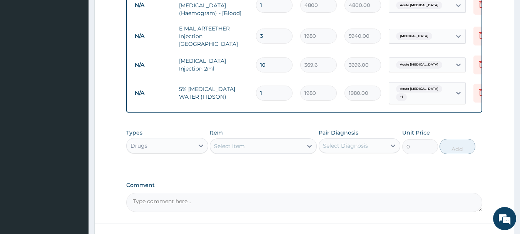
click at [272, 140] on div "Select Item" at bounding box center [256, 146] width 92 height 12
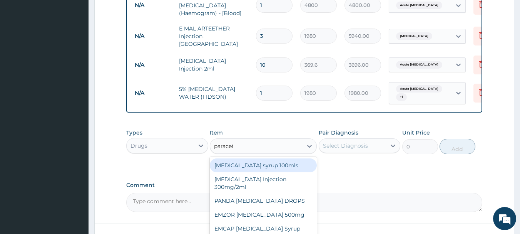
type input "paraceta"
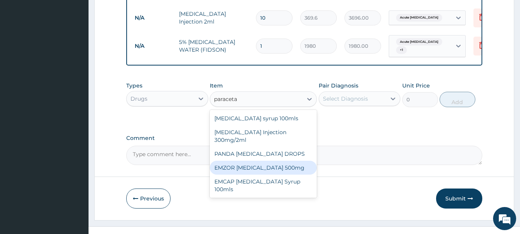
scroll to position [488, 0]
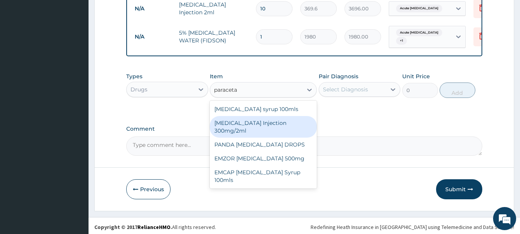
click at [248, 116] on div "PARACETAMOL Injection 300mg/2ml" at bounding box center [263, 127] width 107 height 22
type input "290.4"
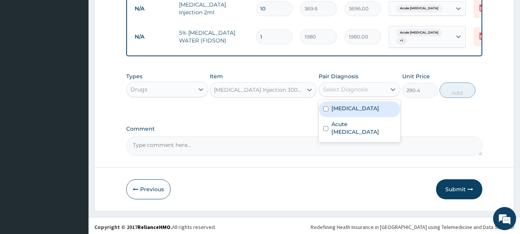
click at [338, 93] on div "Select Diagnosis" at bounding box center [352, 89] width 67 height 12
click at [324, 106] on input "checkbox" at bounding box center [325, 108] width 5 height 5
checkbox input "true"
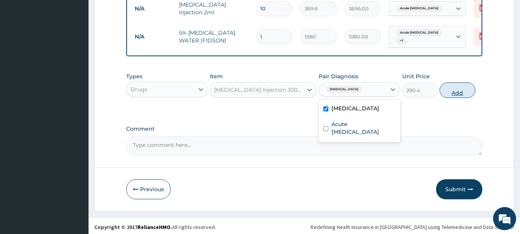
click at [453, 86] on button "Add" at bounding box center [458, 89] width 36 height 15
type input "0"
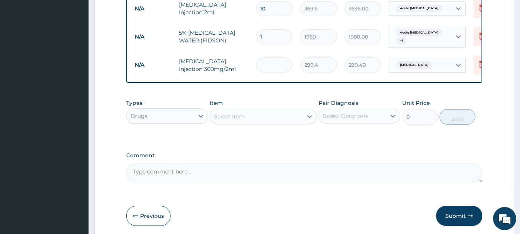
type input "0.00"
type input "6"
type input "1742.40"
type input "6"
click at [239, 112] on div "Select Item" at bounding box center [229, 116] width 31 height 8
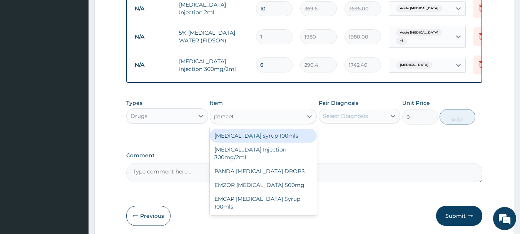
type input "paraceta"
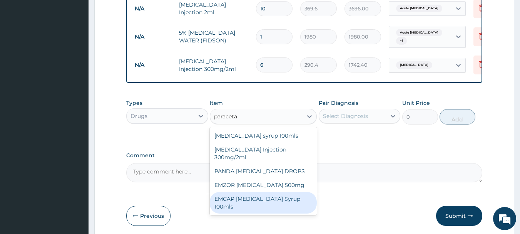
click at [236, 197] on div "EMCAP PARACETAMOL Syrup 100mls" at bounding box center [263, 203] width 107 height 22
type input "660"
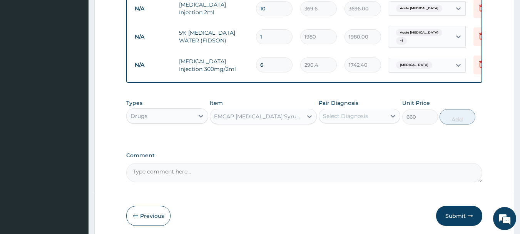
click at [335, 105] on div "Pair Diagnosis Select Diagnosis" at bounding box center [360, 111] width 82 height 25
click at [335, 112] on div "Select Diagnosis" at bounding box center [345, 116] width 45 height 8
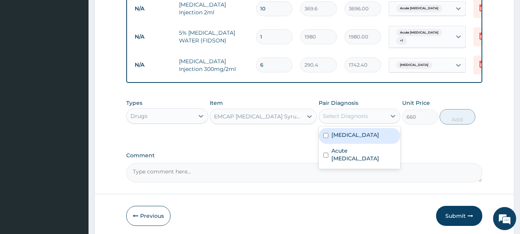
click at [326, 133] on input "checkbox" at bounding box center [325, 135] width 5 height 5
checkbox input "true"
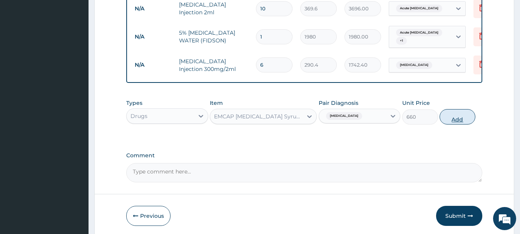
click at [451, 116] on button "Add" at bounding box center [458, 116] width 36 height 15
type input "0"
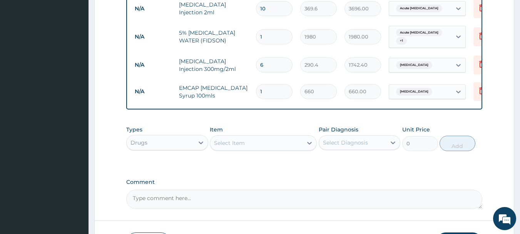
click at [264, 139] on div "Select Item" at bounding box center [256, 143] width 92 height 12
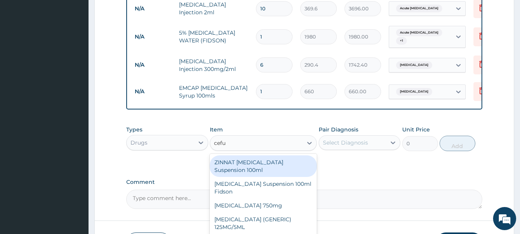
type input "cefur"
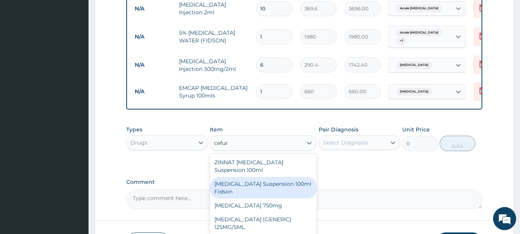
click at [279, 188] on div "Cefuroxime Suspension 100ml Fidson" at bounding box center [263, 188] width 107 height 22
type input "2640"
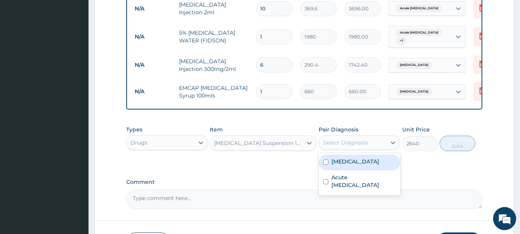
click at [344, 139] on div "Select Diagnosis" at bounding box center [345, 143] width 45 height 8
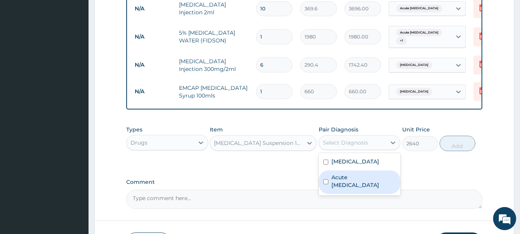
click at [323, 182] on div "Acute respiratory disease" at bounding box center [360, 181] width 82 height 23
checkbox input "true"
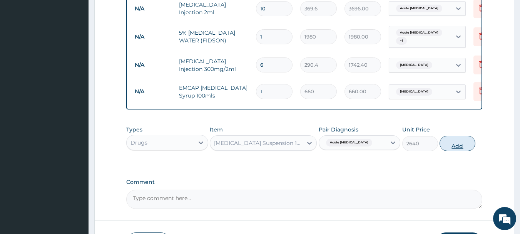
click at [455, 143] on button "Add" at bounding box center [458, 142] width 36 height 15
type input "0"
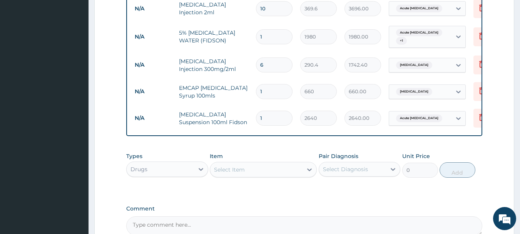
click at [283, 166] on div "Select Item" at bounding box center [256, 169] width 92 height 12
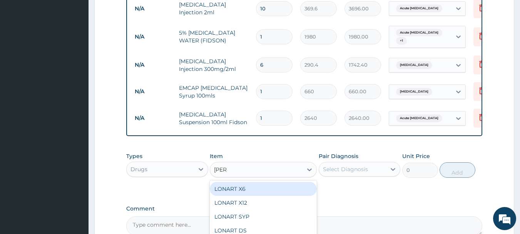
type input "lonar"
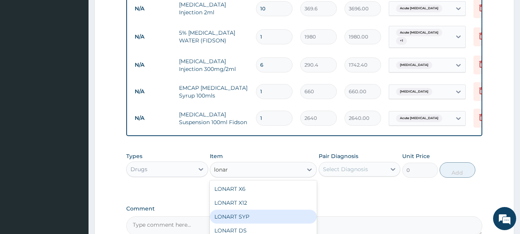
click at [247, 213] on div "LONART SYP" at bounding box center [263, 216] width 107 height 14
type input "3036"
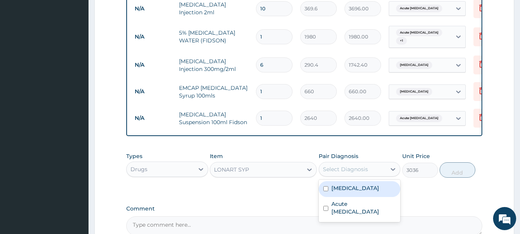
click at [338, 171] on div "Select Diagnosis" at bounding box center [352, 169] width 67 height 12
click at [326, 182] on div "Malaria" at bounding box center [360, 189] width 82 height 16
checkbox input "true"
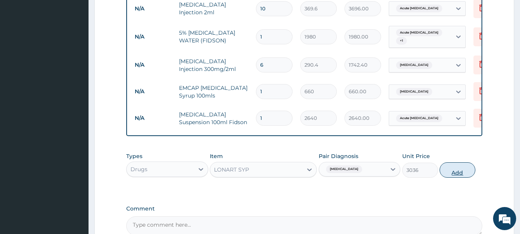
click at [454, 171] on button "Add" at bounding box center [458, 169] width 36 height 15
type input "0"
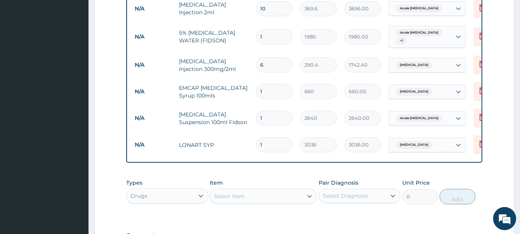
scroll to position [594, 0]
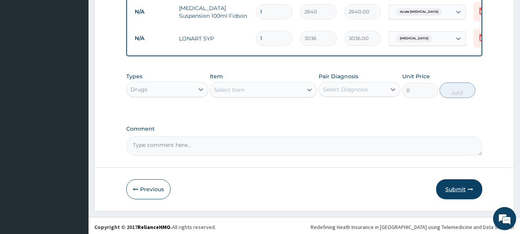
click at [466, 185] on button "Submit" at bounding box center [459, 189] width 46 height 20
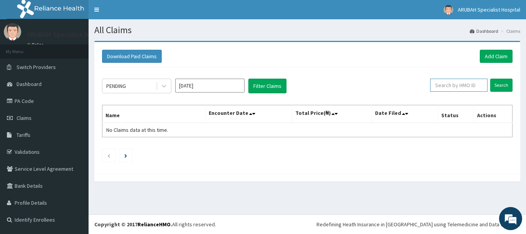
click at [464, 86] on input "text" at bounding box center [458, 85] width 57 height 13
type input "npm/10246/c"
click at [500, 86] on input "Search" at bounding box center [501, 85] width 22 height 13
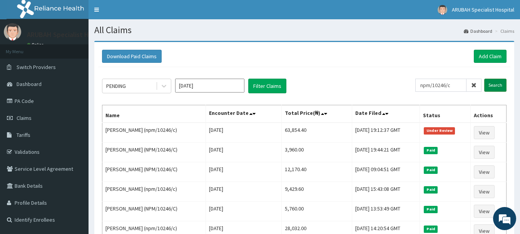
click at [500, 86] on input "Search" at bounding box center [495, 85] width 22 height 13
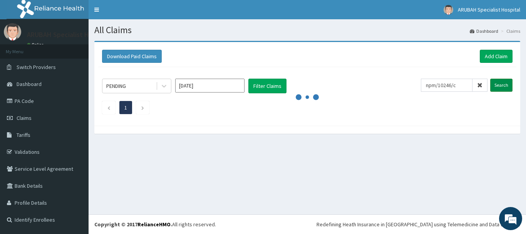
click at [500, 86] on input "Search" at bounding box center [501, 85] width 22 height 13
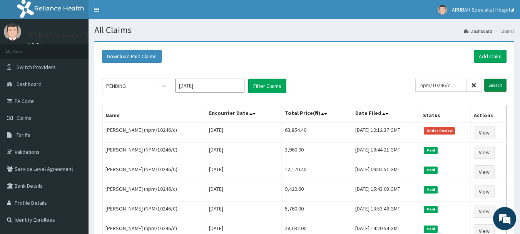
click at [500, 86] on input "Search" at bounding box center [495, 85] width 22 height 13
click at [486, 50] on link "Add Claim" at bounding box center [490, 56] width 33 height 13
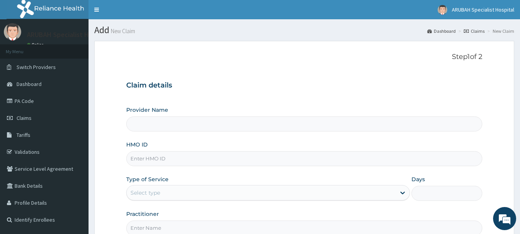
click at [226, 157] on input "HMO ID" at bounding box center [304, 158] width 356 height 15
type input "Arubah Specialist Hospital- isang iso"
type input "EUL/10006/a"
click at [174, 190] on div "Select type" at bounding box center [261, 192] width 269 height 12
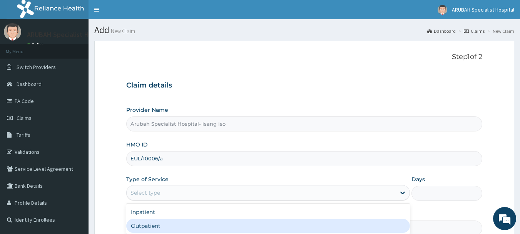
click at [155, 223] on div "Outpatient" at bounding box center [268, 226] width 284 height 14
type input "1"
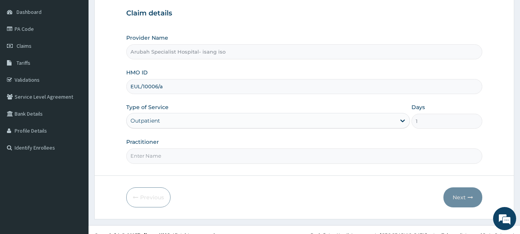
scroll to position [83, 0]
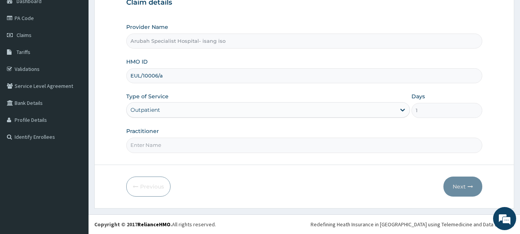
click at [197, 147] on input "Practitioner" at bounding box center [304, 144] width 356 height 15
type input "[PERSON_NAME] ntamu"
click at [464, 182] on button "Next" at bounding box center [462, 186] width 39 height 20
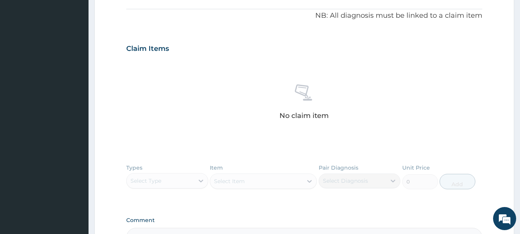
scroll to position [0, 0]
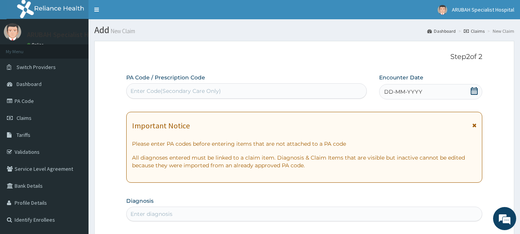
click at [472, 87] on icon at bounding box center [474, 91] width 7 height 8
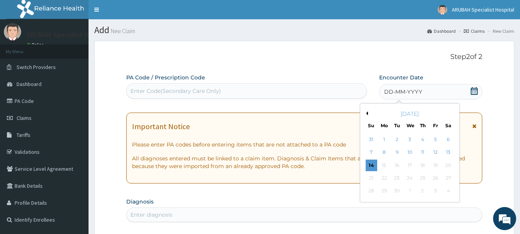
click at [368, 110] on div "[DATE]" at bounding box center [409, 114] width 93 height 8
click at [368, 113] on button "Previous Month" at bounding box center [366, 113] width 4 height 4
click at [449, 166] on div "16" at bounding box center [449, 165] width 12 height 12
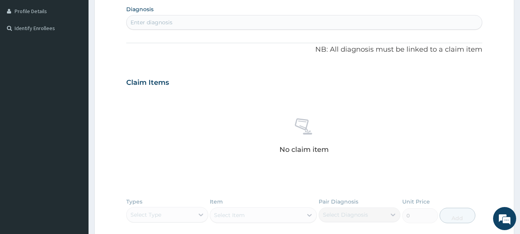
scroll to position [178, 0]
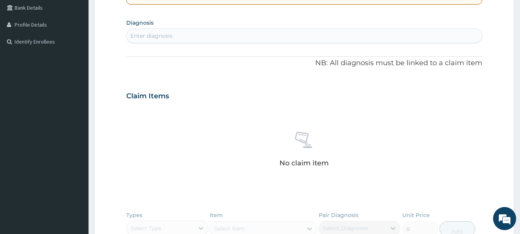
click at [218, 35] on div "Enter diagnosis" at bounding box center [305, 36] width 356 height 12
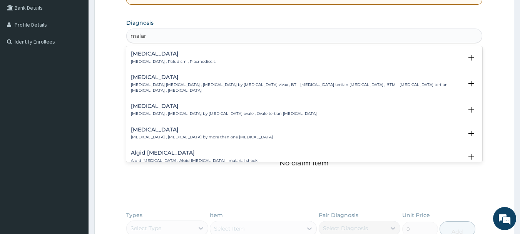
type input "malari"
click at [137, 56] on h4 "[MEDICAL_DATA]" at bounding box center [173, 54] width 85 height 6
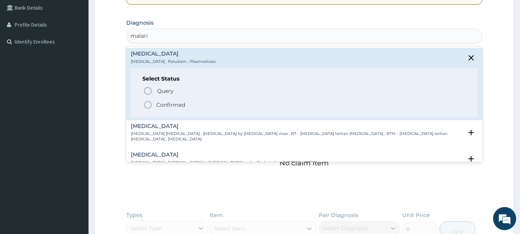
click at [145, 101] on icon "status option filled" at bounding box center [147, 104] width 9 height 9
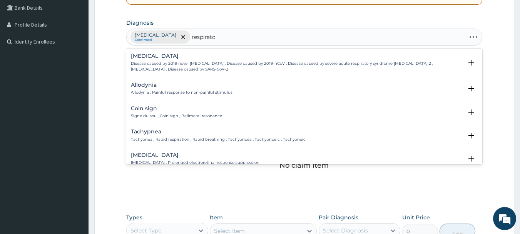
type input "respirator"
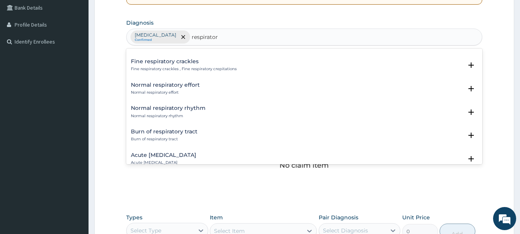
scroll to position [1083, 0]
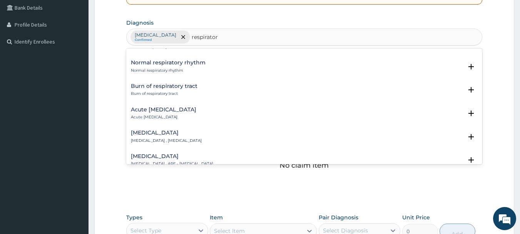
click at [157, 114] on p "Acute [MEDICAL_DATA]" at bounding box center [163, 116] width 65 height 5
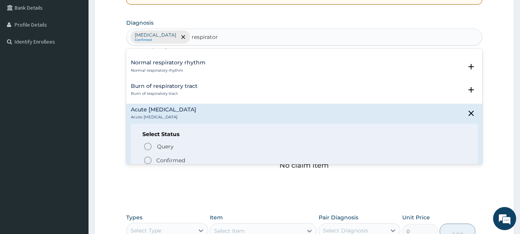
click at [149, 155] on icon "status option filled" at bounding box center [147, 159] width 9 height 9
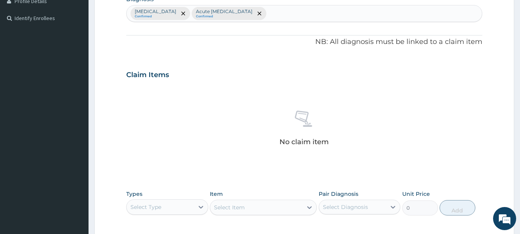
scroll to position [321, 0]
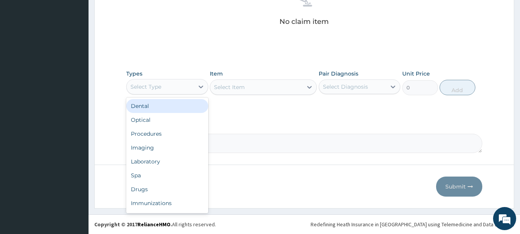
click at [161, 85] on div "Select Type" at bounding box center [160, 86] width 67 height 12
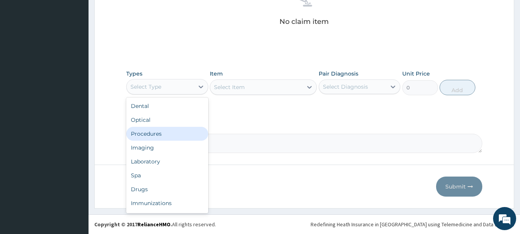
click at [161, 129] on div "Procedures" at bounding box center [167, 134] width 82 height 14
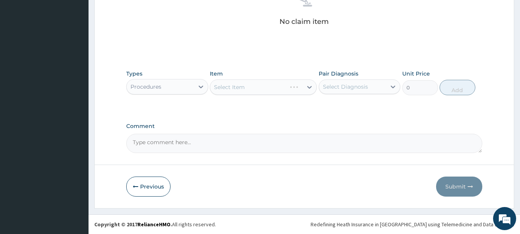
click at [239, 87] on div "Select Item" at bounding box center [263, 86] width 107 height 15
click at [239, 87] on div "Select Item" at bounding box center [229, 87] width 31 height 8
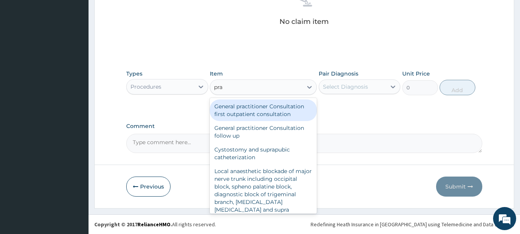
type input "prac"
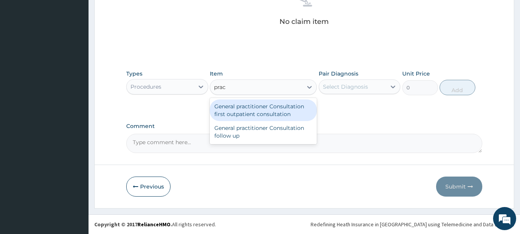
click at [245, 110] on div "General practitioner Consultation first outpatient consultation" at bounding box center [263, 110] width 107 height 22
type input "3960"
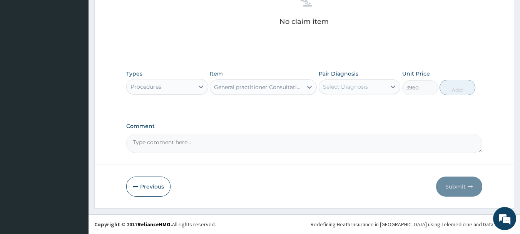
click at [362, 83] on div "Select Diagnosis" at bounding box center [345, 87] width 45 height 8
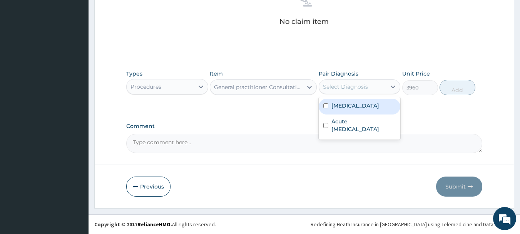
click at [325, 103] on div "[MEDICAL_DATA]" at bounding box center [360, 107] width 82 height 16
checkbox input "true"
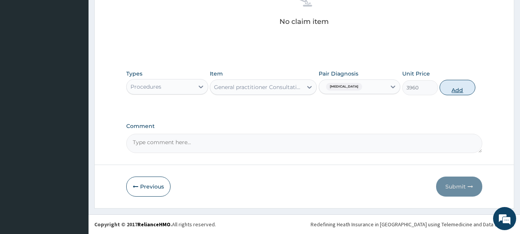
click at [453, 92] on button "Add" at bounding box center [458, 87] width 36 height 15
type input "0"
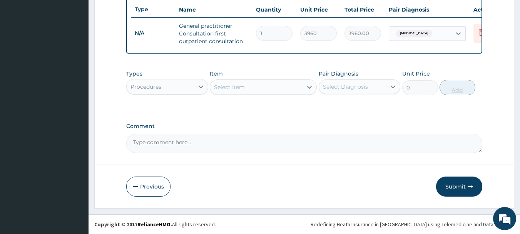
scroll to position [295, 0]
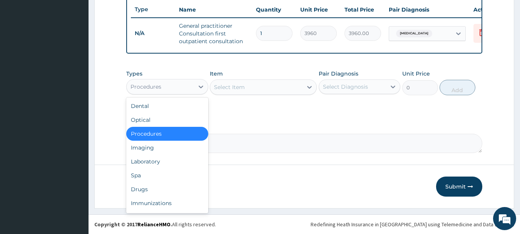
click at [192, 82] on div "Procedures" at bounding box center [160, 86] width 67 height 12
click at [172, 160] on div "Laboratory" at bounding box center [167, 161] width 82 height 14
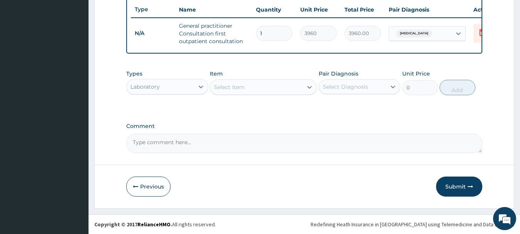
click at [259, 89] on div "Select Item" at bounding box center [256, 87] width 92 height 12
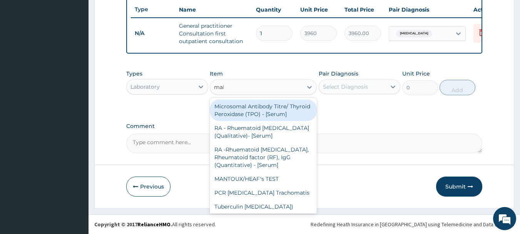
type input "mala"
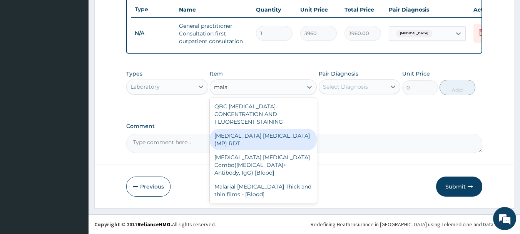
click at [259, 129] on div "[MEDICAL_DATA] [MEDICAL_DATA] (MP) RDT" at bounding box center [263, 140] width 107 height 22
type input "1800"
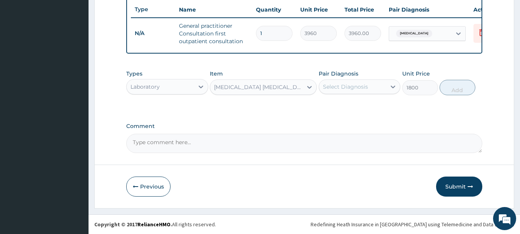
click at [361, 85] on div "Select Diagnosis" at bounding box center [345, 87] width 45 height 8
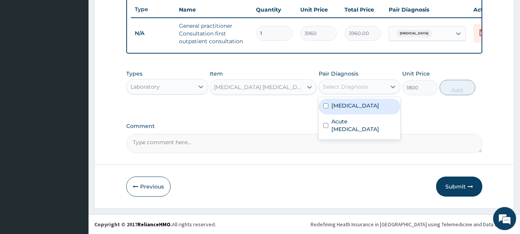
click at [323, 102] on div "[MEDICAL_DATA]" at bounding box center [360, 107] width 82 height 16
checkbox input "true"
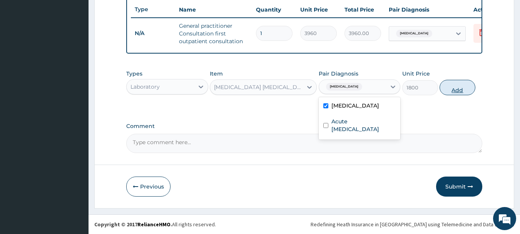
click at [454, 83] on button "Add" at bounding box center [458, 87] width 36 height 15
type input "0"
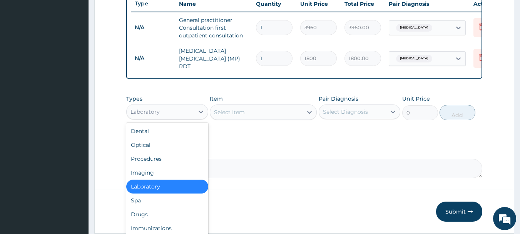
click at [154, 106] on div "Laboratory" at bounding box center [167, 111] width 82 height 15
click at [147, 214] on div "Drugs" at bounding box center [167, 214] width 82 height 14
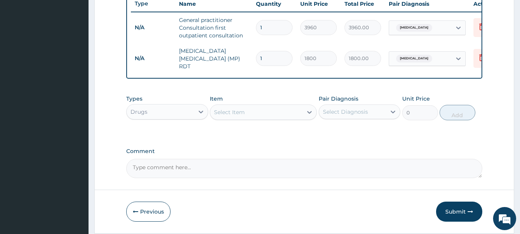
click at [239, 114] on div "Select Item" at bounding box center [229, 112] width 31 height 8
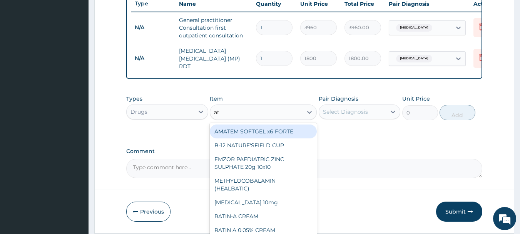
type input "a"
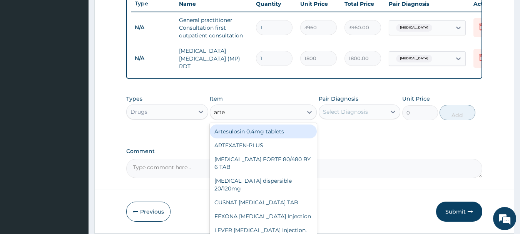
type input "artem"
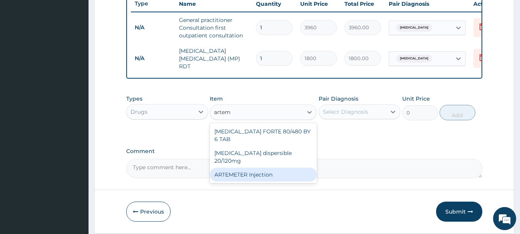
click at [240, 167] on div "ARTEMETER Injection" at bounding box center [263, 174] width 107 height 14
type input "1056"
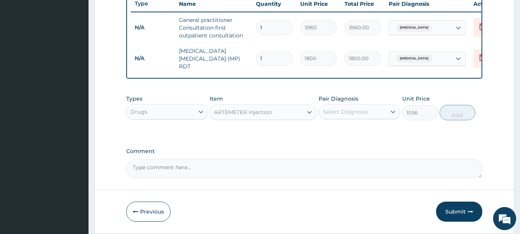
click at [336, 115] on div "Select Diagnosis" at bounding box center [345, 112] width 45 height 8
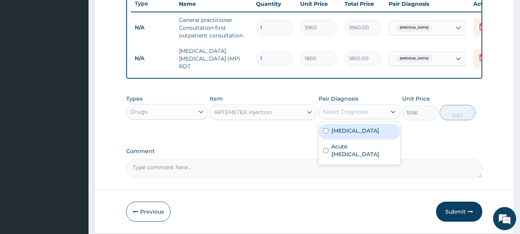
click at [326, 129] on div "[MEDICAL_DATA]" at bounding box center [360, 132] width 82 height 16
checkbox input "true"
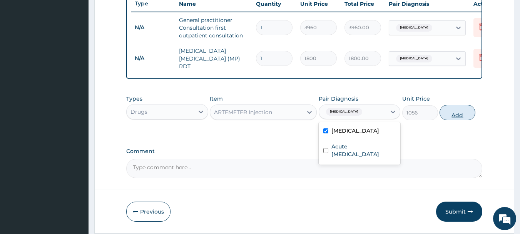
click at [452, 113] on button "Add" at bounding box center [458, 112] width 36 height 15
type input "0"
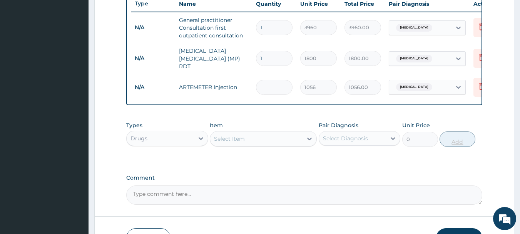
type input "0.00"
type input "6"
type input "6336.00"
type input "6"
click at [293, 140] on div "Select Item" at bounding box center [256, 138] width 92 height 12
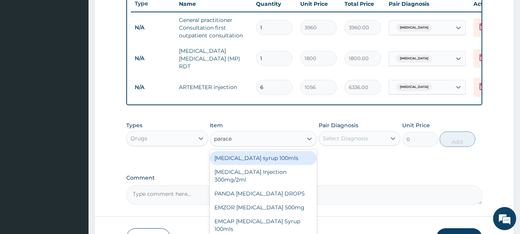
type input "paracet"
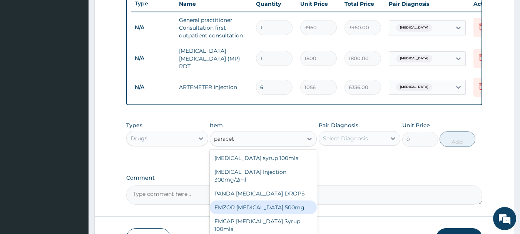
click at [269, 207] on div "EMZOR [MEDICAL_DATA] 500mg" at bounding box center [263, 207] width 107 height 14
type input "26.4"
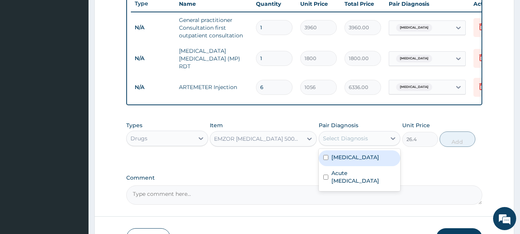
click at [346, 140] on div "Select Diagnosis" at bounding box center [345, 138] width 45 height 8
click at [325, 160] on input "checkbox" at bounding box center [325, 157] width 5 height 5
checkbox input "true"
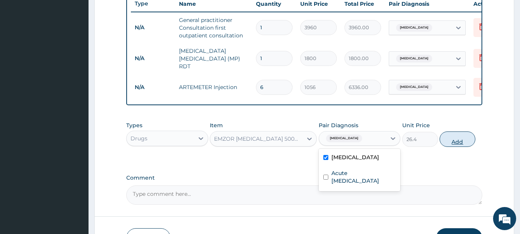
click at [454, 141] on button "Add" at bounding box center [458, 138] width 36 height 15
type input "0"
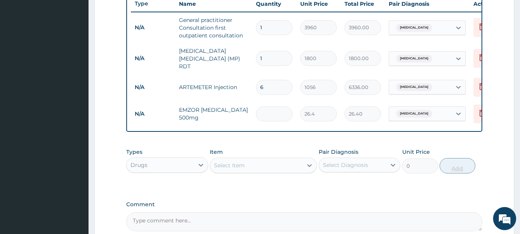
type input "0.00"
type input "2"
type input "52.80"
type input "24"
type input "633.60"
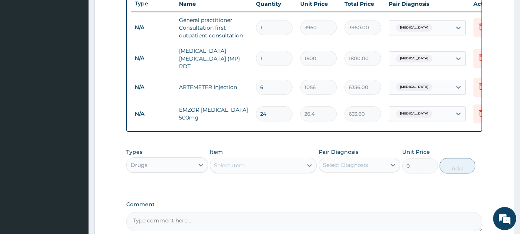
type input "24"
click at [288, 169] on div "Select Item" at bounding box center [256, 165] width 92 height 12
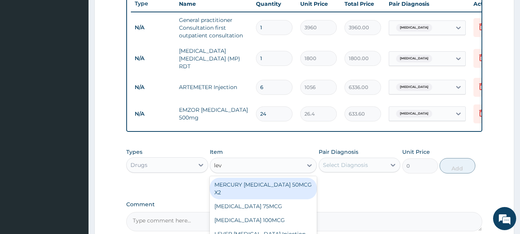
type input "levo"
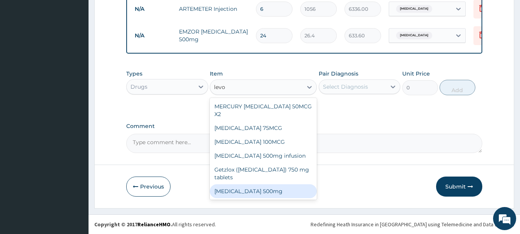
click at [263, 189] on div "[MEDICAL_DATA] 500mg" at bounding box center [263, 191] width 107 height 14
type input "264"
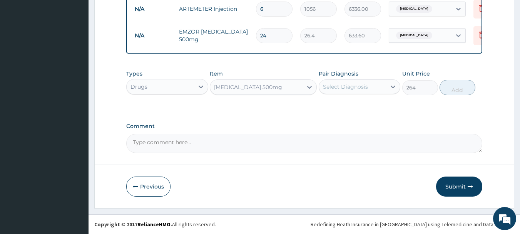
click at [356, 84] on div "Select Diagnosis" at bounding box center [345, 87] width 45 height 8
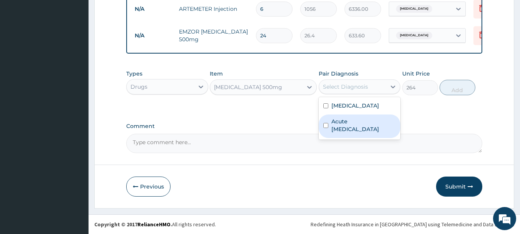
click at [328, 121] on div "Acute [MEDICAL_DATA]" at bounding box center [360, 125] width 82 height 23
checkbox input "true"
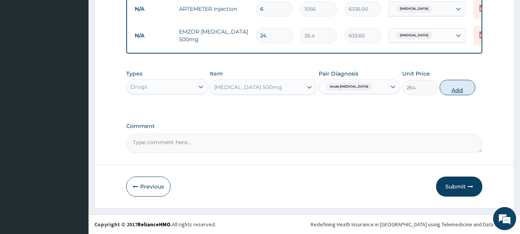
click at [452, 93] on button "Add" at bounding box center [458, 87] width 36 height 15
type input "0"
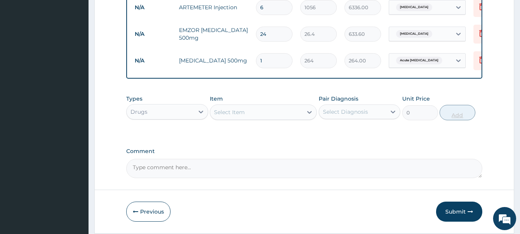
type input "10"
type input "2640.00"
type input "10"
click at [463, 212] on button "Submit" at bounding box center [459, 211] width 46 height 20
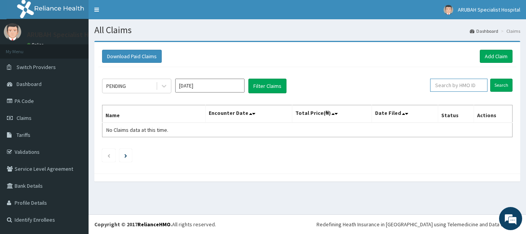
click at [473, 86] on input "text" at bounding box center [458, 85] width 57 height 13
type input "eul/10006/a"
click at [506, 82] on input "Search" at bounding box center [501, 85] width 22 height 13
